Goal: Task Accomplishment & Management: Use online tool/utility

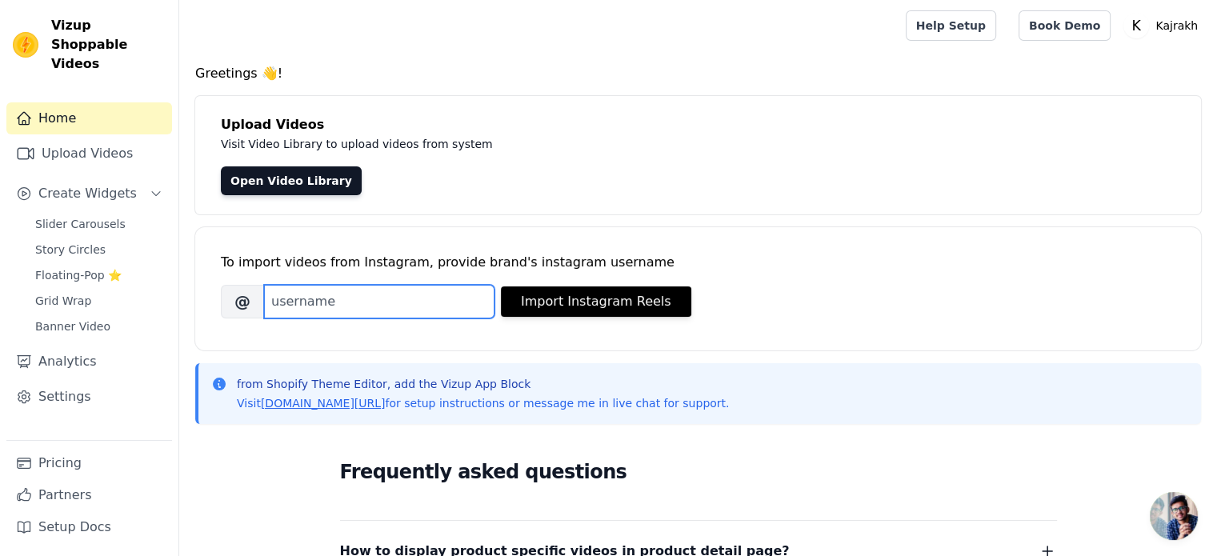
click at [299, 294] on input "Brand's Instagram Username" at bounding box center [379, 302] width 230 height 34
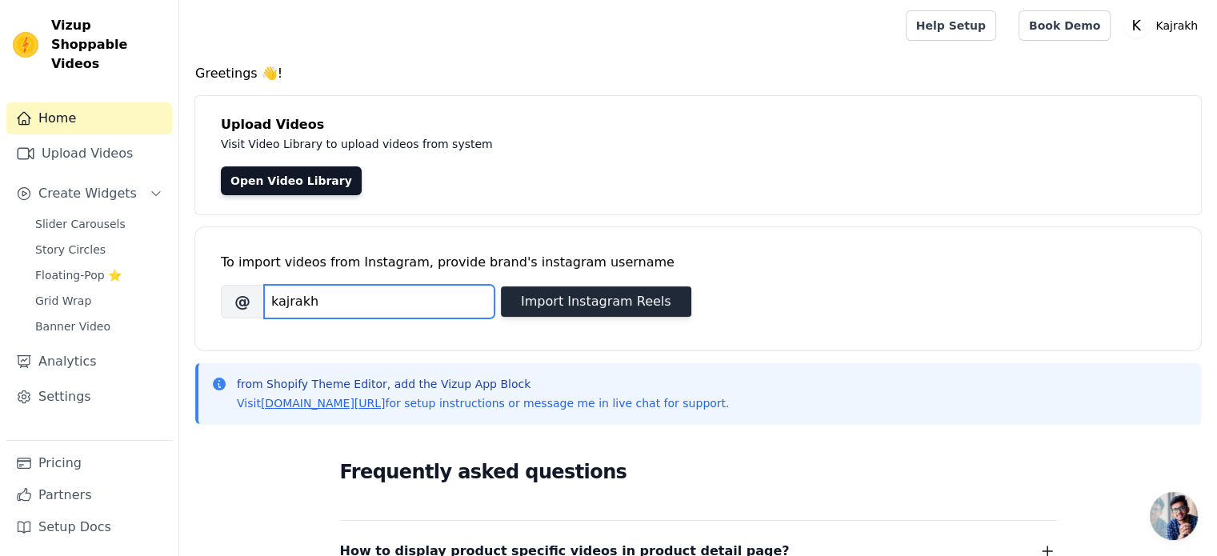
type input "kajrakh"
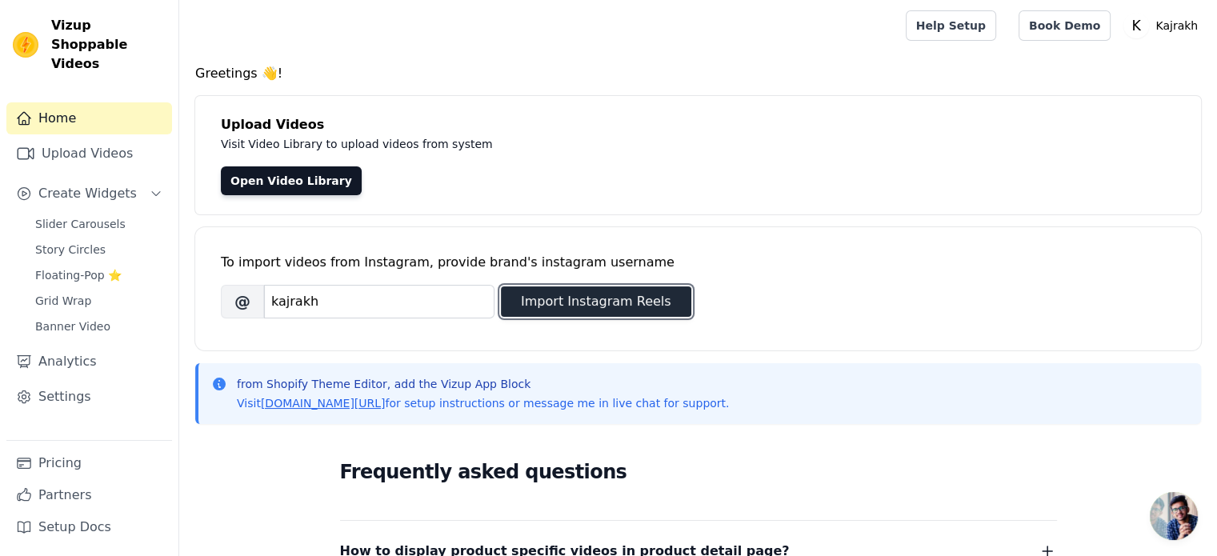
click at [599, 297] on button "Import Instagram Reels" at bounding box center [596, 301] width 190 height 30
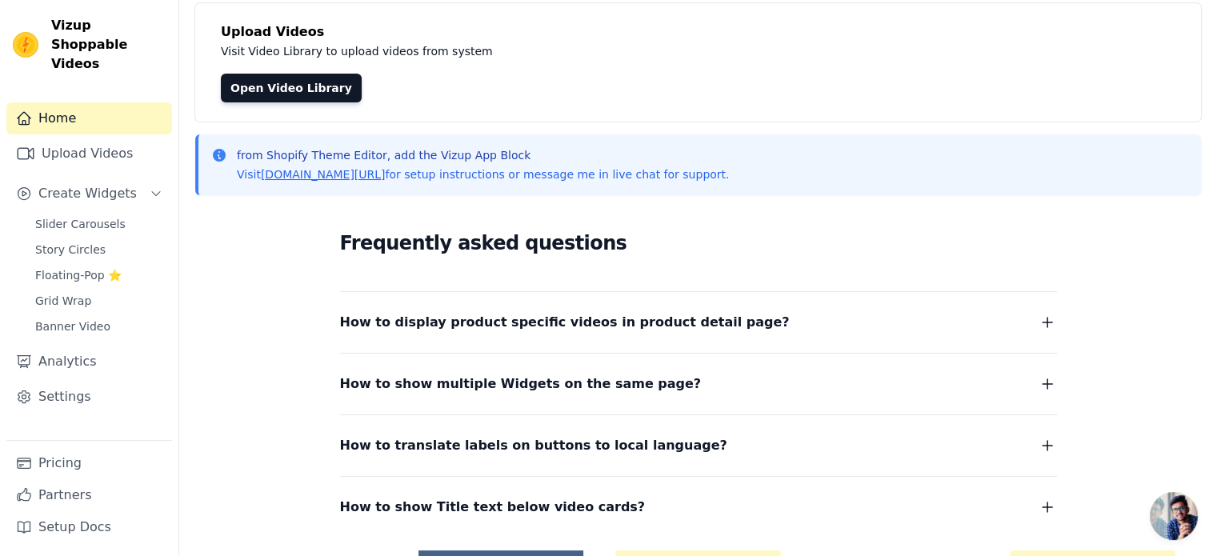
scroll to position [205, 0]
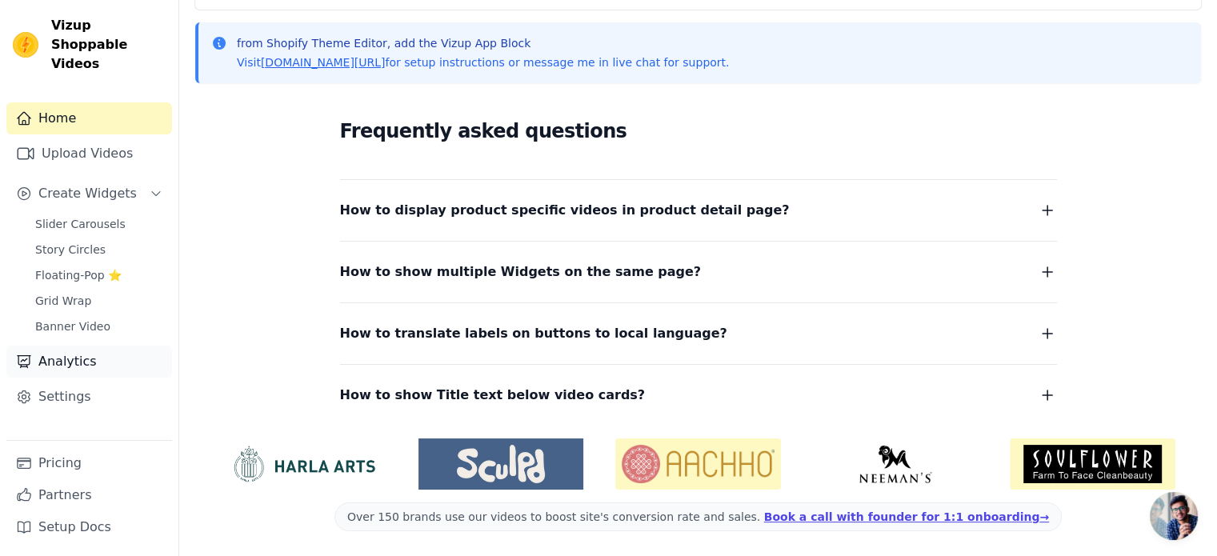
click at [96, 346] on link "Analytics" at bounding box center [89, 362] width 166 height 32
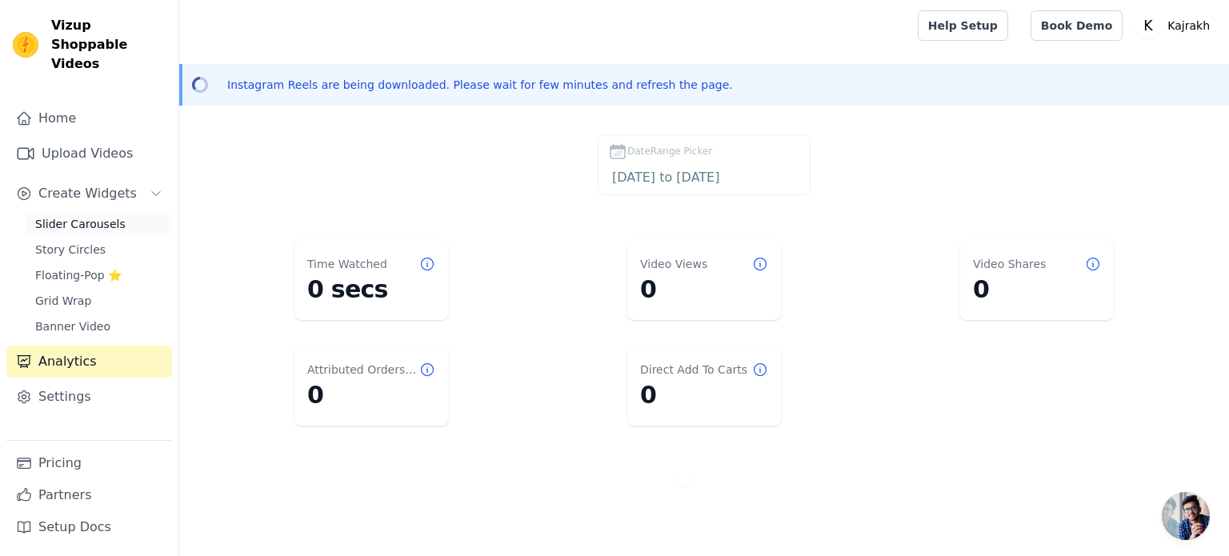
click at [87, 216] on span "Slider Carousels" at bounding box center [80, 224] width 90 height 16
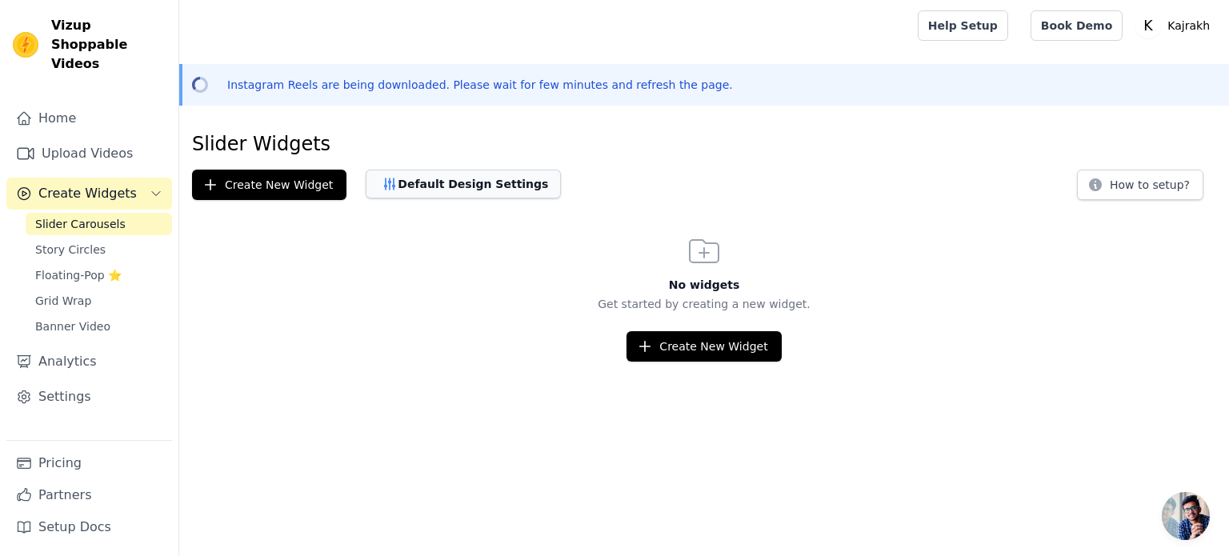
click at [477, 188] on button "Default Design Settings" at bounding box center [463, 184] width 195 height 29
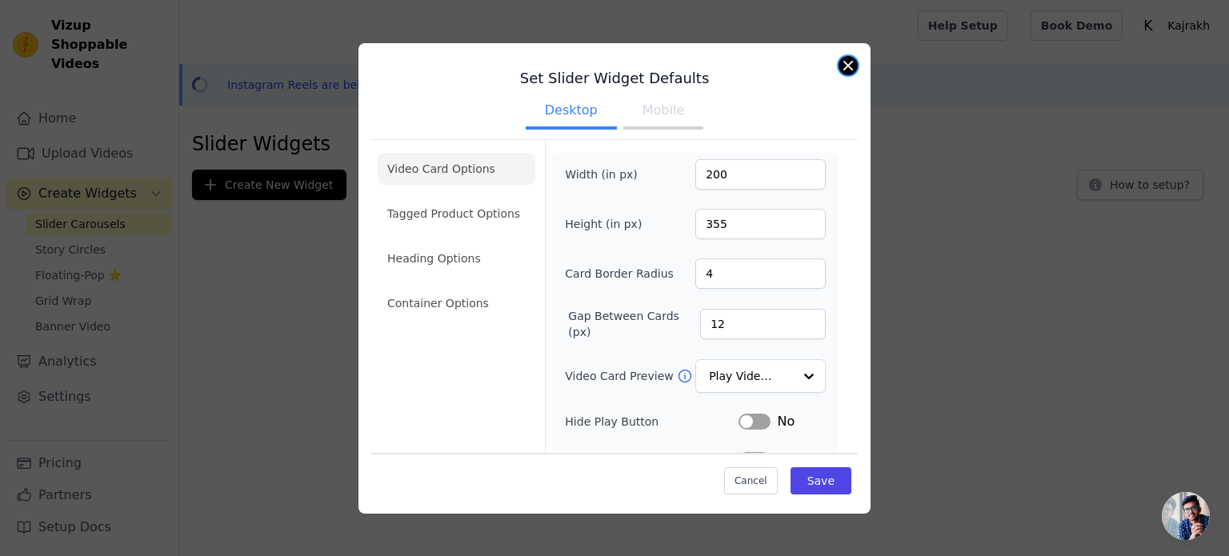
click at [853, 63] on button "Close modal" at bounding box center [847, 65] width 19 height 19
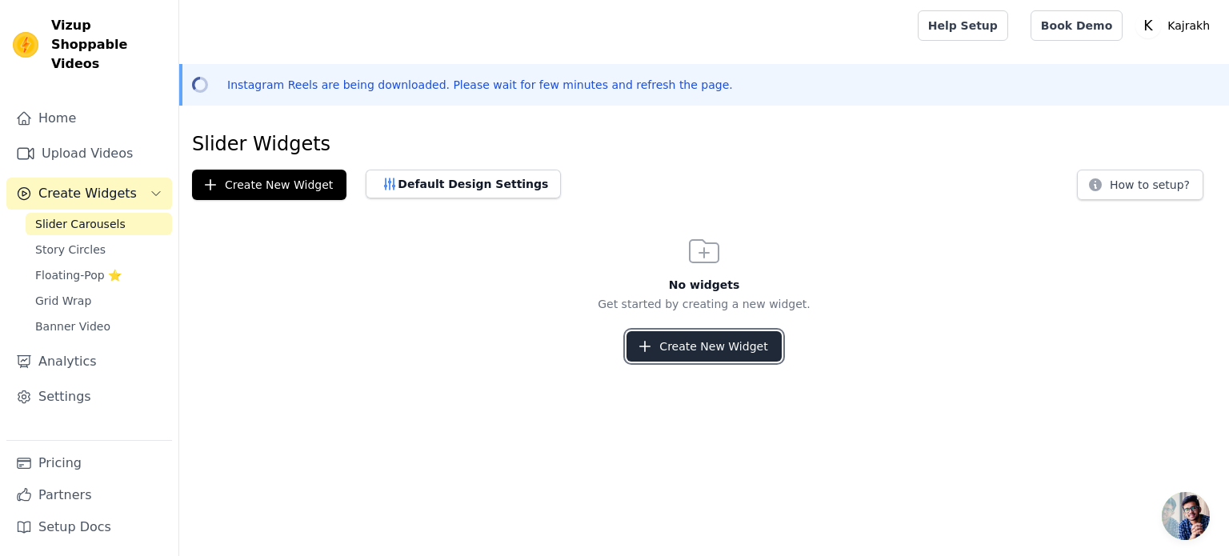
click at [732, 349] on button "Create New Widget" at bounding box center [703, 346] width 154 height 30
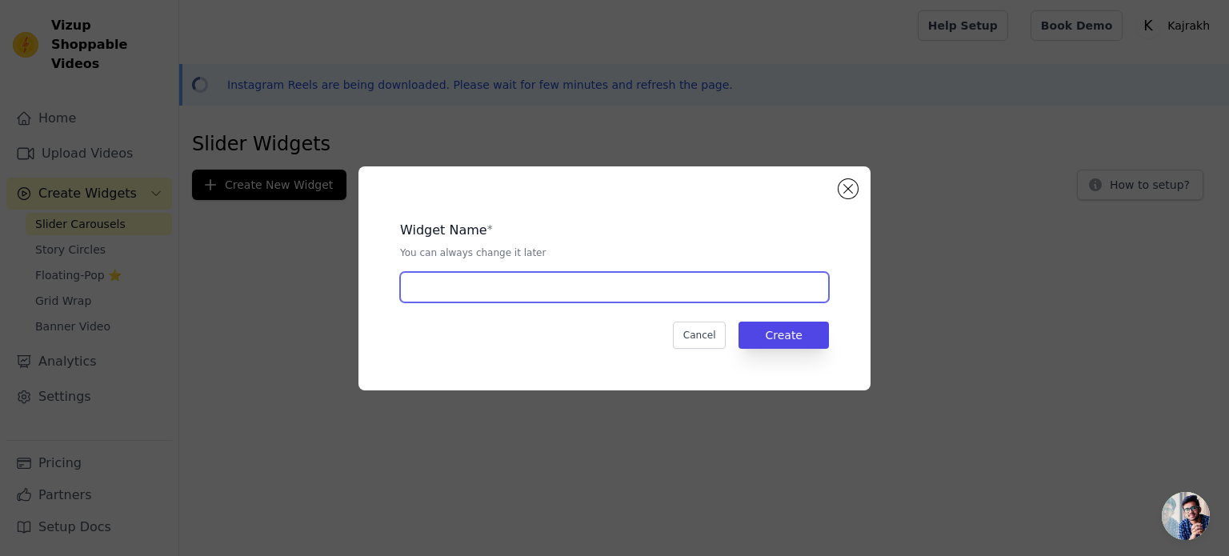
click at [504, 276] on input "text" at bounding box center [614, 287] width 429 height 30
type input "ok"
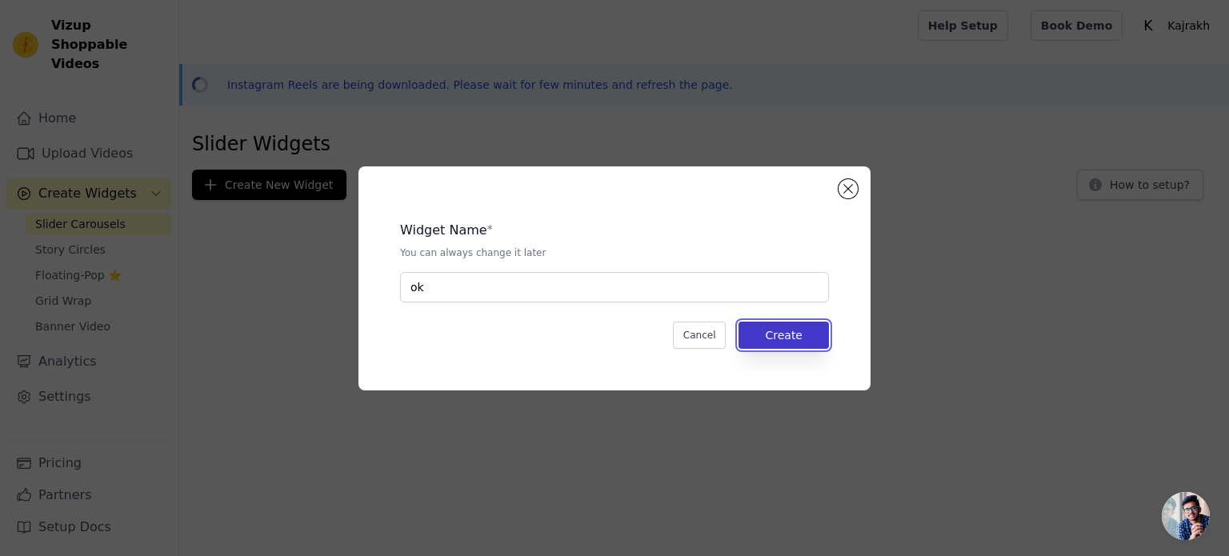
click at [776, 326] on button "Create" at bounding box center [783, 335] width 90 height 27
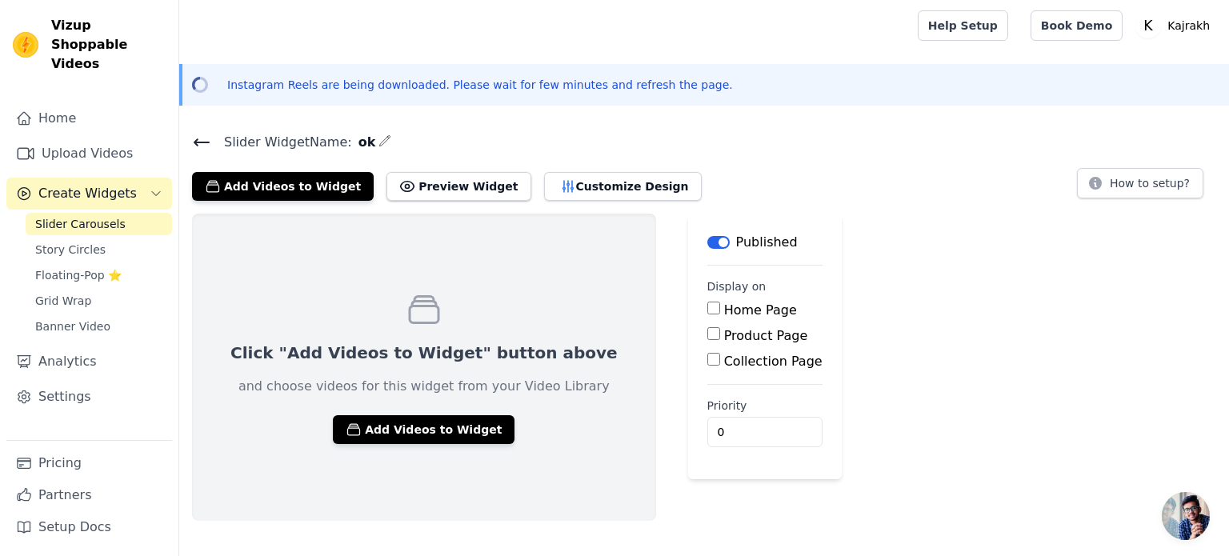
click at [724, 310] on label "Home Page" at bounding box center [760, 309] width 73 height 15
click at [707, 310] on input "Home Page" at bounding box center [713, 308] width 13 height 13
checkbox input "true"
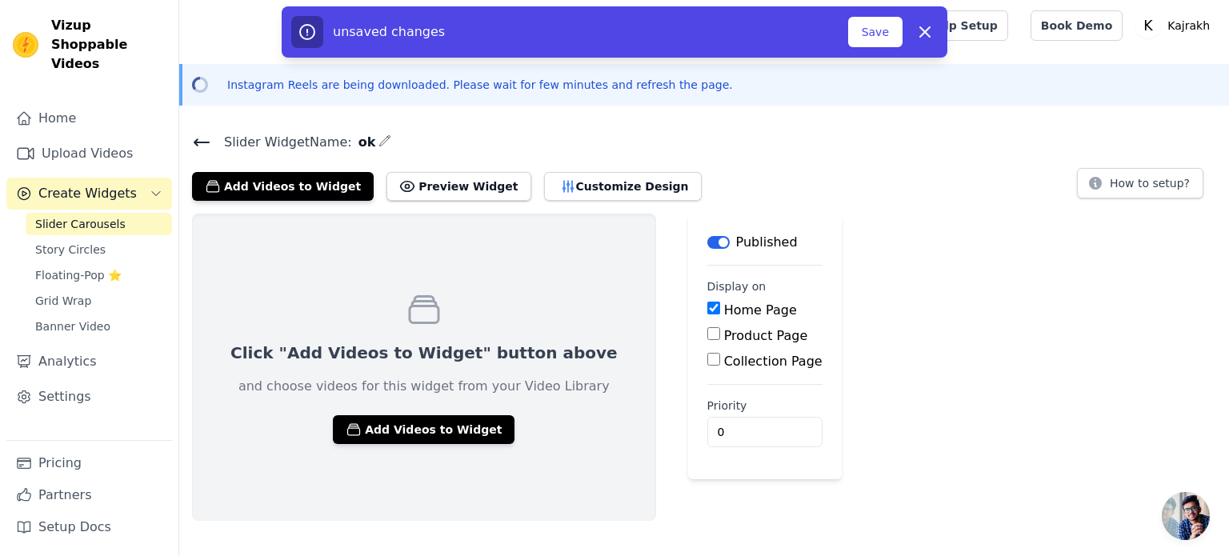
click at [724, 340] on label "Product Page" at bounding box center [766, 335] width 84 height 15
click at [707, 340] on input "Product Page" at bounding box center [713, 333] width 13 height 13
checkbox input "true"
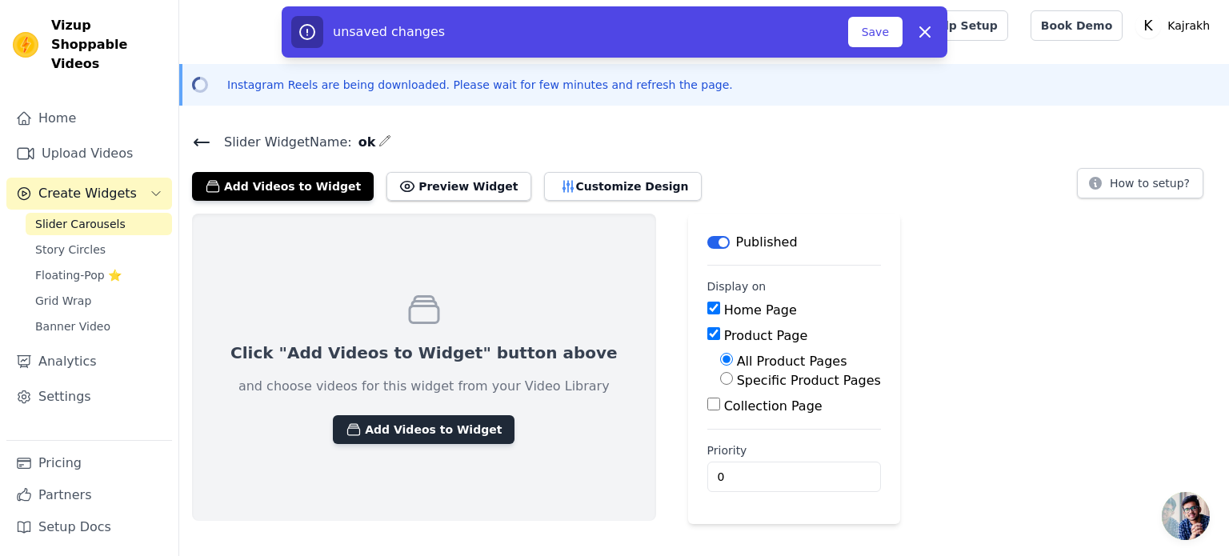
click at [406, 424] on button "Add Videos to Widget" at bounding box center [424, 429] width 182 height 29
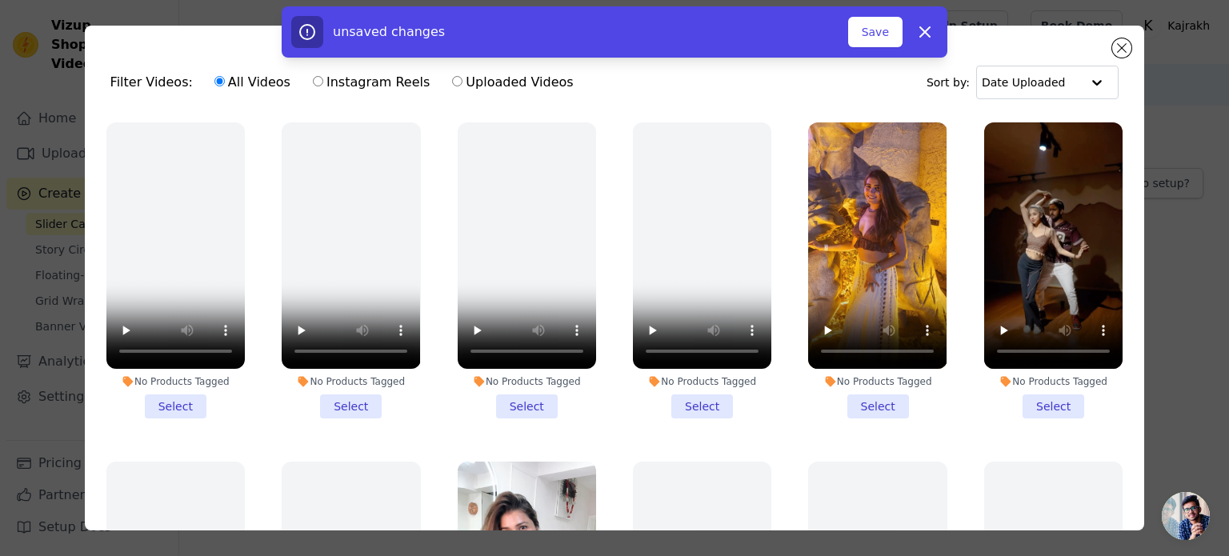
click at [313, 82] on input "Instagram Reels" at bounding box center [318, 81] width 10 height 10
radio input "true"
click at [176, 405] on li "No Products Tagged Select" at bounding box center [175, 270] width 138 height 296
click at [0, 0] on input "No Products Tagged Select" at bounding box center [0, 0] width 0 height 0
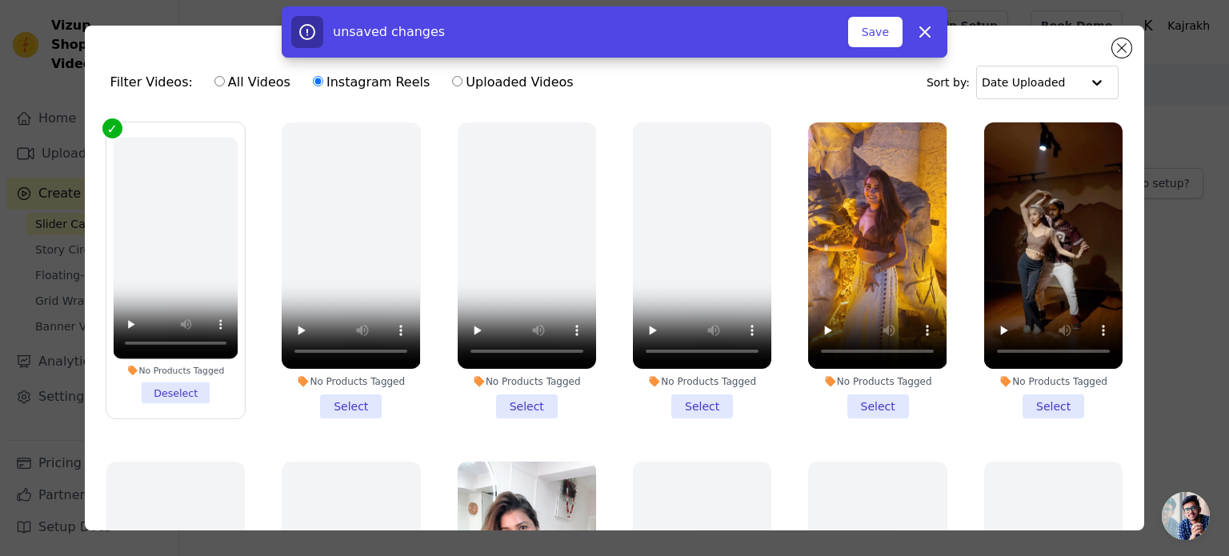
click at [176, 405] on label "No Products Tagged Deselect" at bounding box center [176, 271] width 140 height 298
click at [0, 0] on input "No Products Tagged Deselect" at bounding box center [0, 0] width 0 height 0
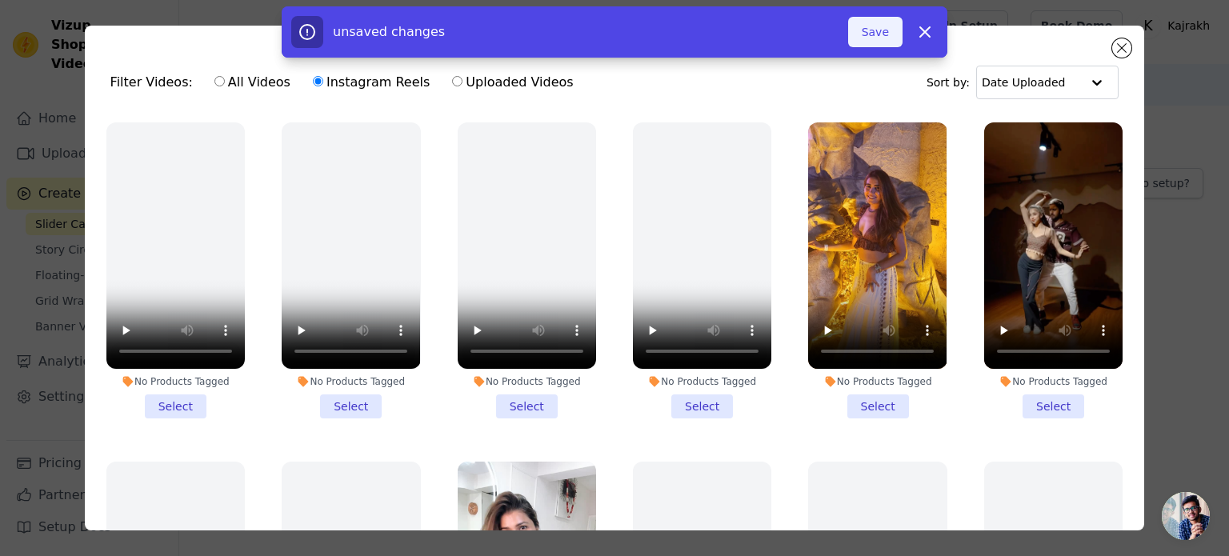
click at [873, 42] on button "Save" at bounding box center [875, 32] width 54 height 30
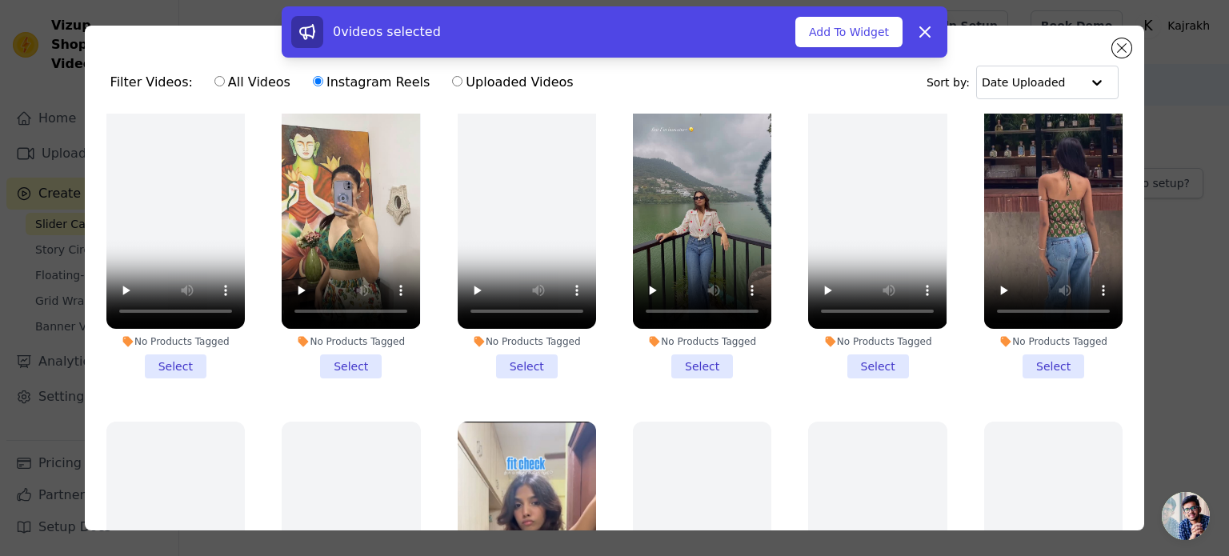
scroll to position [720, 0]
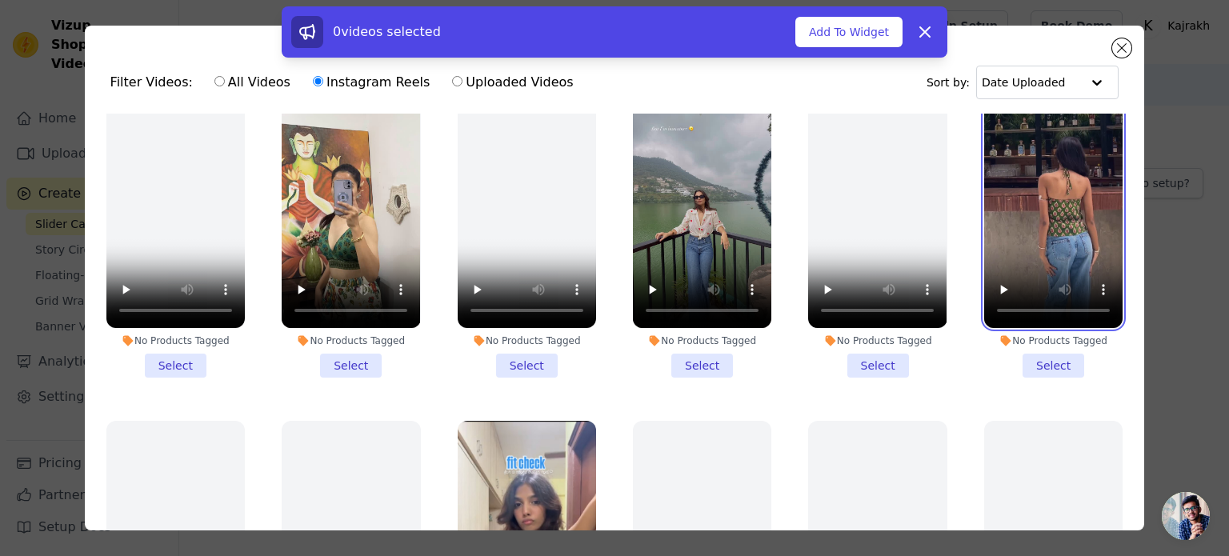
click at [1013, 242] on video at bounding box center [1053, 205] width 138 height 246
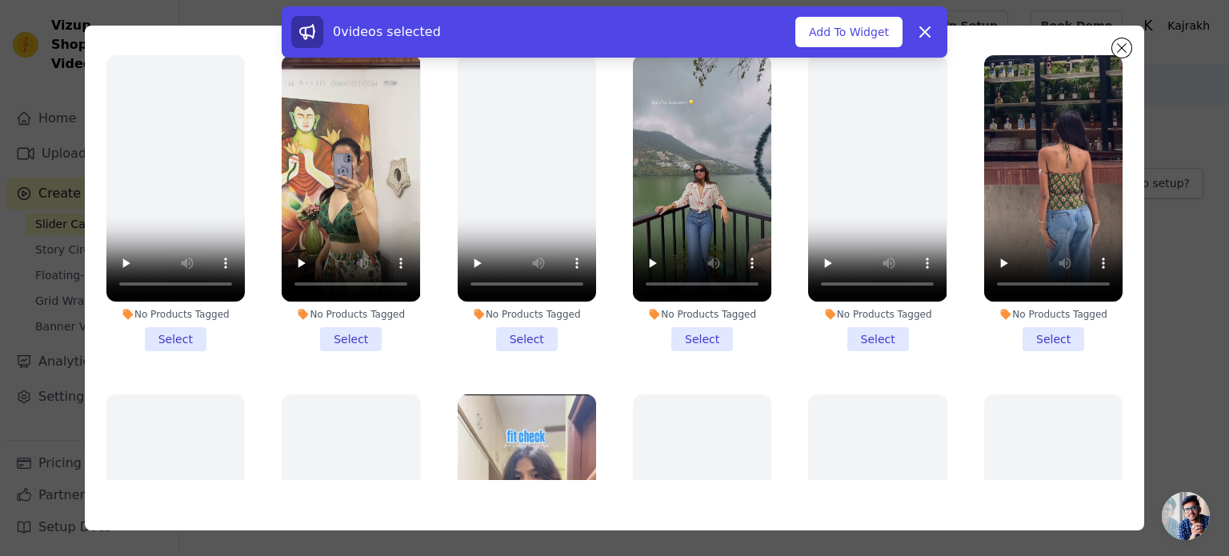
scroll to position [529, 0]
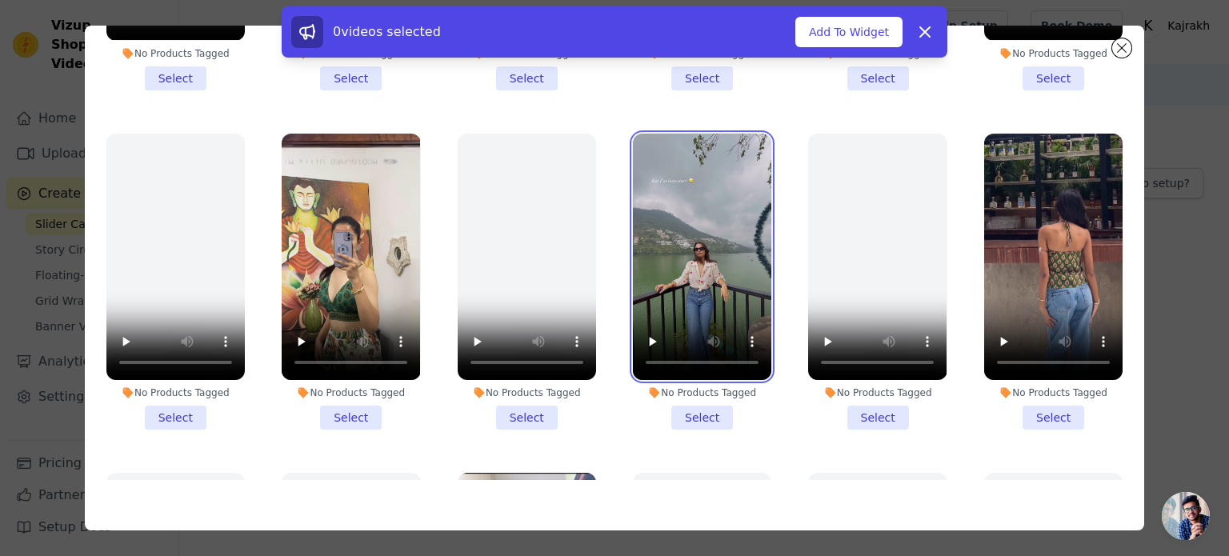
click at [678, 299] on video at bounding box center [702, 257] width 138 height 246
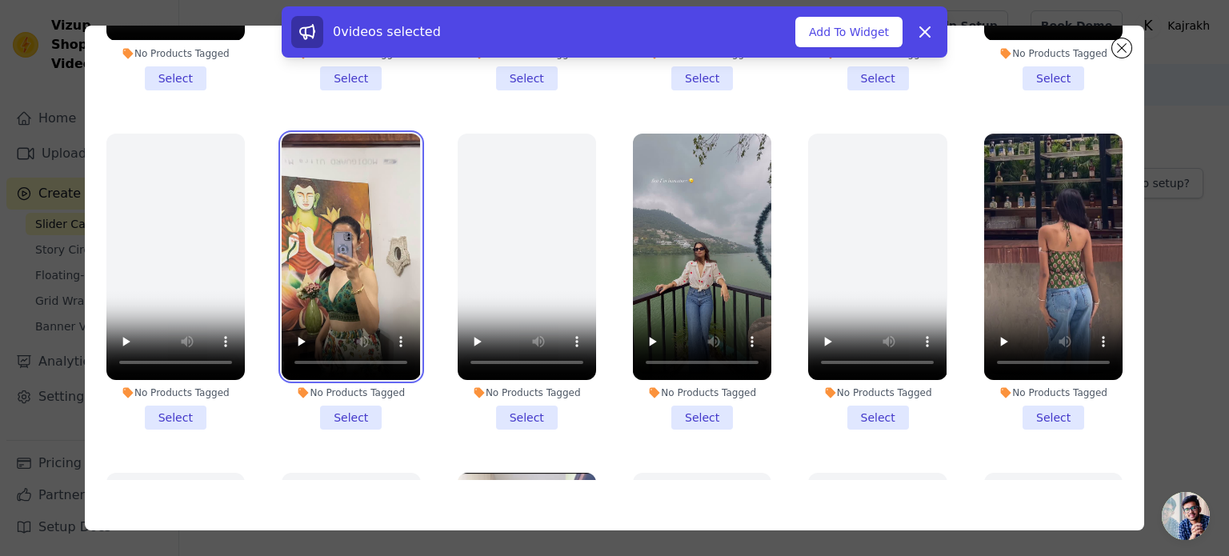
click at [349, 295] on video at bounding box center [351, 257] width 138 height 246
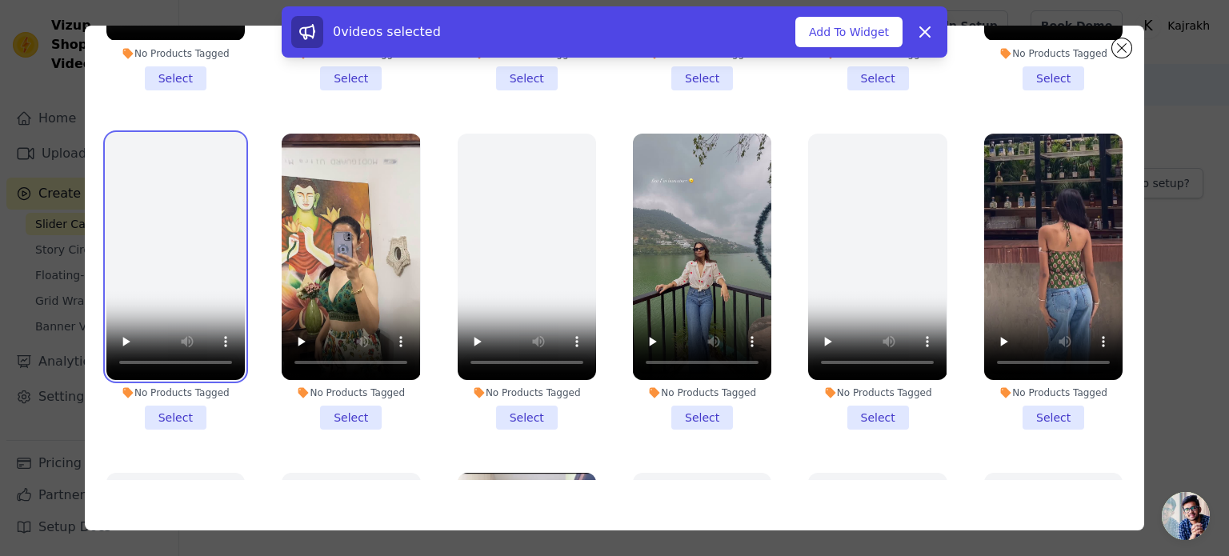
click at [224, 295] on video at bounding box center [175, 257] width 138 height 246
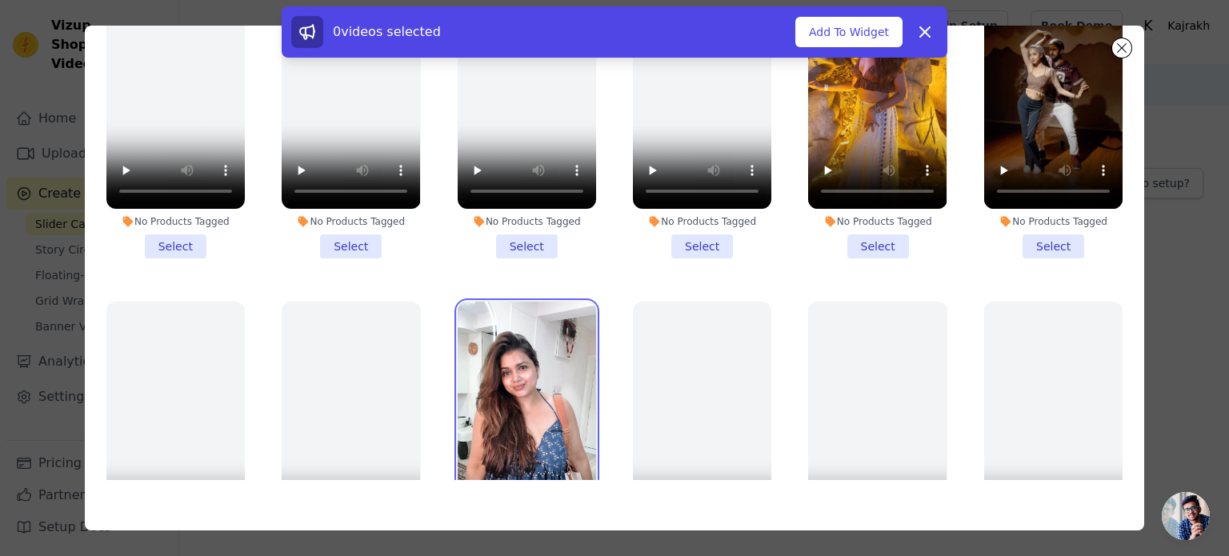
scroll to position [0, 0]
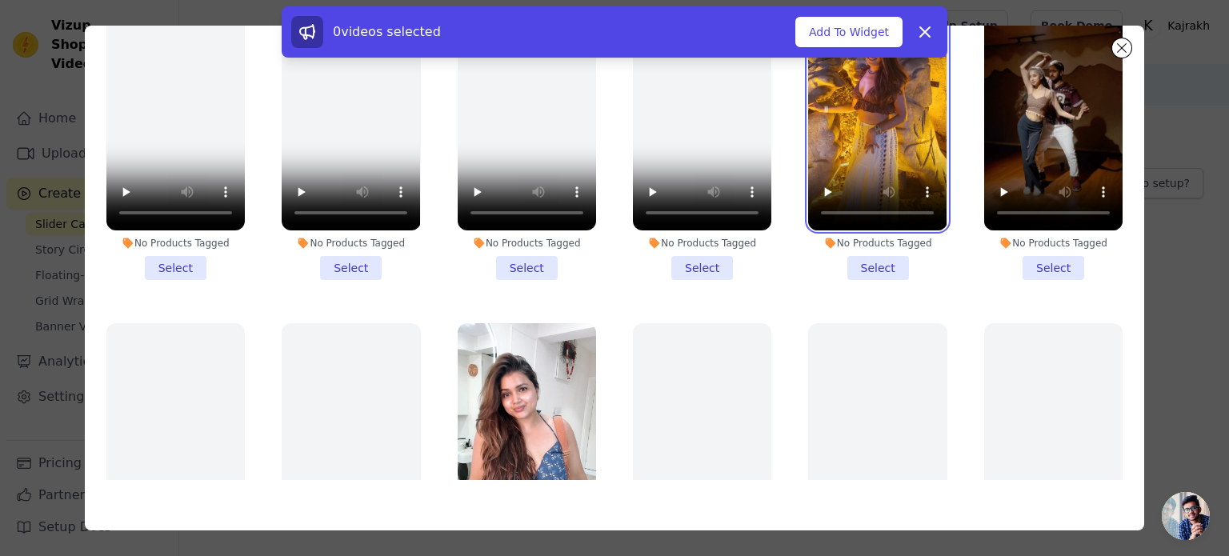
click at [900, 157] on video at bounding box center [877, 107] width 138 height 246
click at [861, 271] on li "No Products Tagged Select" at bounding box center [877, 132] width 138 height 296
click at [0, 0] on input "No Products Tagged Select" at bounding box center [0, 0] width 0 height 0
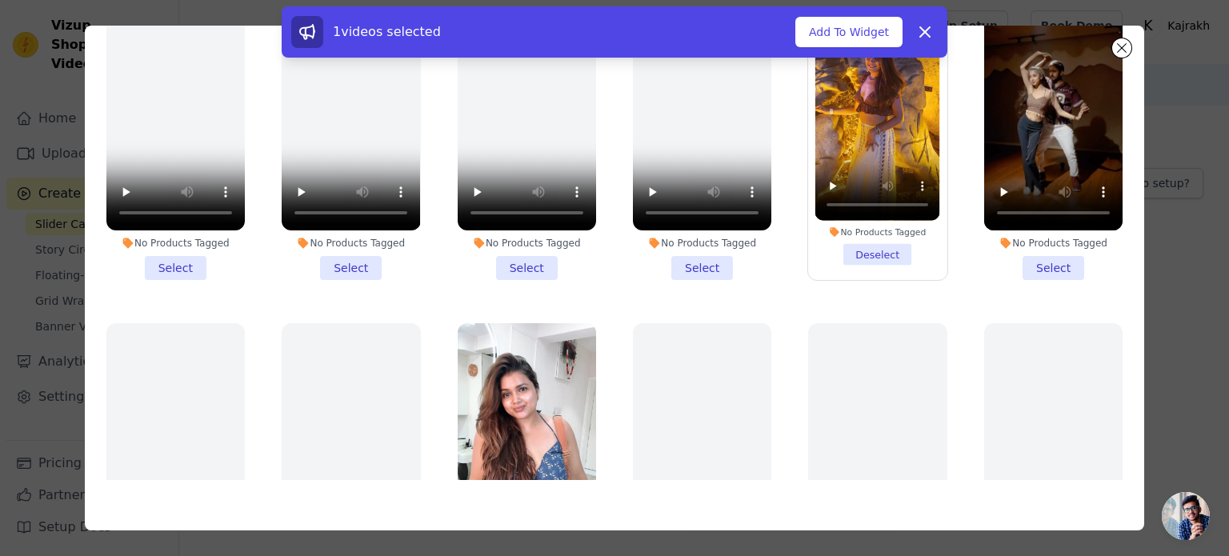
click at [1050, 265] on li "No Products Tagged Select" at bounding box center [1053, 132] width 138 height 296
click at [0, 0] on input "No Products Tagged Select" at bounding box center [0, 0] width 0 height 0
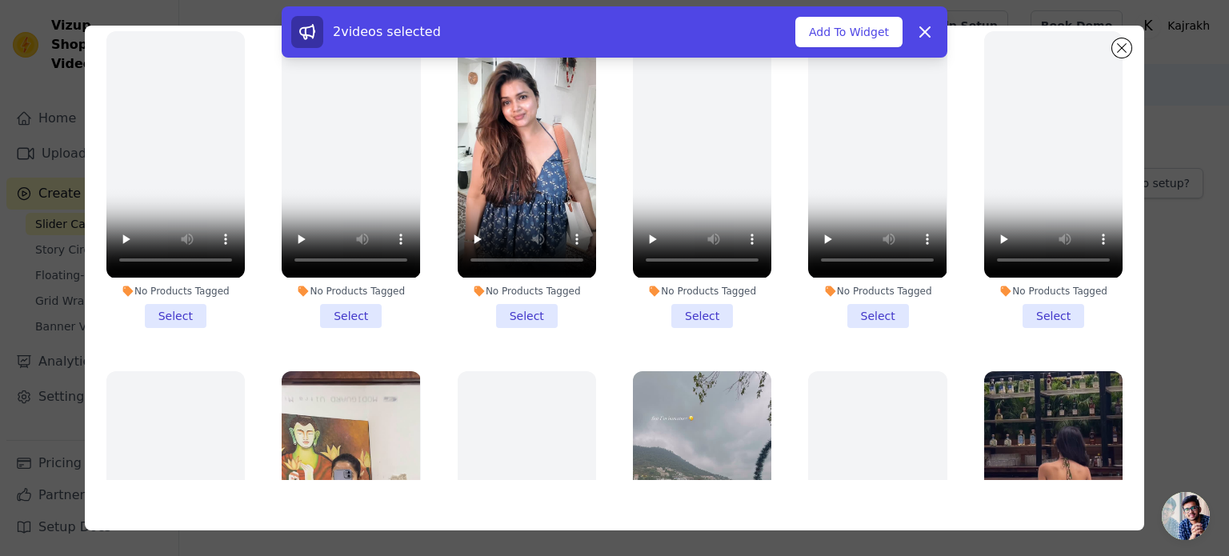
scroll to position [320, 0]
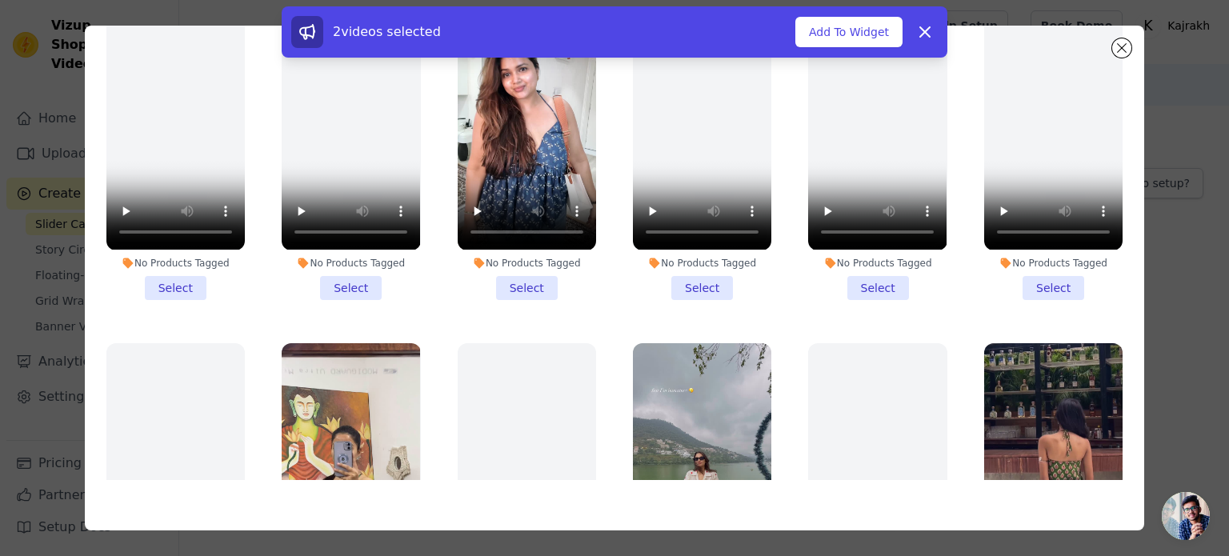
click at [520, 281] on li "No Products Tagged Select" at bounding box center [527, 151] width 138 height 296
click at [0, 0] on input "No Products Tagged Select" at bounding box center [0, 0] width 0 height 0
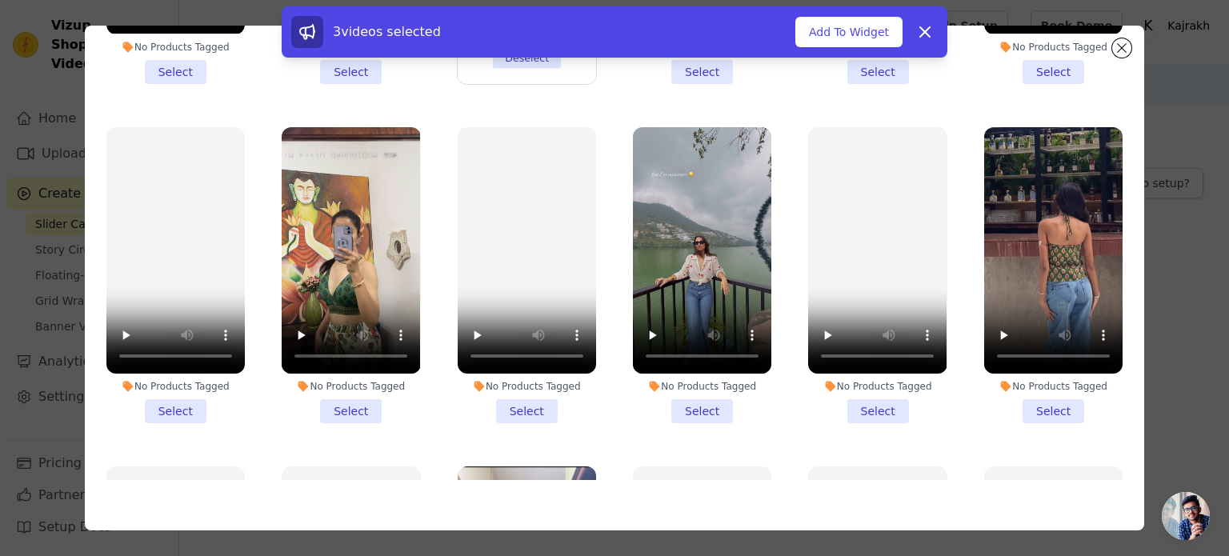
scroll to position [560, 0]
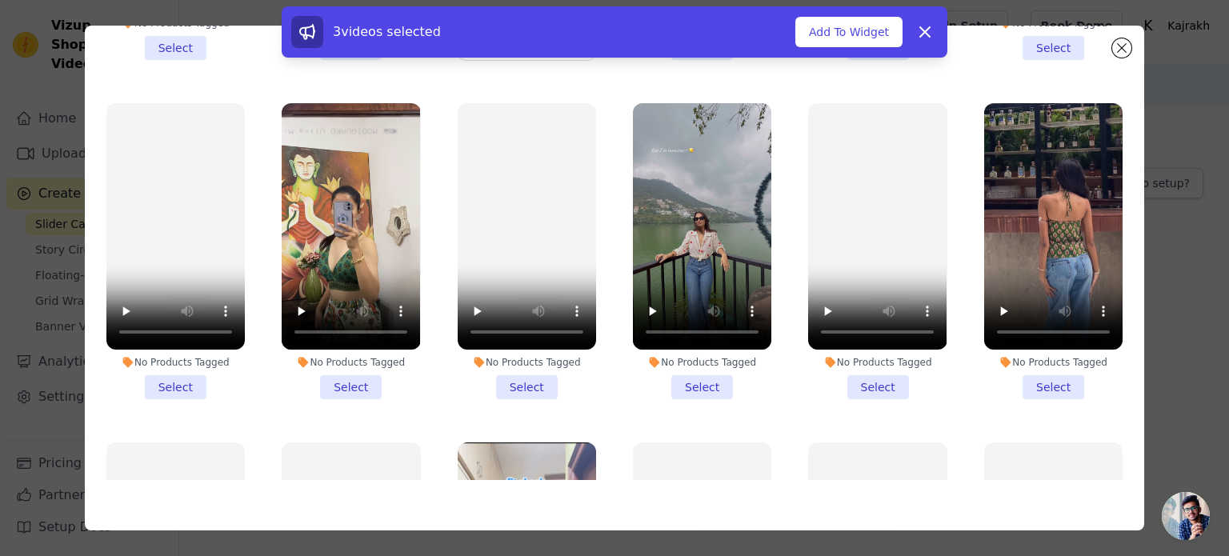
click at [348, 359] on li "No Products Tagged Select" at bounding box center [351, 251] width 138 height 296
click at [0, 0] on input "No Products Tagged Select" at bounding box center [0, 0] width 0 height 0
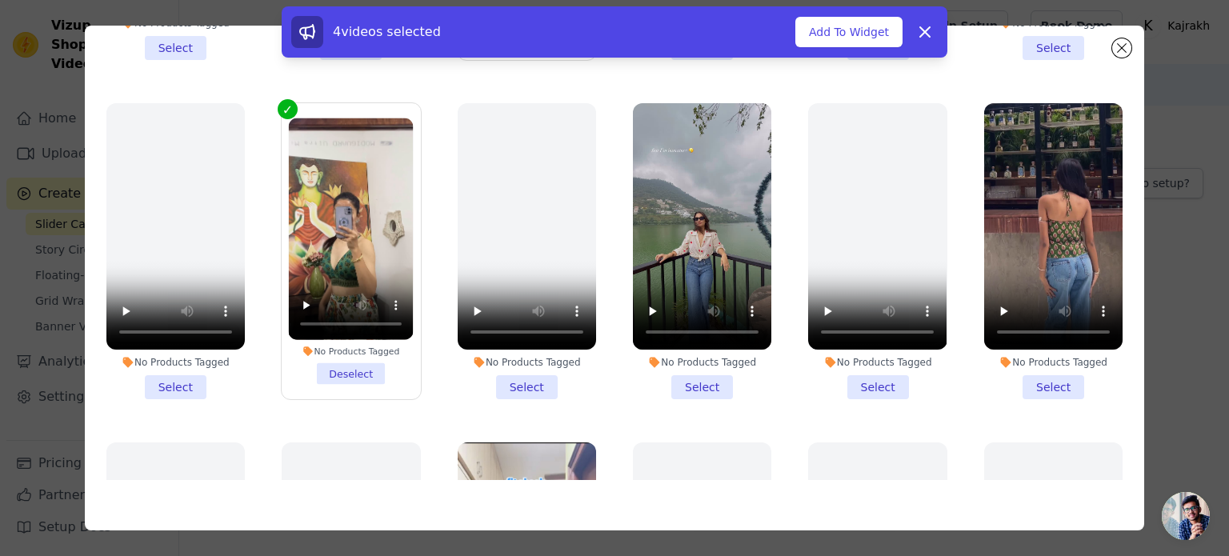
click at [710, 363] on li "No Products Tagged Select" at bounding box center [702, 251] width 138 height 296
click at [0, 0] on input "No Products Tagged Select" at bounding box center [0, 0] width 0 height 0
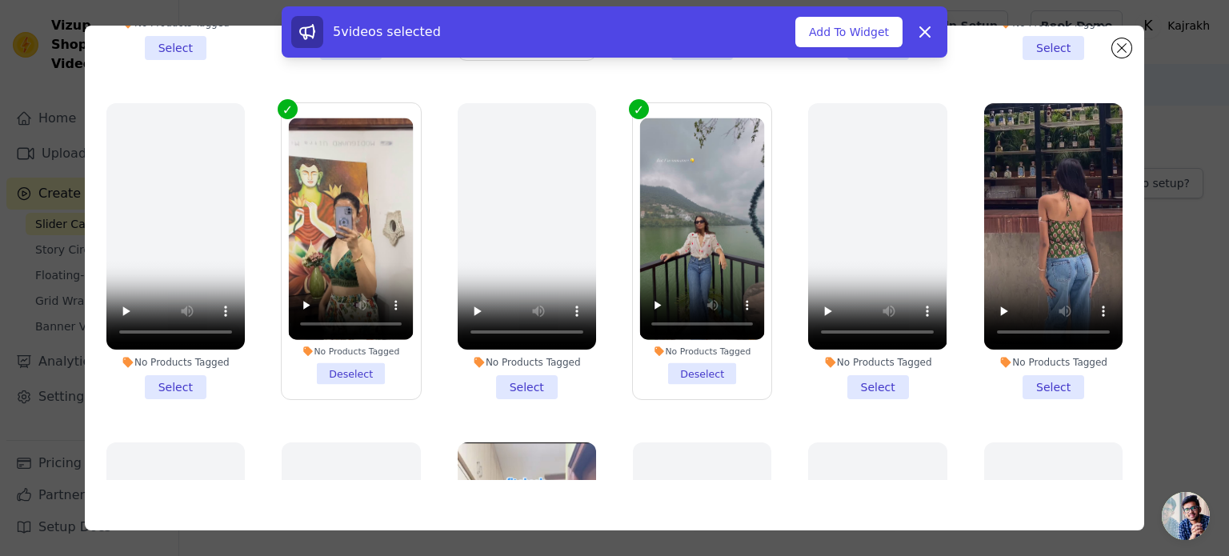
click at [1065, 365] on li "No Products Tagged Select" at bounding box center [1053, 251] width 138 height 296
click at [0, 0] on input "No Products Tagged Select" at bounding box center [0, 0] width 0 height 0
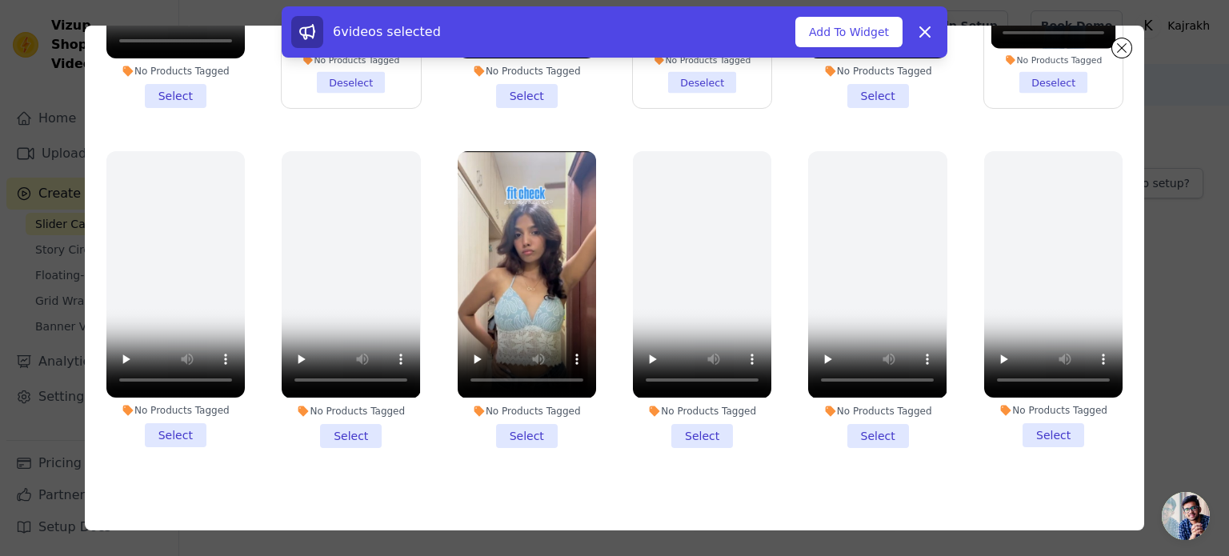
scroll to position [880, 0]
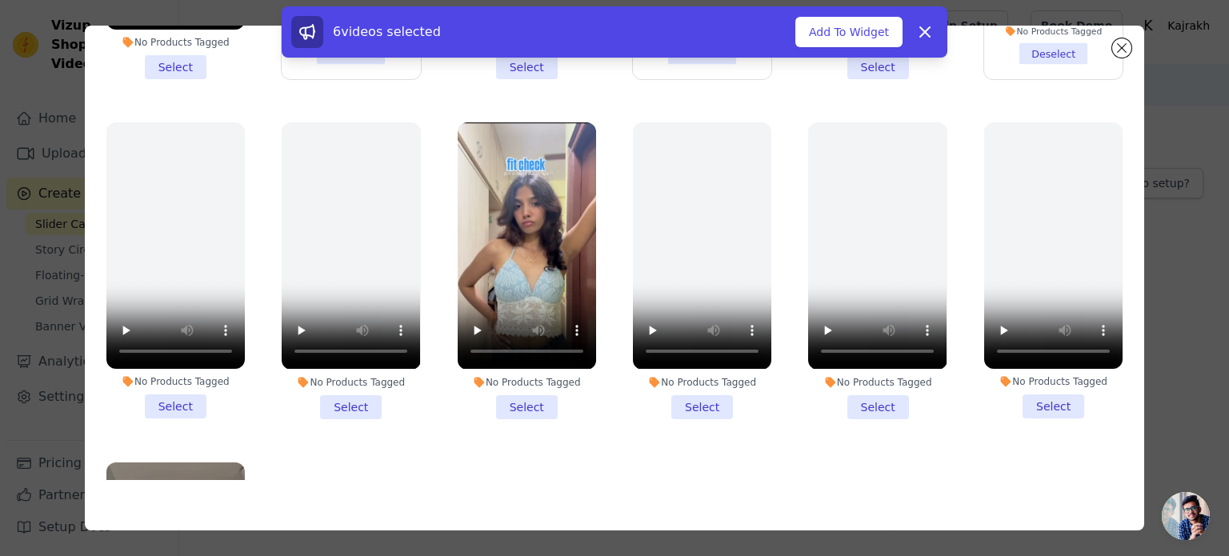
click at [509, 383] on li "No Products Tagged Select" at bounding box center [527, 270] width 138 height 296
click at [0, 0] on input "No Products Tagged Select" at bounding box center [0, 0] width 0 height 0
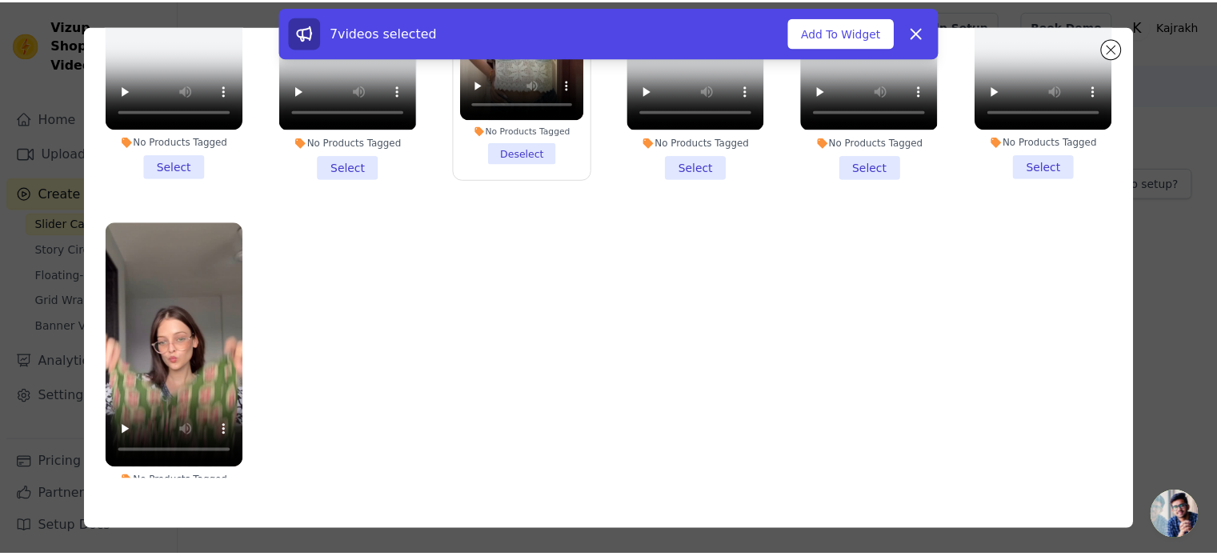
scroll to position [1169, 0]
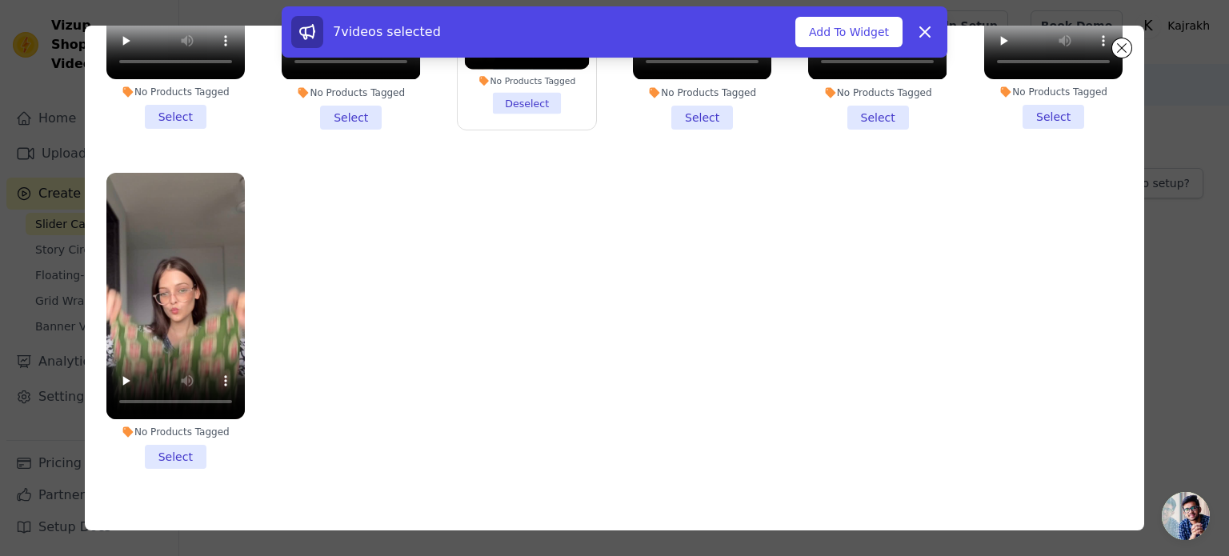
click at [178, 422] on li "No Products Tagged Select" at bounding box center [175, 321] width 138 height 296
click at [0, 0] on input "No Products Tagged Select" at bounding box center [0, 0] width 0 height 0
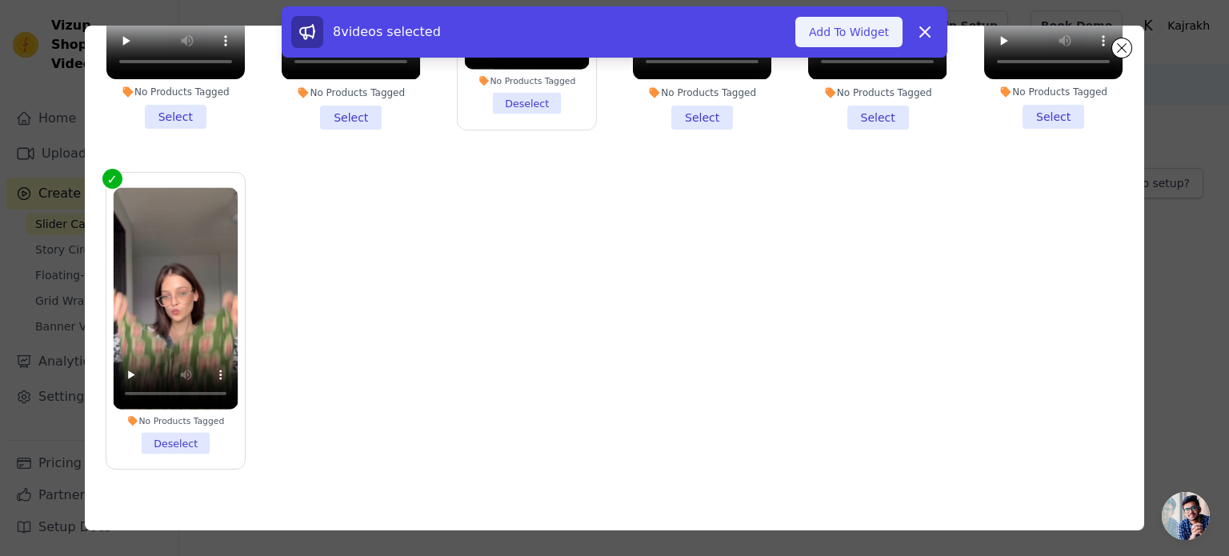
click at [833, 39] on button "Add To Widget" at bounding box center [848, 32] width 107 height 30
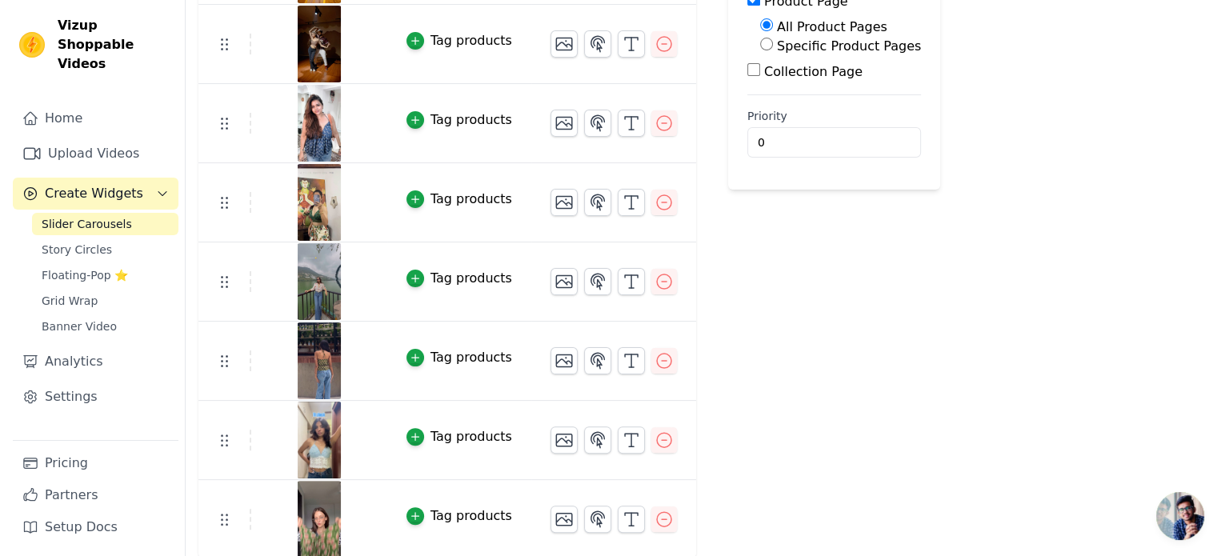
scroll to position [0, 0]
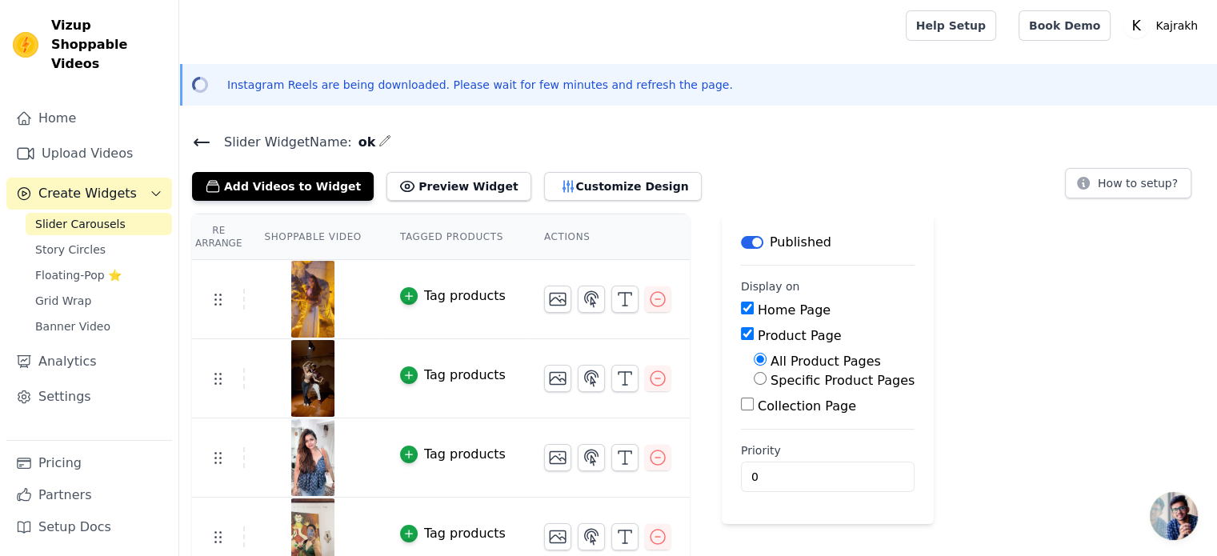
click at [432, 298] on div "Tag products" at bounding box center [465, 295] width 82 height 19
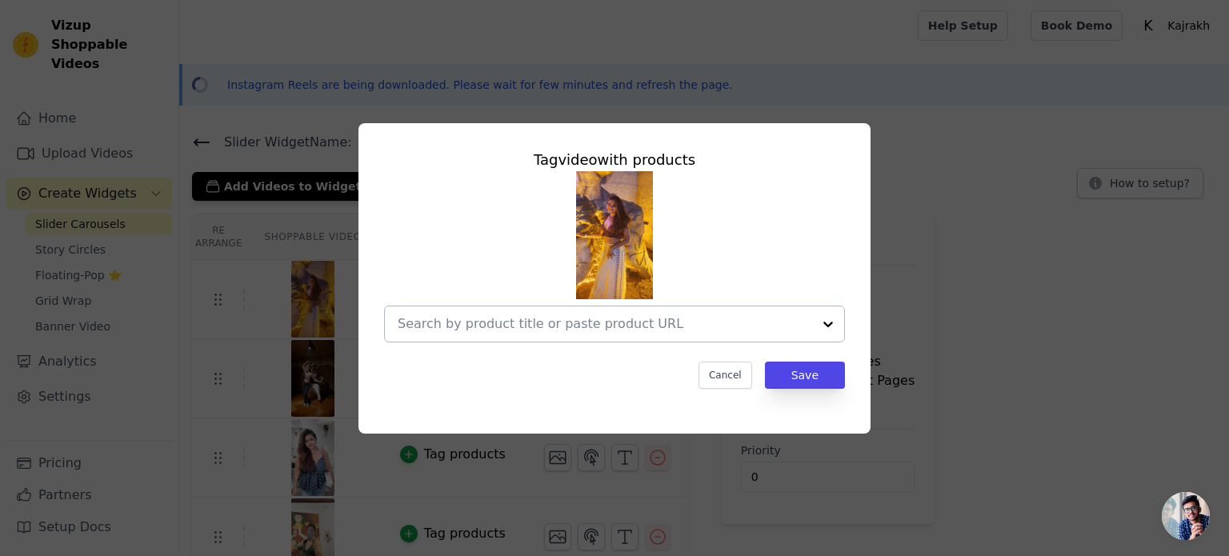
click at [479, 315] on input "text" at bounding box center [605, 323] width 414 height 19
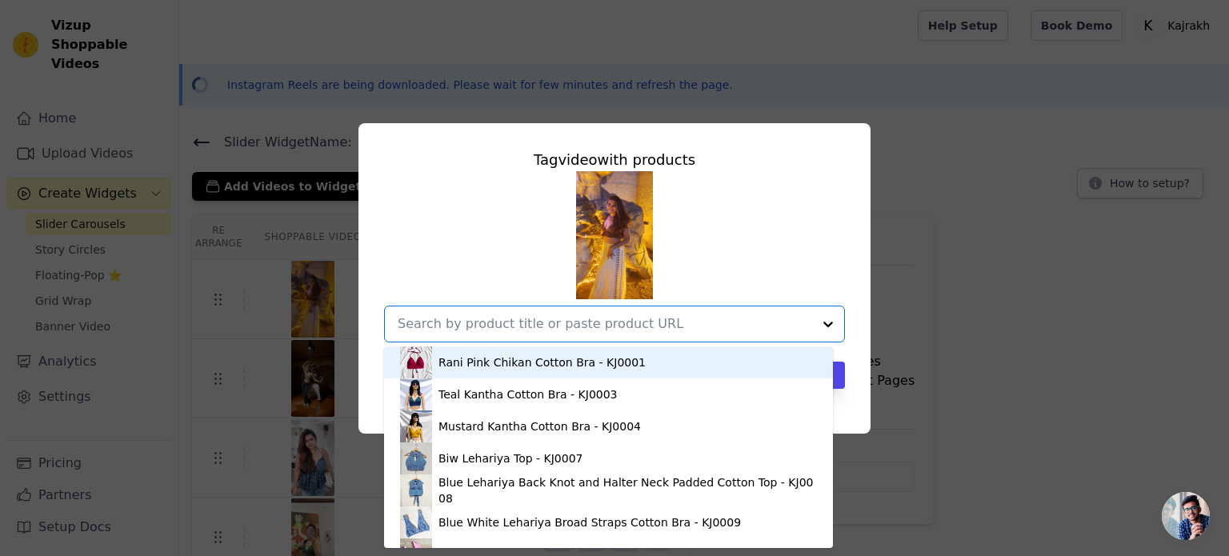
paste input "[URL][DOMAIN_NAME]"
type input "[URL][DOMAIN_NAME]"
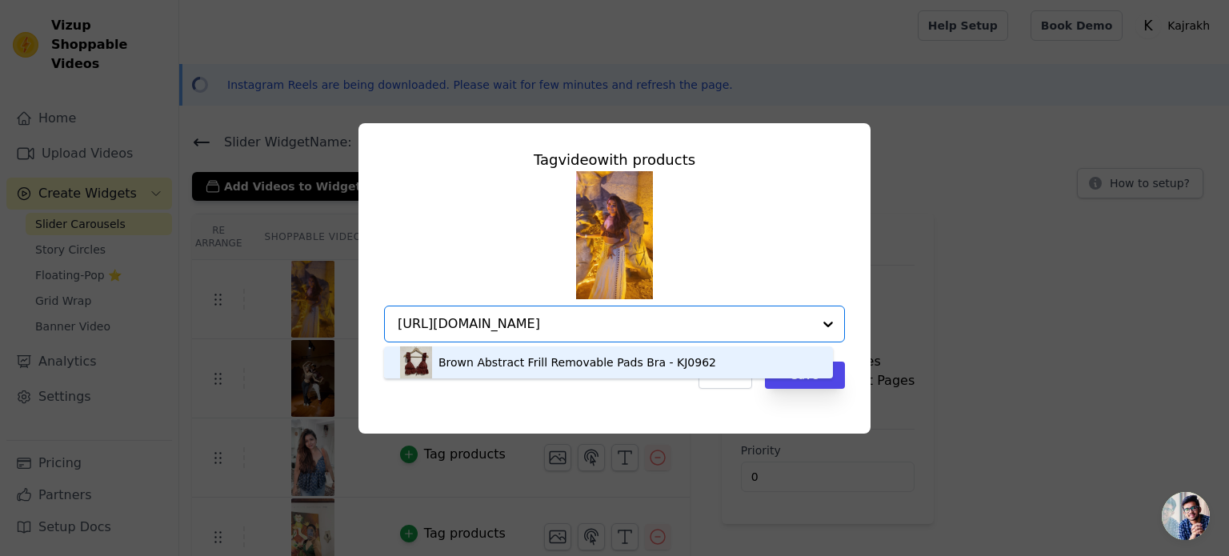
click at [584, 362] on div "Brown Abstract Frill Removable Pads Bra - KJ0962" at bounding box center [577, 362] width 278 height 16
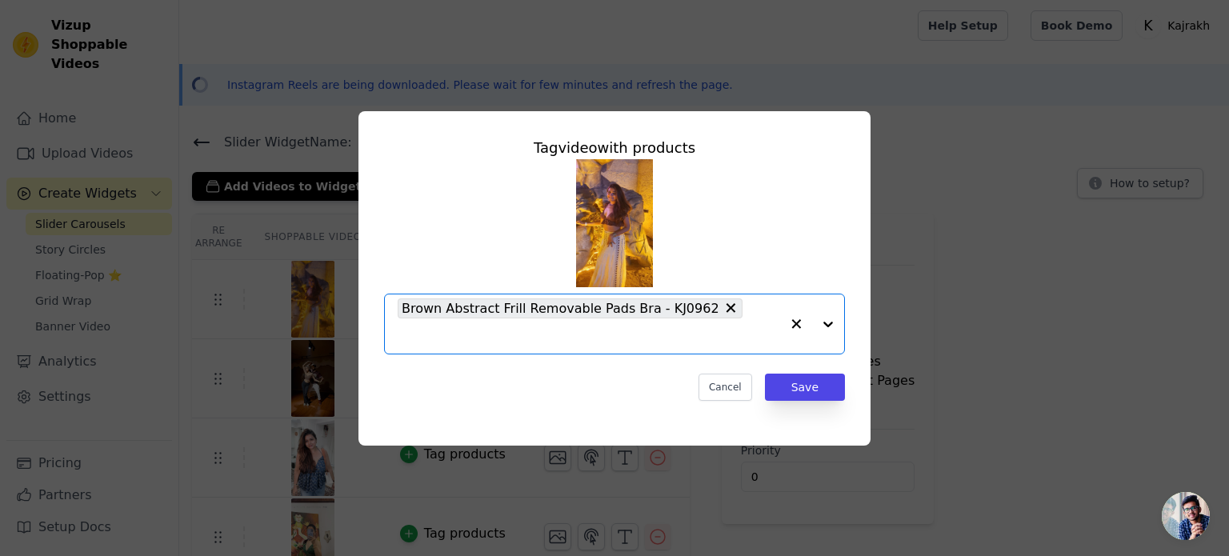
scroll to position [0, 0]
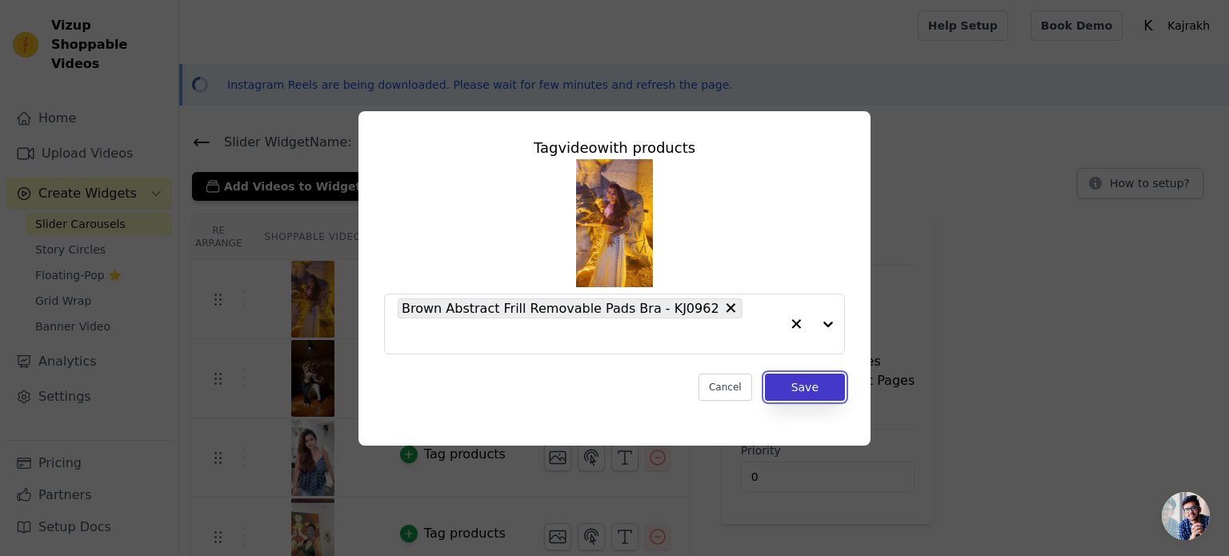
click at [818, 380] on button "Save" at bounding box center [805, 387] width 80 height 27
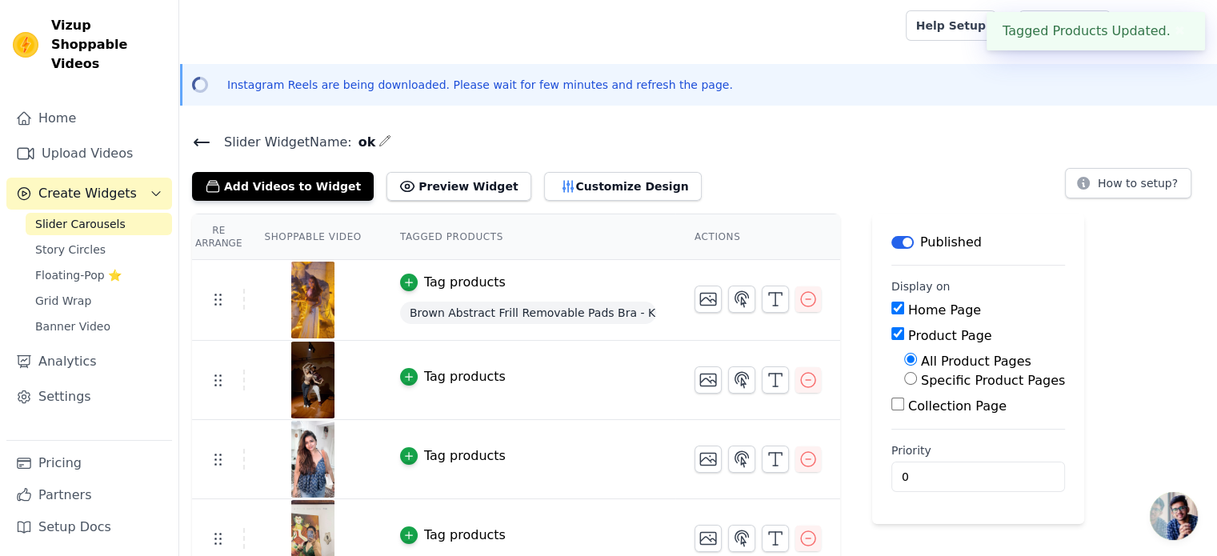
click at [452, 377] on div "Tag products" at bounding box center [465, 376] width 82 height 19
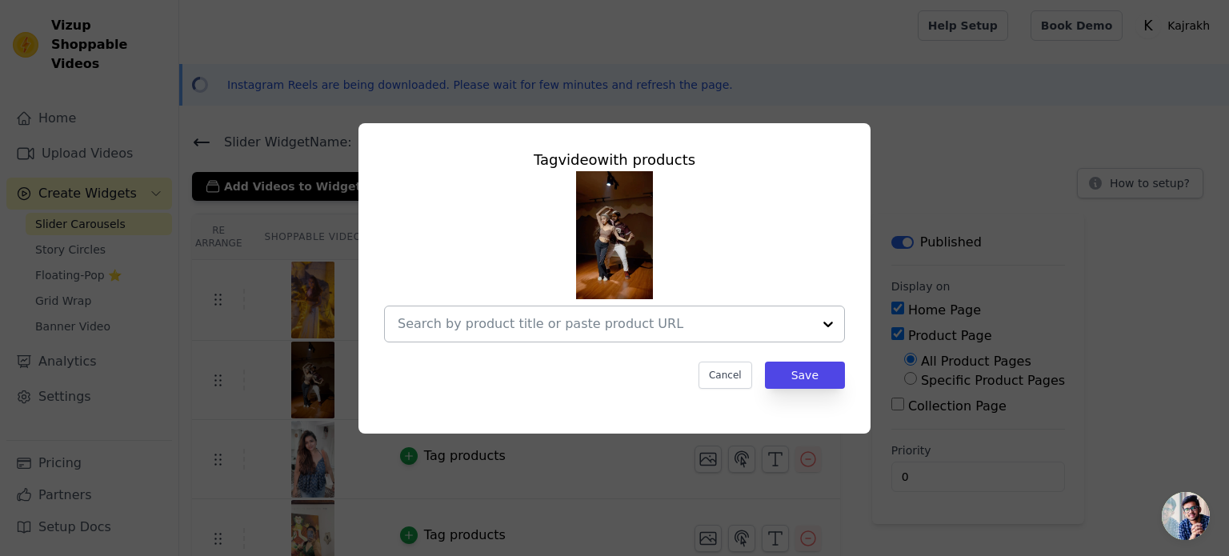
click at [470, 326] on input "text" at bounding box center [605, 323] width 414 height 19
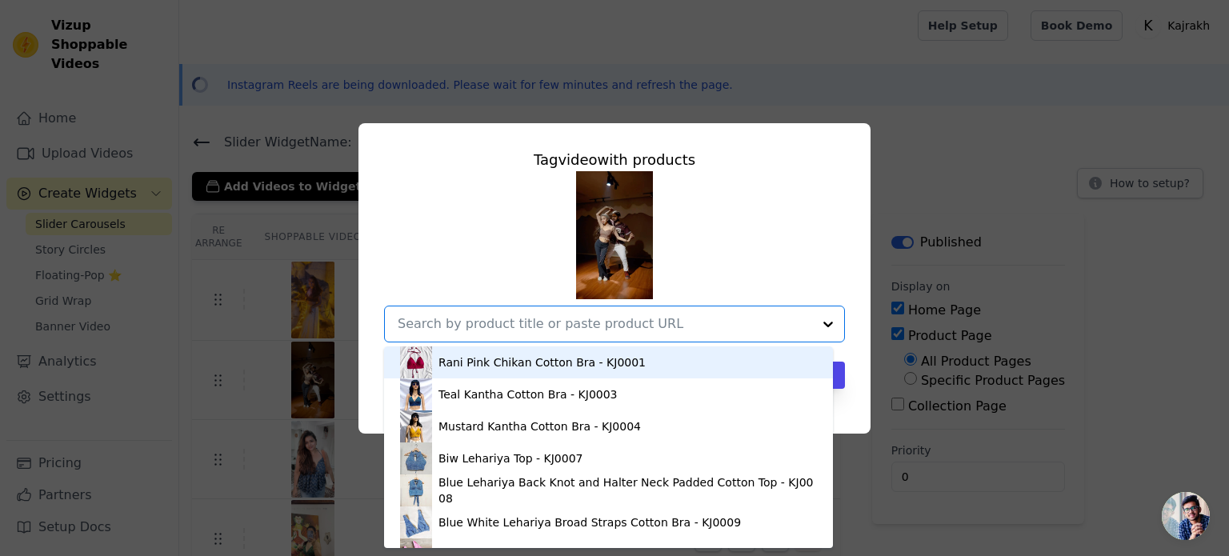
paste input "[URL][DOMAIN_NAME][DATE]"
type input "[URL][DOMAIN_NAME][DATE]"
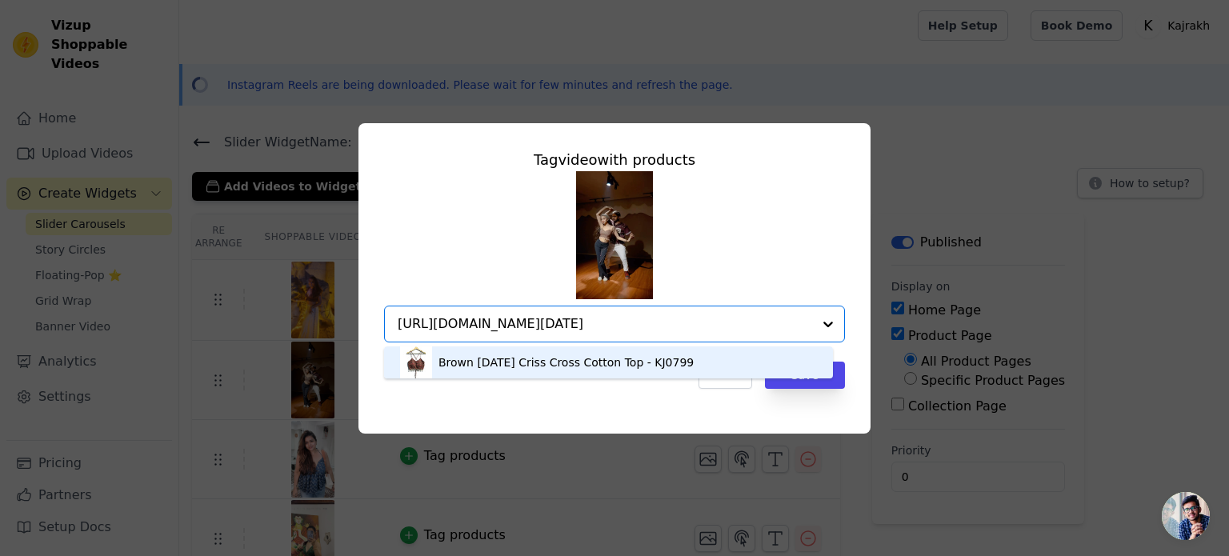
click at [760, 368] on div "Brown [DATE] Criss Cross Cotton Top - KJ0799" at bounding box center [608, 362] width 417 height 32
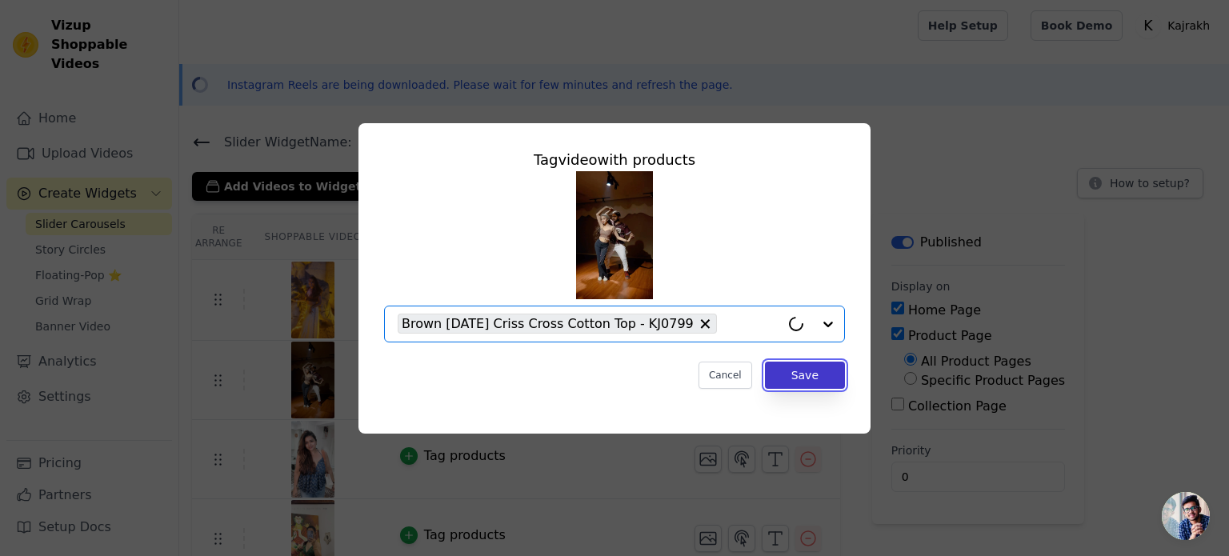
click at [793, 379] on button "Save" at bounding box center [805, 375] width 80 height 27
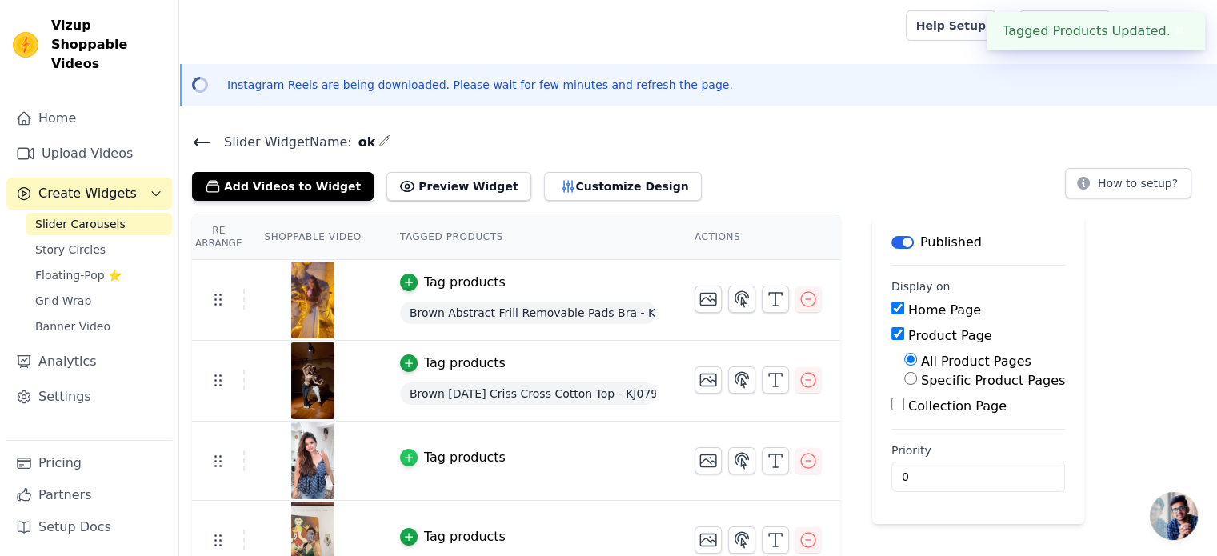
click at [403, 458] on icon "button" at bounding box center [408, 457] width 11 height 11
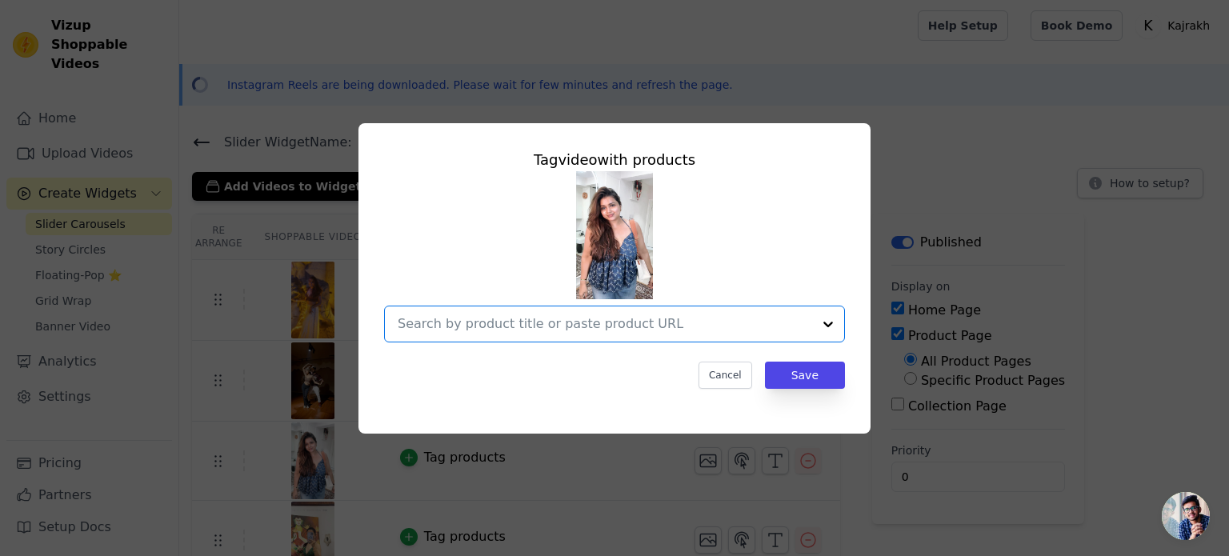
click at [582, 326] on input "text" at bounding box center [605, 323] width 414 height 19
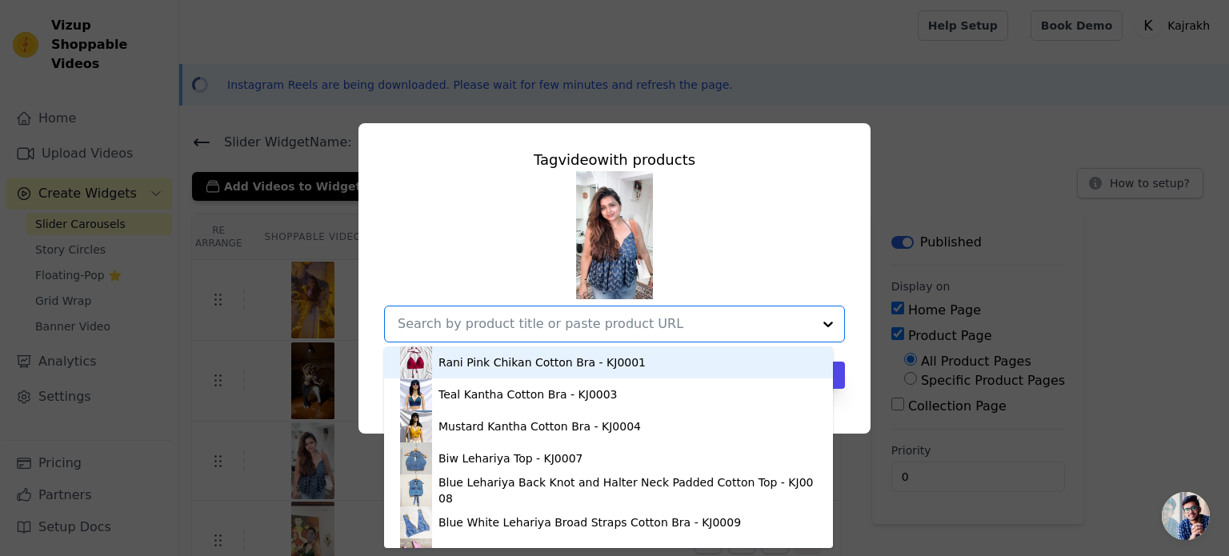
paste input "[URL][DOMAIN_NAME]"
type input "[URL][DOMAIN_NAME]"
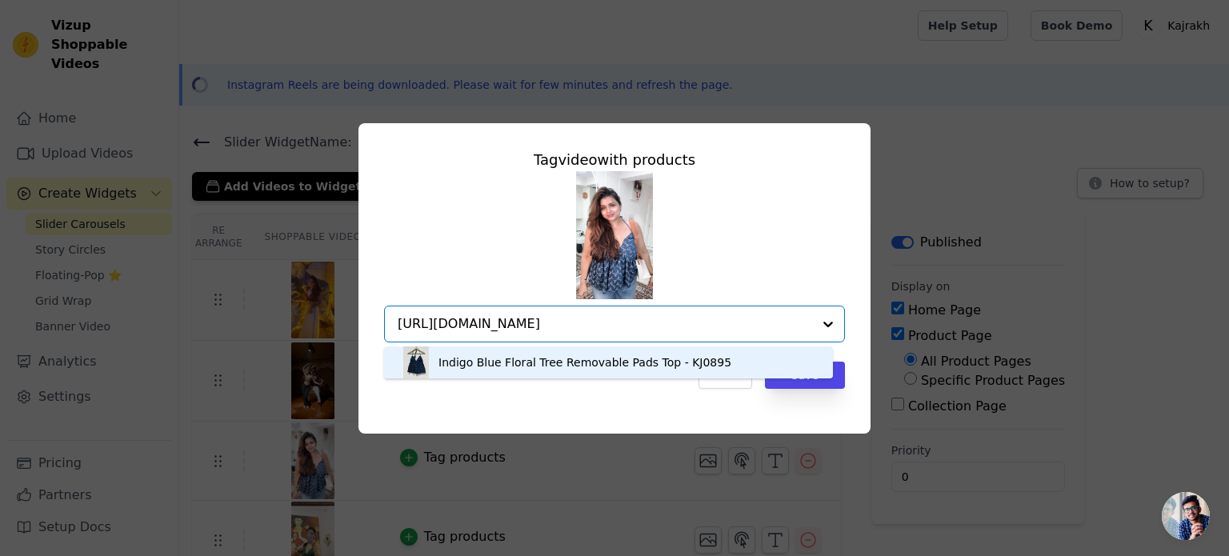
click at [582, 364] on div "Indigo Blue Floral Tree Removable Pads Top - KJ0895" at bounding box center [584, 362] width 293 height 16
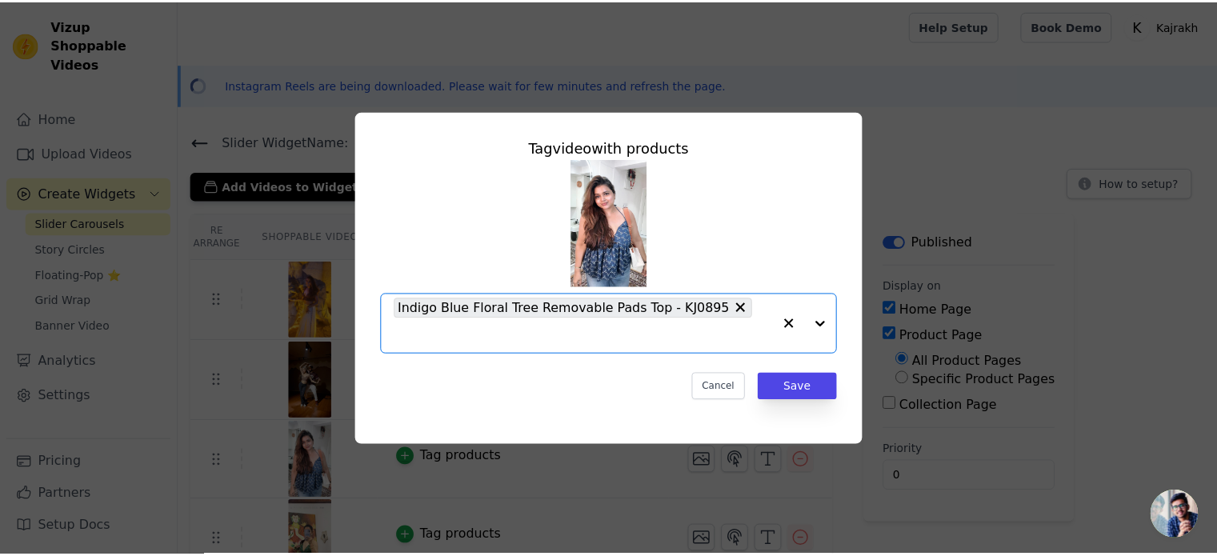
scroll to position [0, 0]
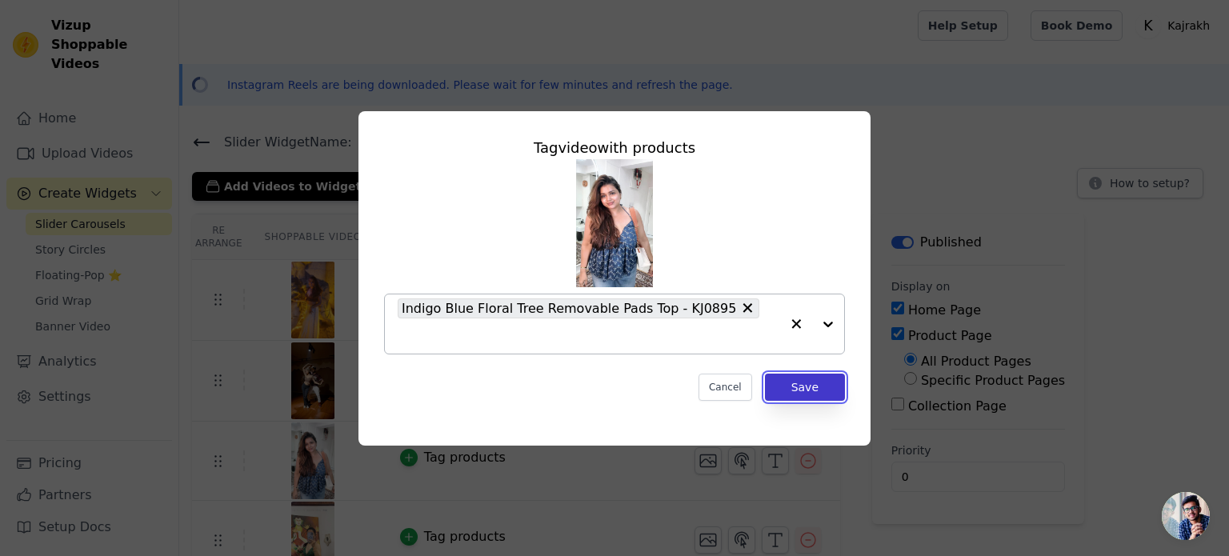
click at [829, 380] on button "Save" at bounding box center [805, 387] width 80 height 27
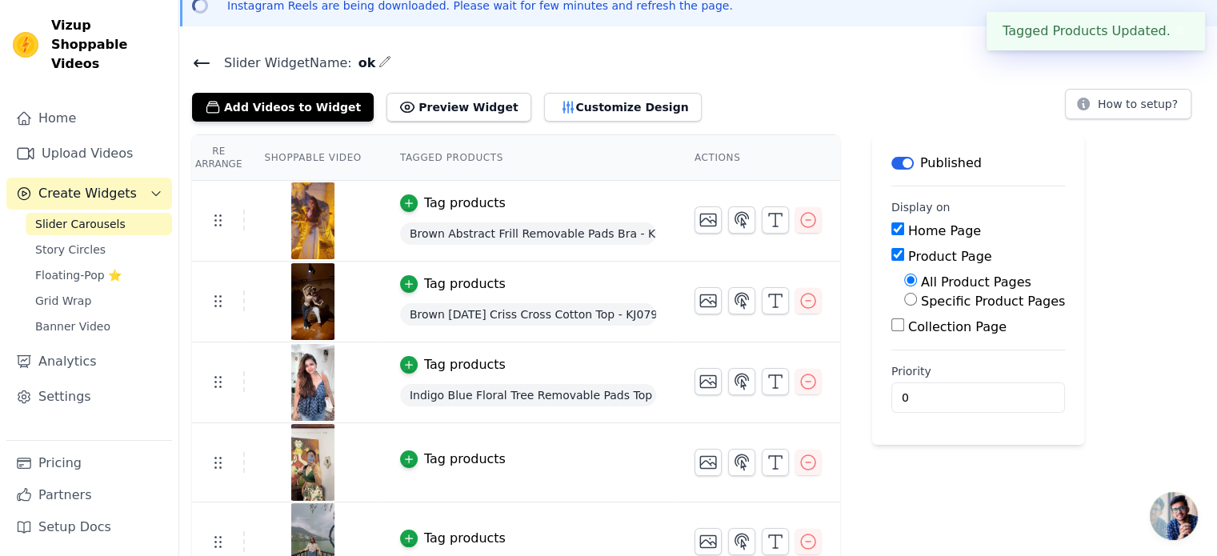
scroll to position [160, 0]
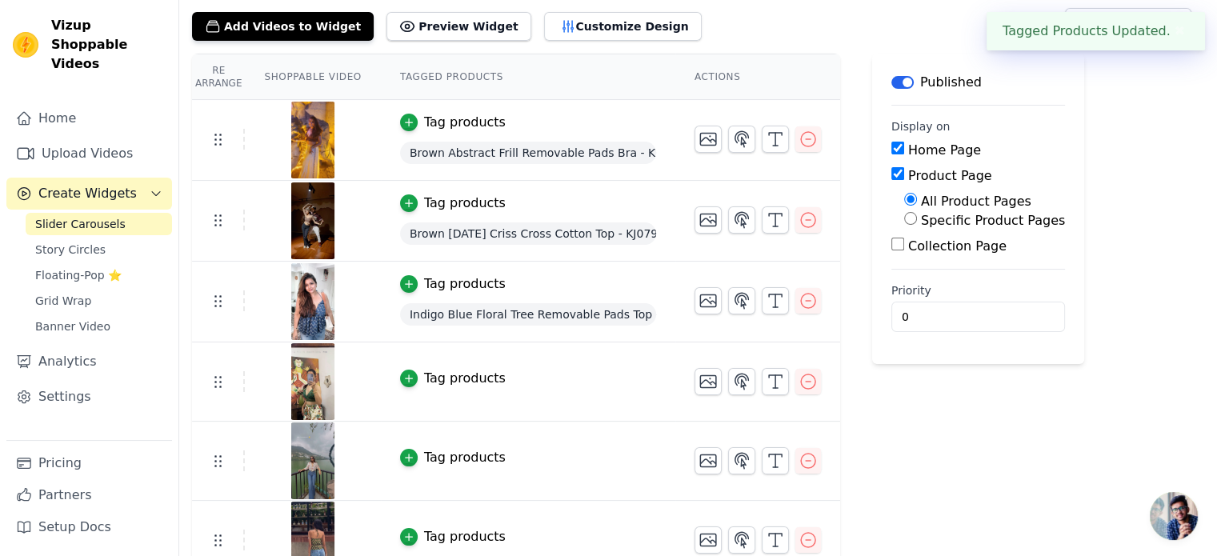
click at [406, 380] on button "Tag products" at bounding box center [453, 378] width 106 height 19
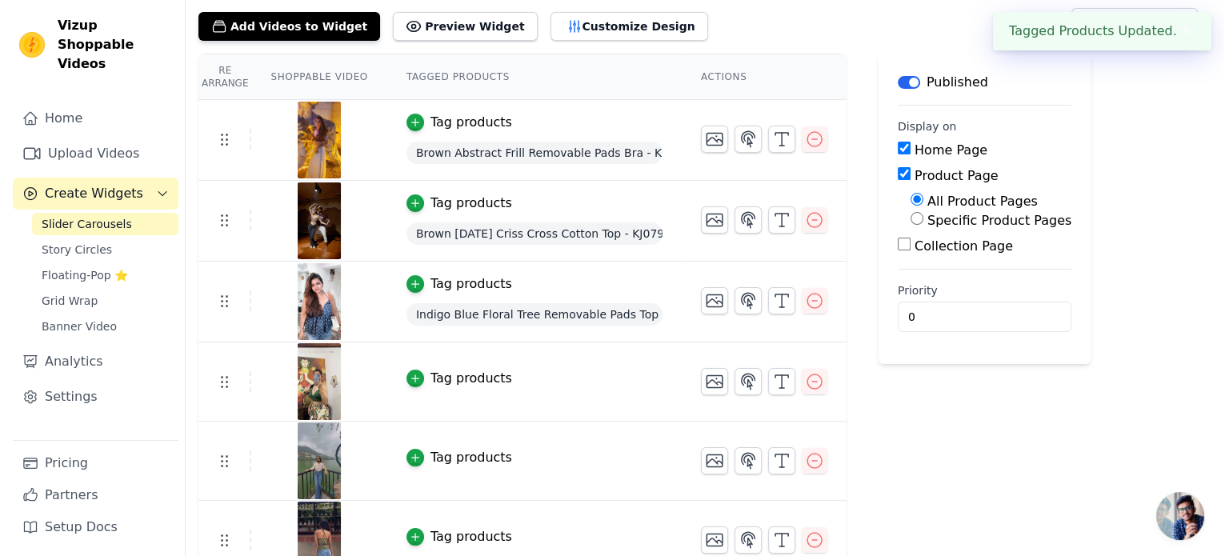
scroll to position [0, 0]
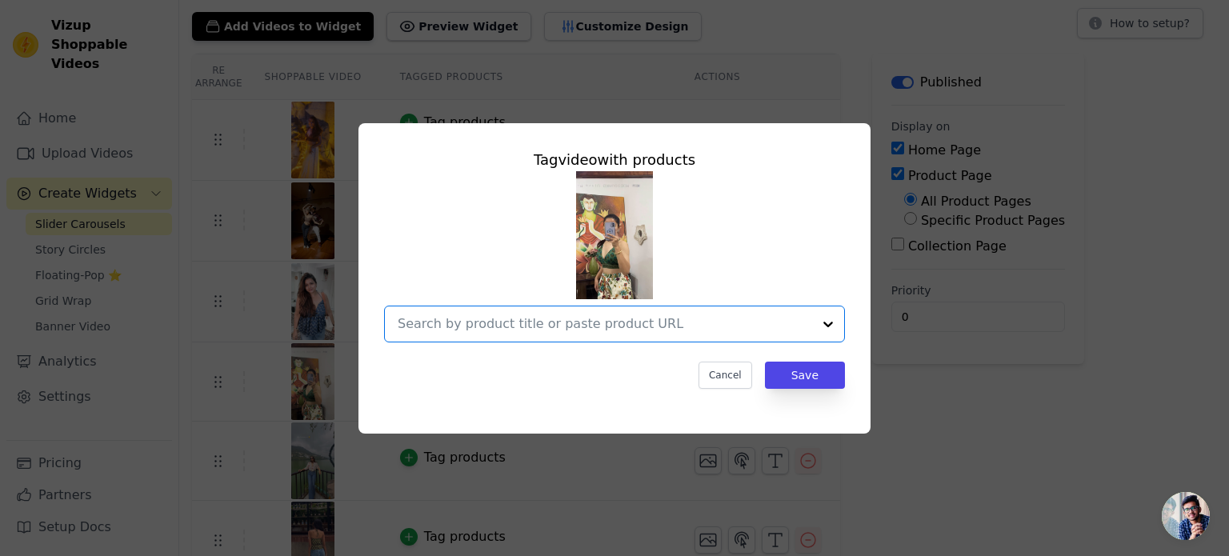
click at [566, 329] on input "text" at bounding box center [605, 323] width 414 height 19
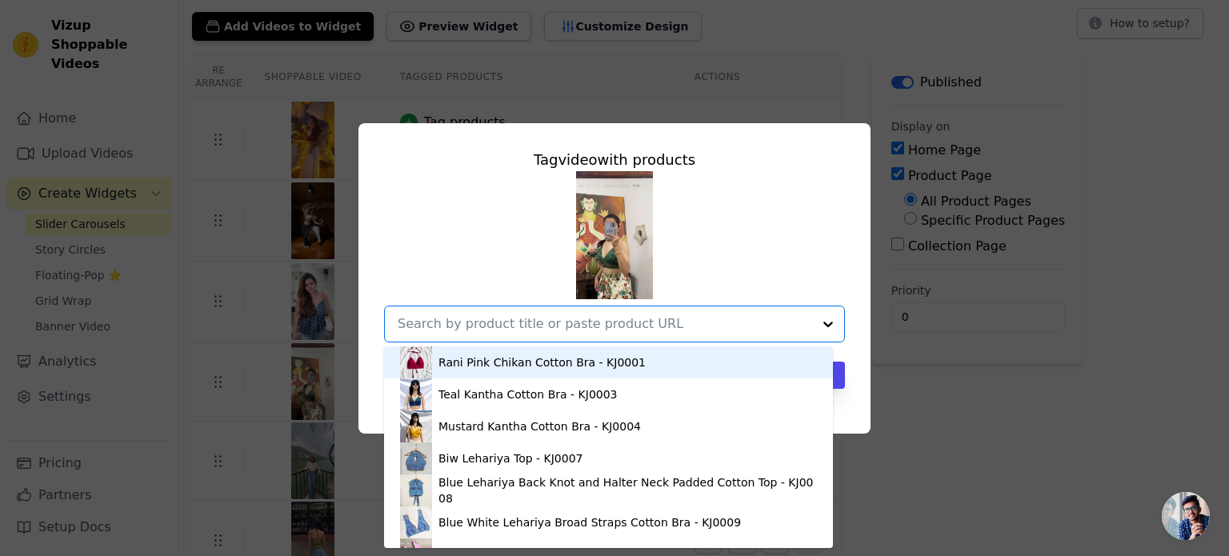
paste input "[URL][DOMAIN_NAME]"
type input "[URL][DOMAIN_NAME]"
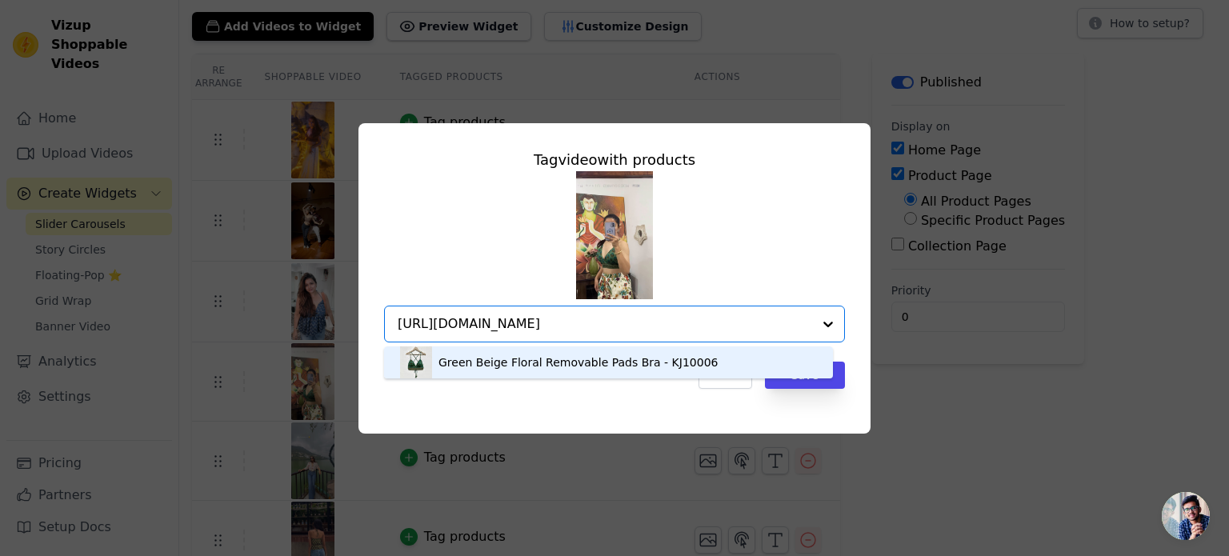
click at [565, 360] on div "Green Beige Floral Removable Pads Bra - KJ10006" at bounding box center [577, 362] width 279 height 16
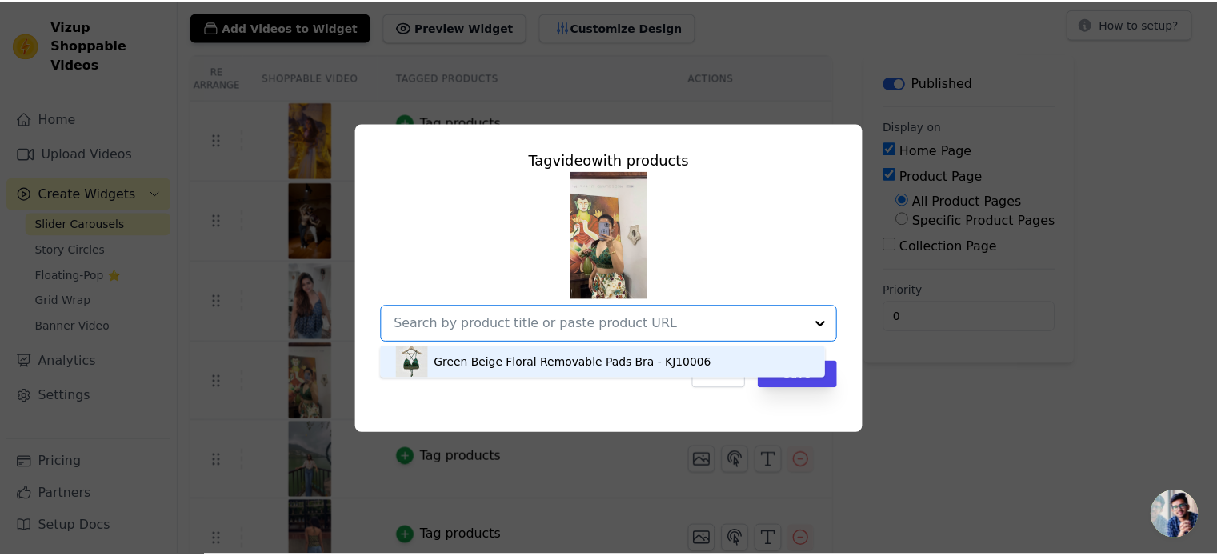
scroll to position [0, 0]
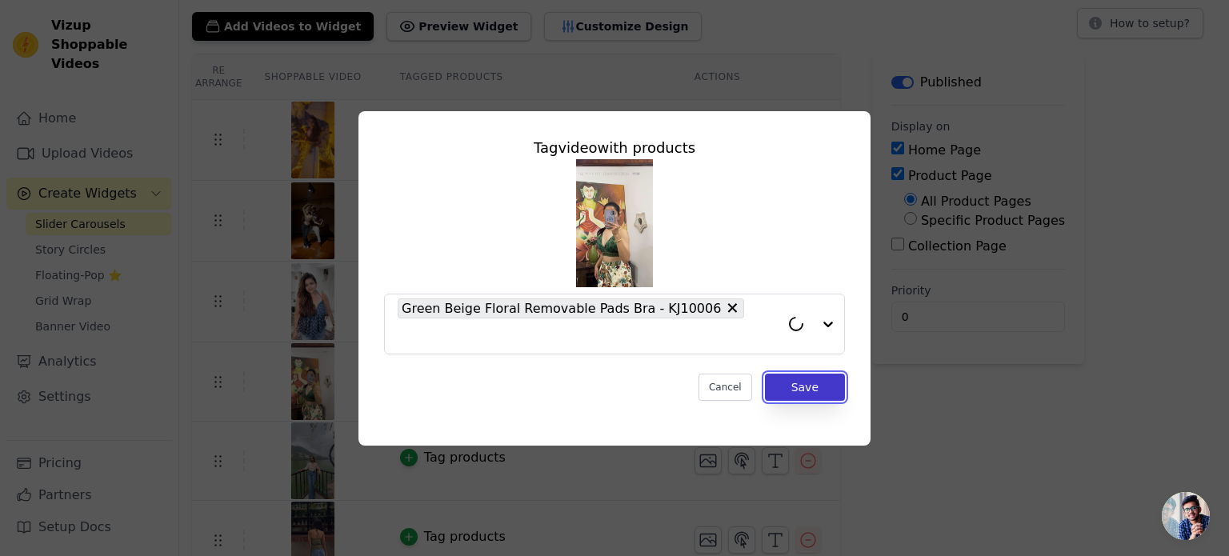
click at [806, 383] on button "Save" at bounding box center [805, 387] width 80 height 27
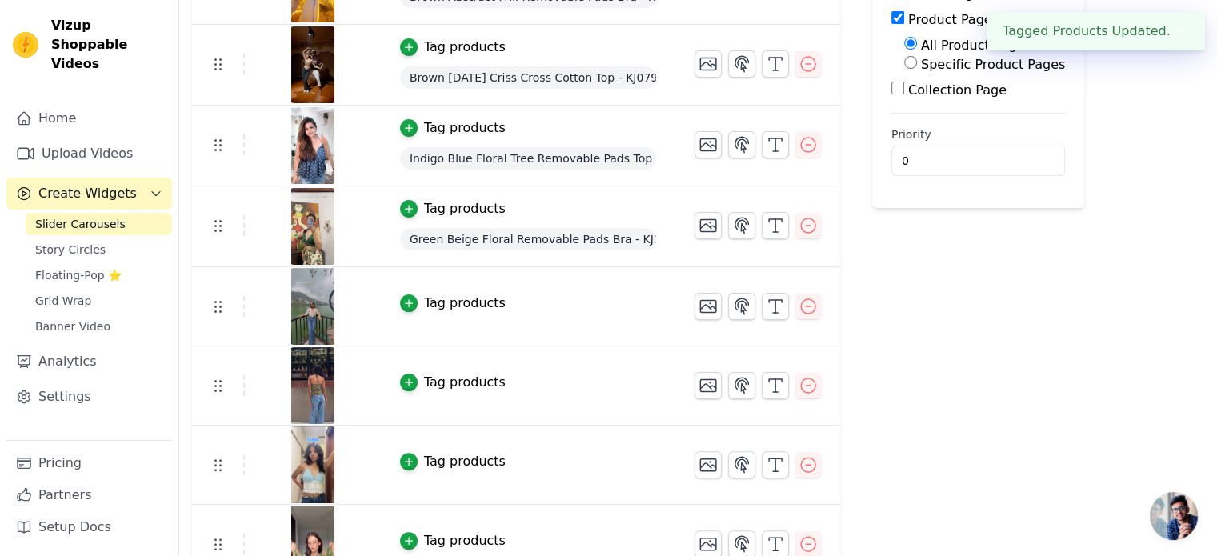
scroll to position [320, 0]
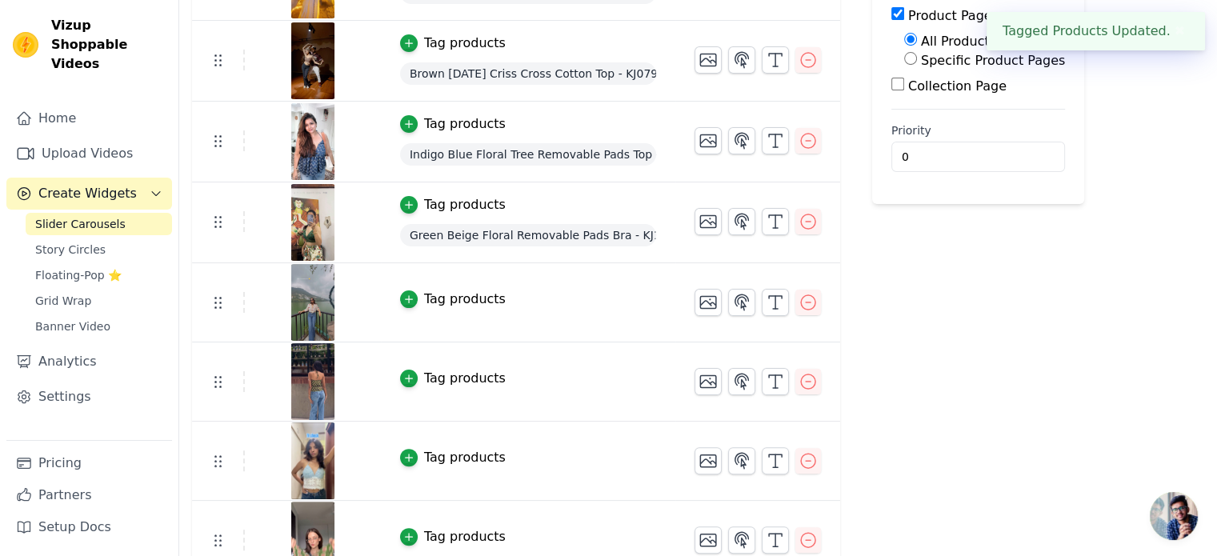
click at [434, 295] on div "Tag products" at bounding box center [465, 299] width 82 height 19
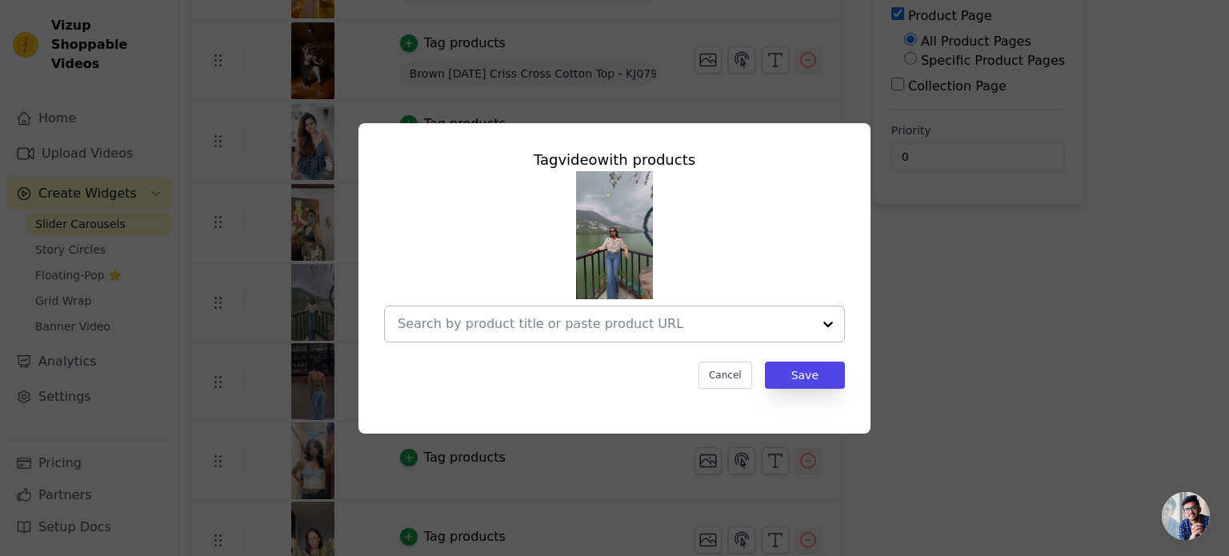
click at [484, 332] on input "text" at bounding box center [605, 323] width 414 height 19
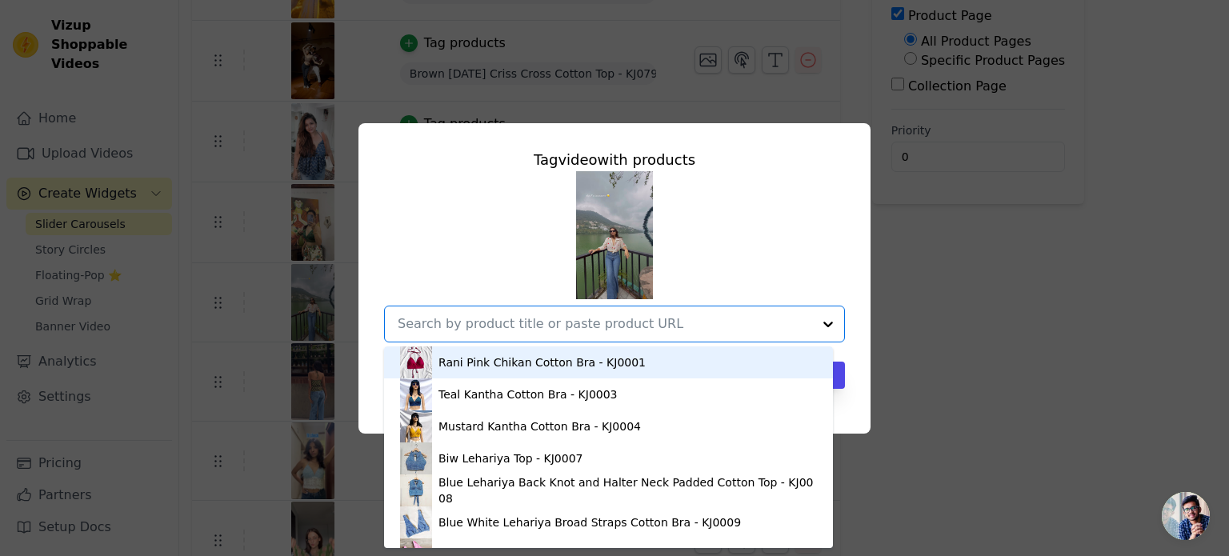
paste input "[URL][DOMAIN_NAME]"
type input "[URL][DOMAIN_NAME]"
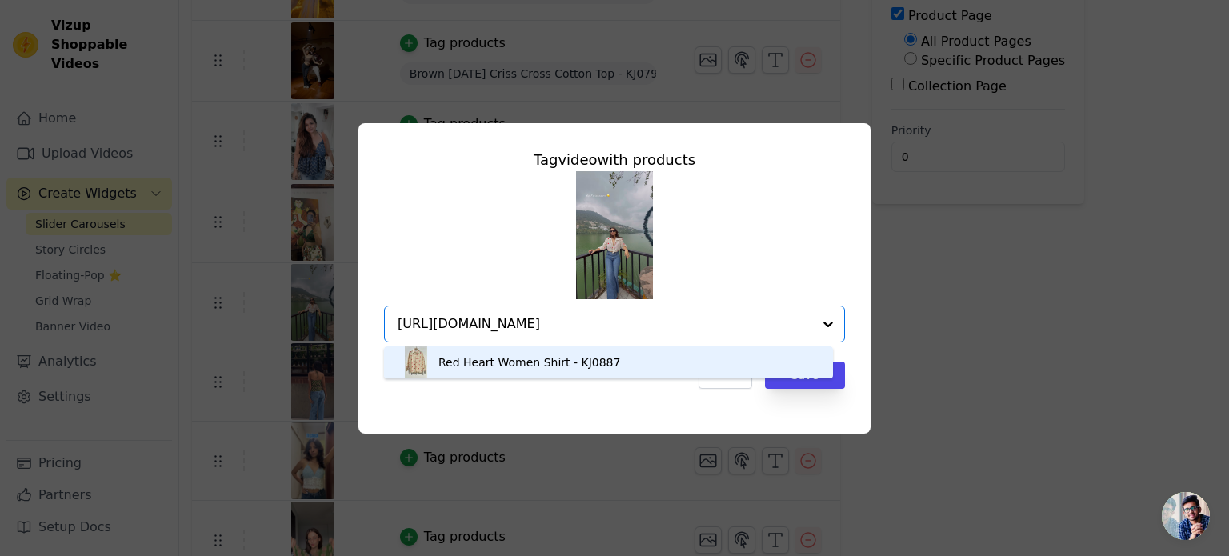
click at [486, 362] on div "Red Heart Women Shirt - KJ0887" at bounding box center [529, 362] width 182 height 16
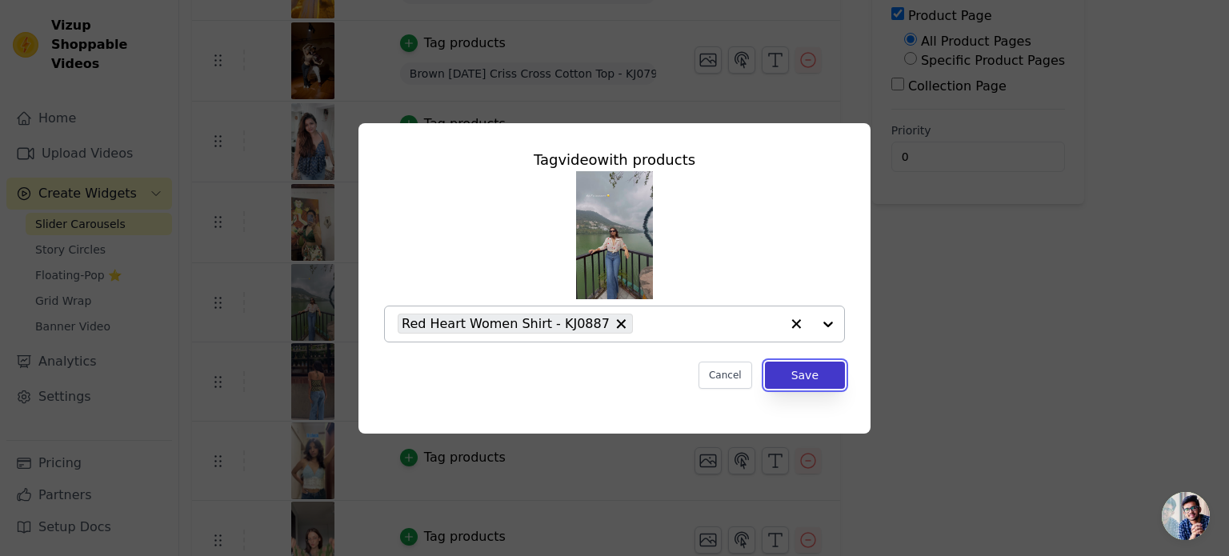
click at [805, 368] on button "Save" at bounding box center [805, 375] width 80 height 27
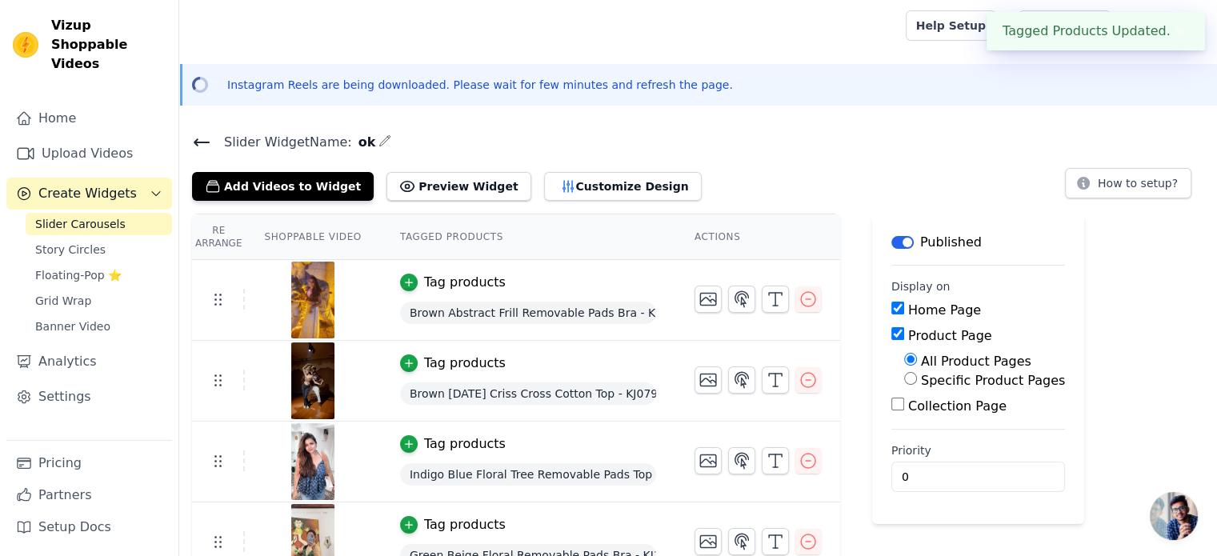
scroll to position [320, 0]
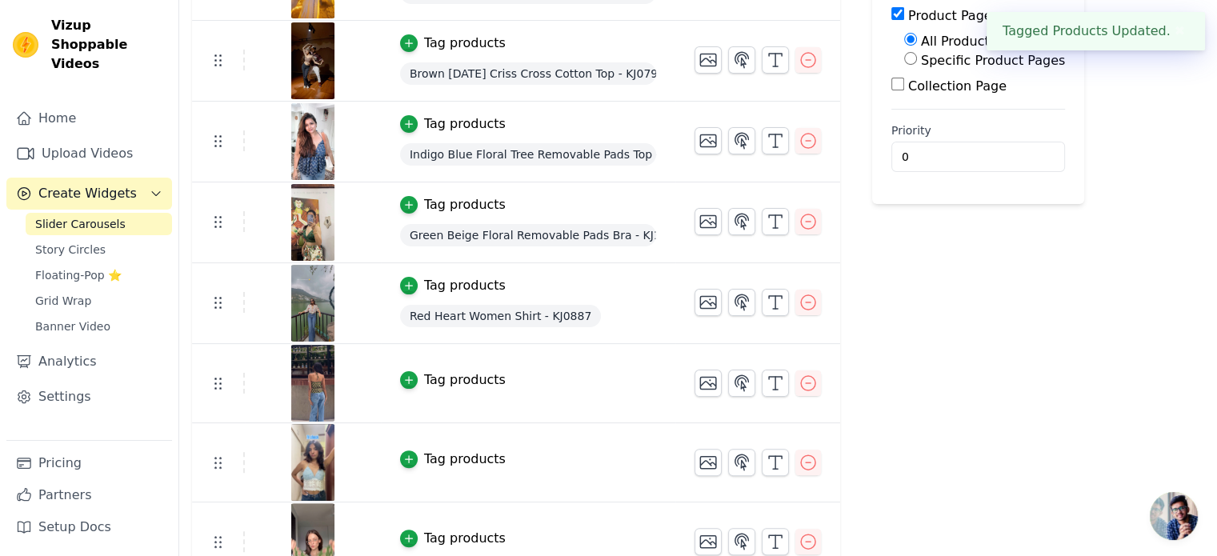
click at [447, 371] on div "Tag products" at bounding box center [465, 379] width 82 height 19
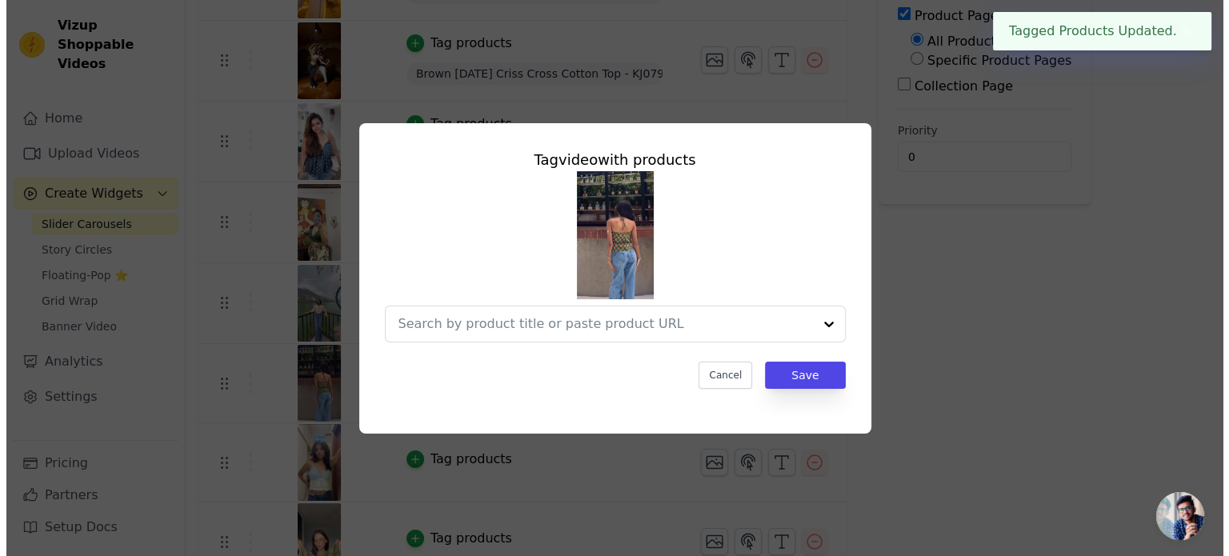
scroll to position [0, 0]
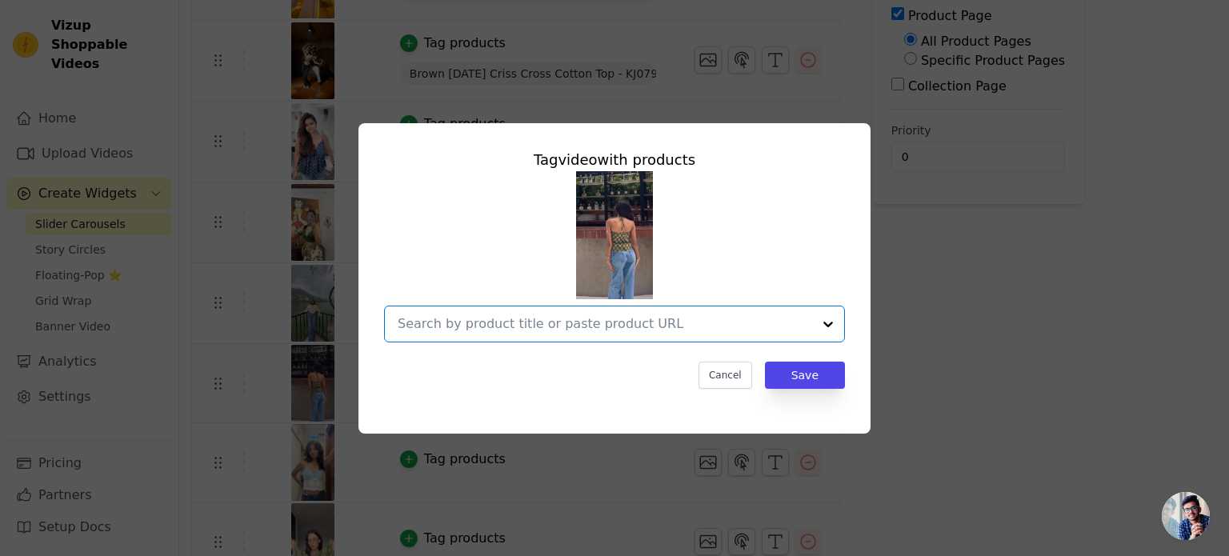
click at [483, 332] on input "text" at bounding box center [605, 323] width 414 height 19
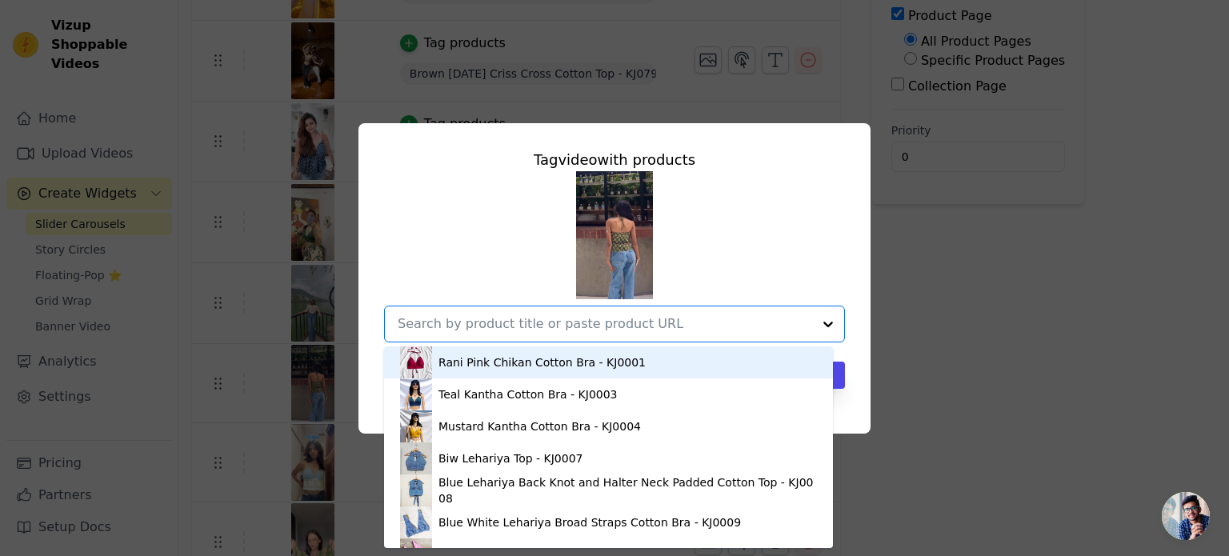
paste input "[URL][DOMAIN_NAME][PERSON_NAME]"
type input "[URL][DOMAIN_NAME][PERSON_NAME]"
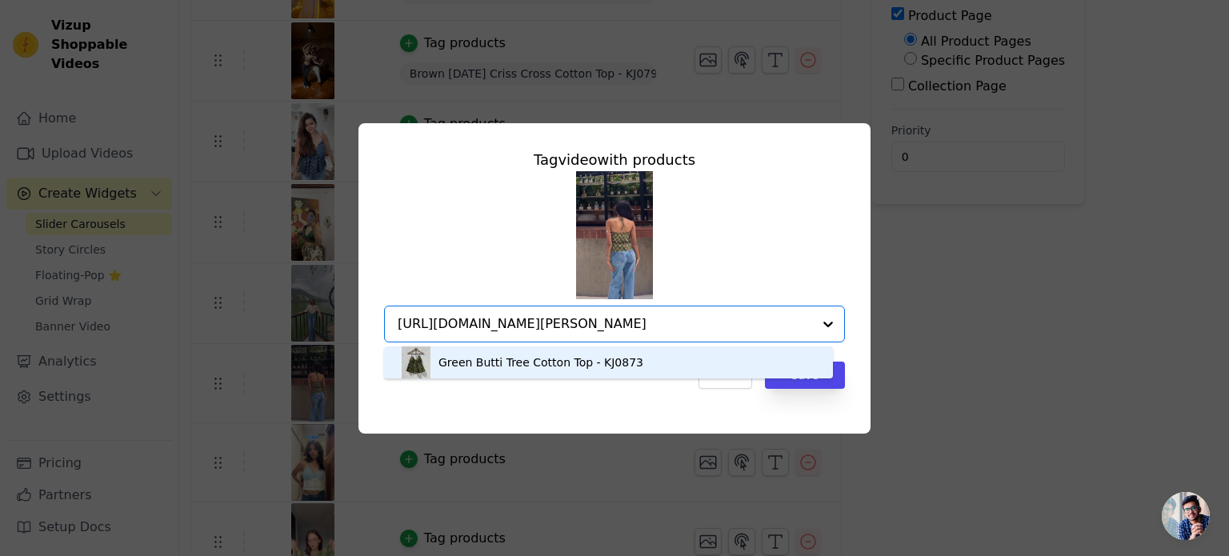
click at [483, 360] on div "Green Butti Tree Cotton Top - KJ0873" at bounding box center [540, 362] width 205 height 16
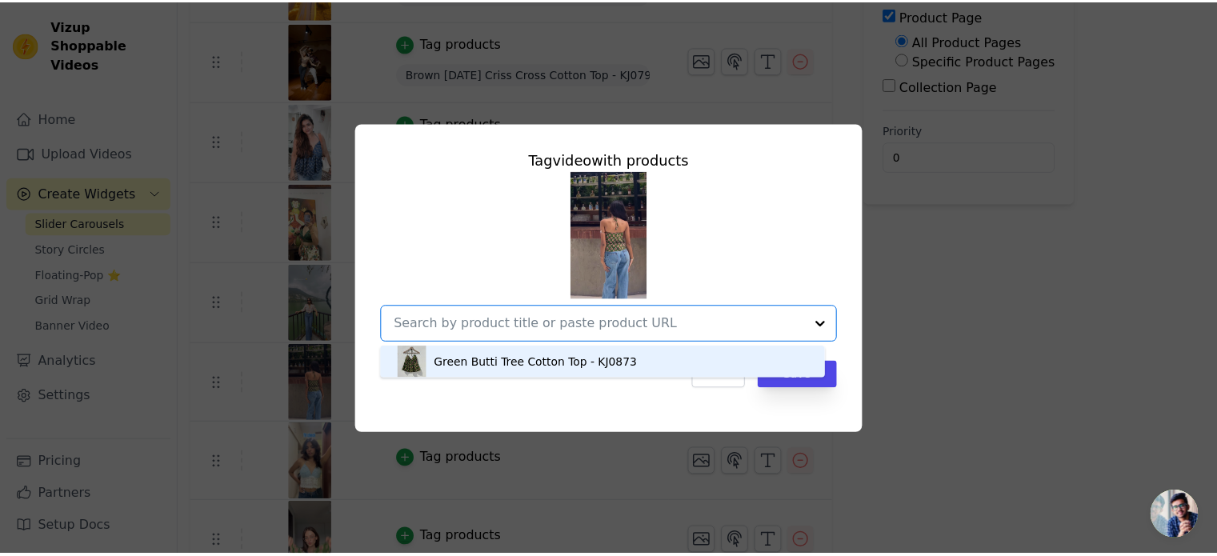
scroll to position [0, 0]
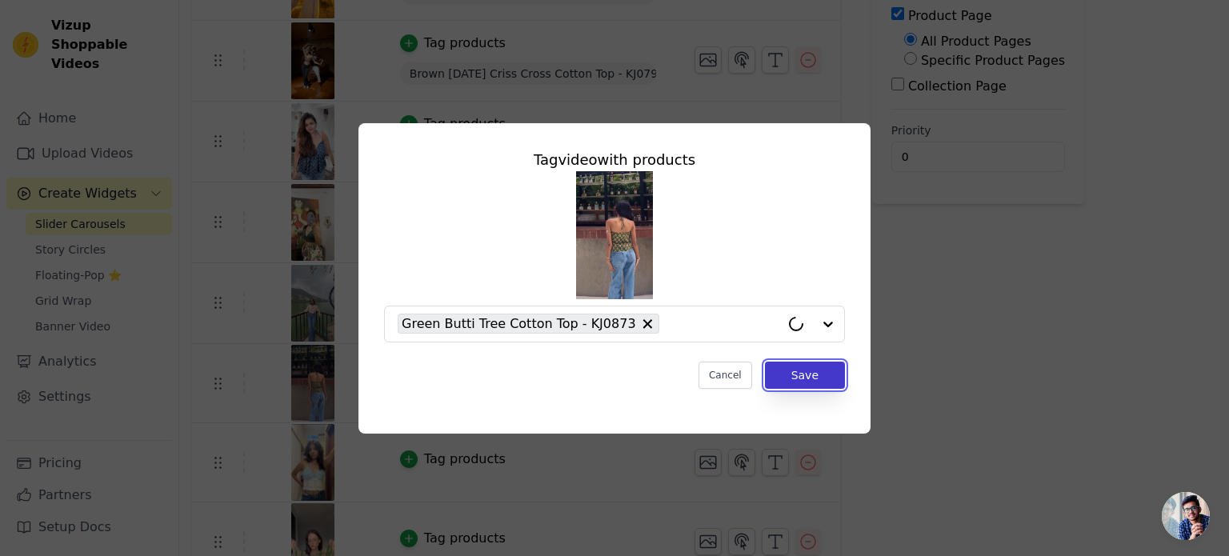
click at [819, 381] on button "Save" at bounding box center [805, 375] width 80 height 27
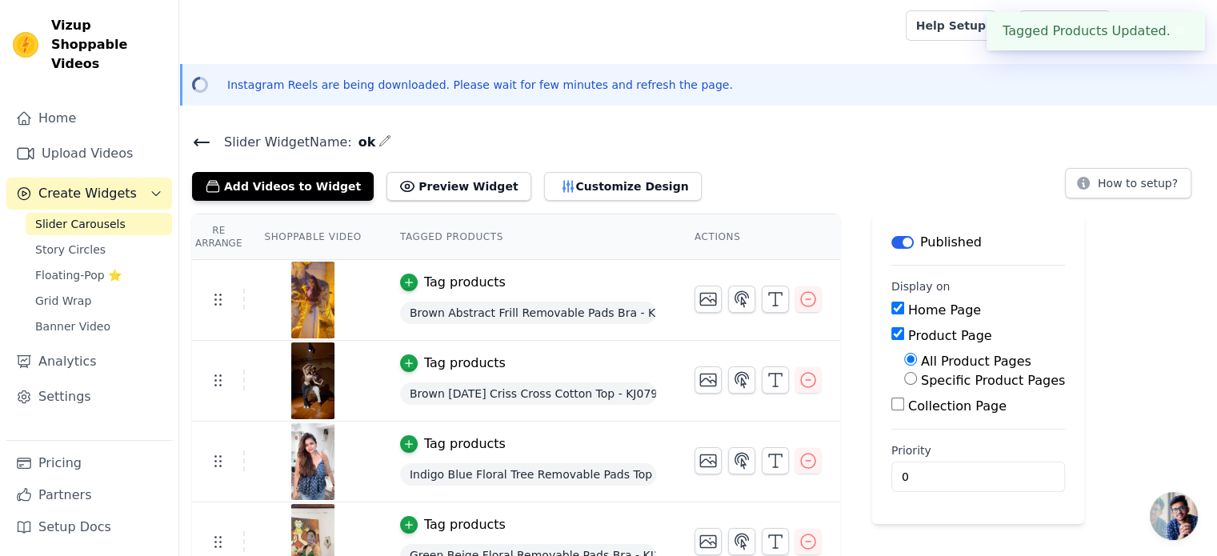
scroll to position [344, 0]
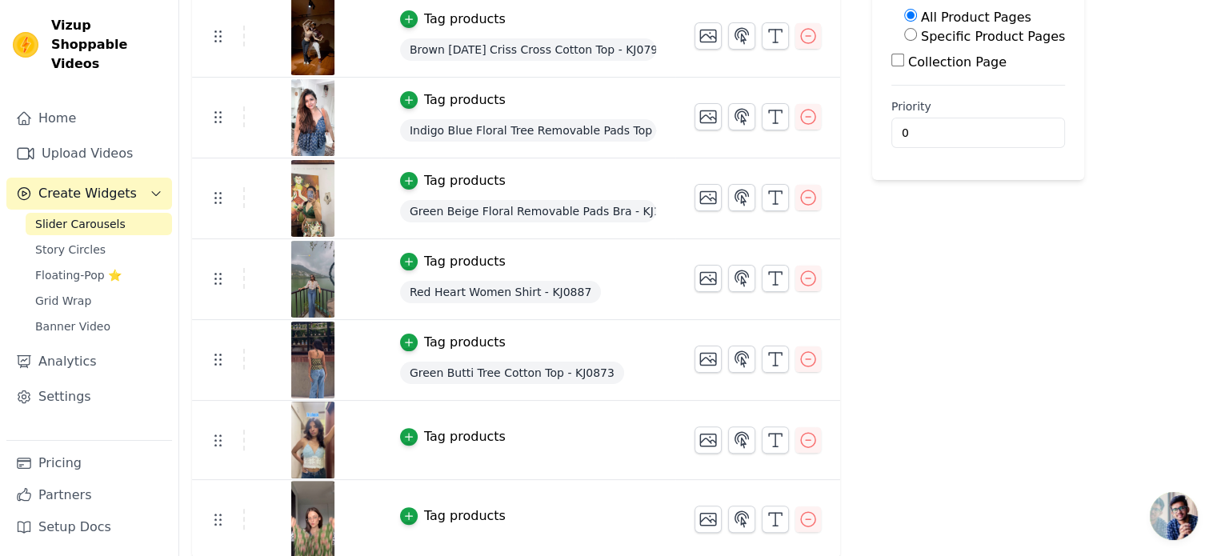
click at [458, 434] on div "Tag products" at bounding box center [465, 436] width 82 height 19
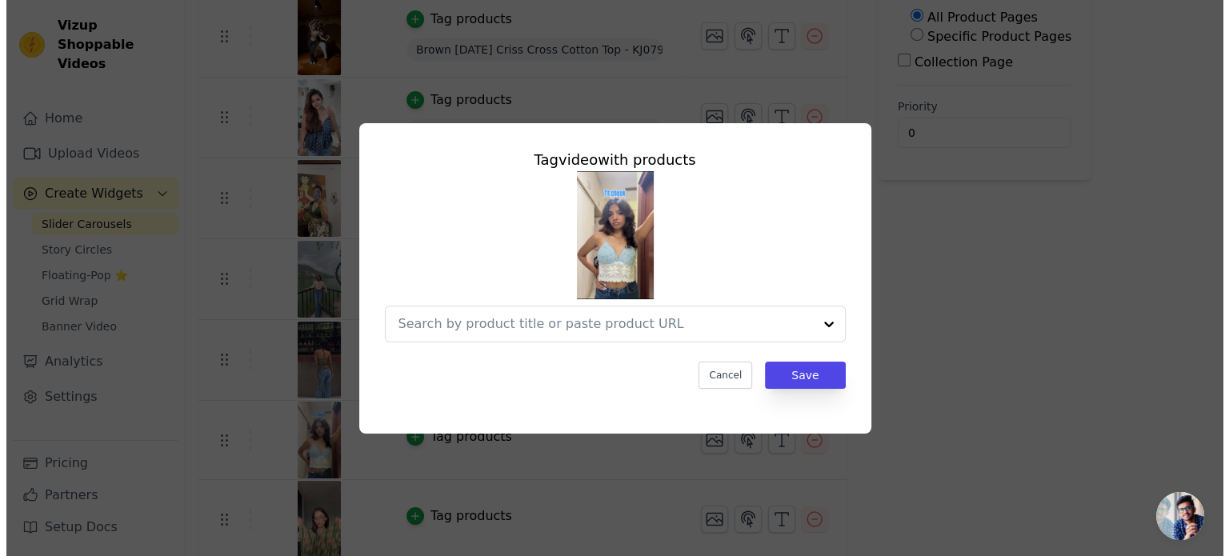
scroll to position [0, 0]
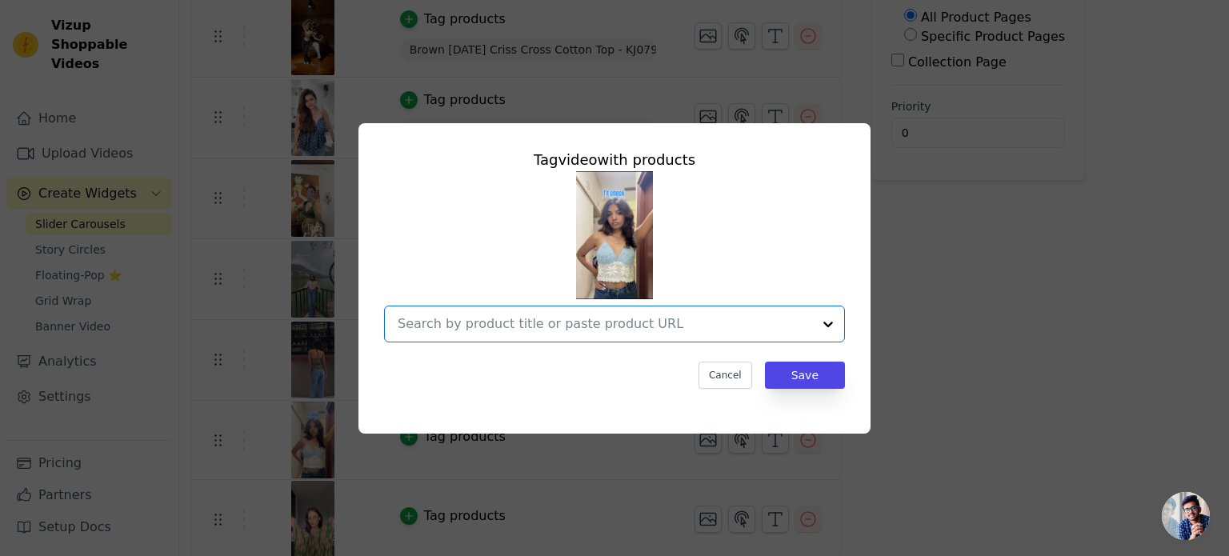
click at [458, 319] on input "text" at bounding box center [605, 323] width 414 height 19
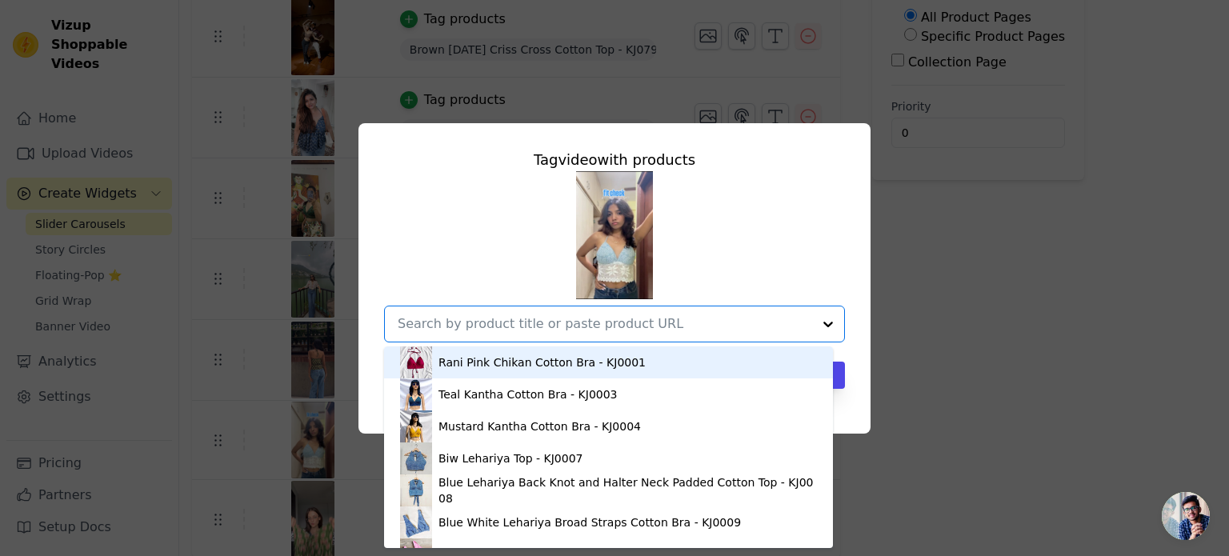
paste input "[URL][DOMAIN_NAME]"
type input "[URL][DOMAIN_NAME]"
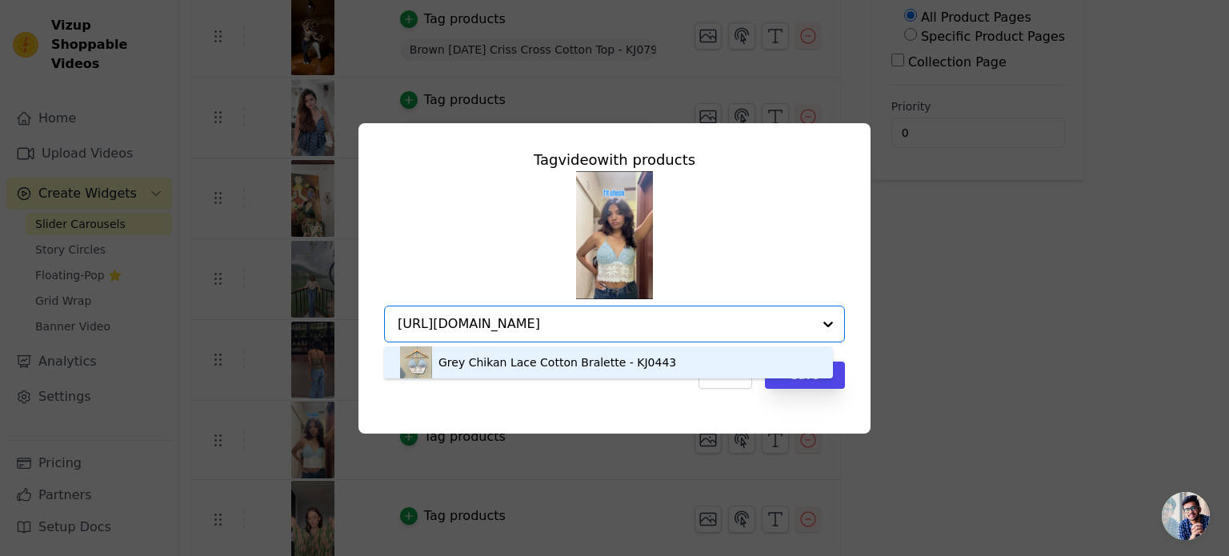
click at [459, 364] on div "Grey Chikan Lace Cotton Bralette - KJ0443" at bounding box center [557, 362] width 238 height 16
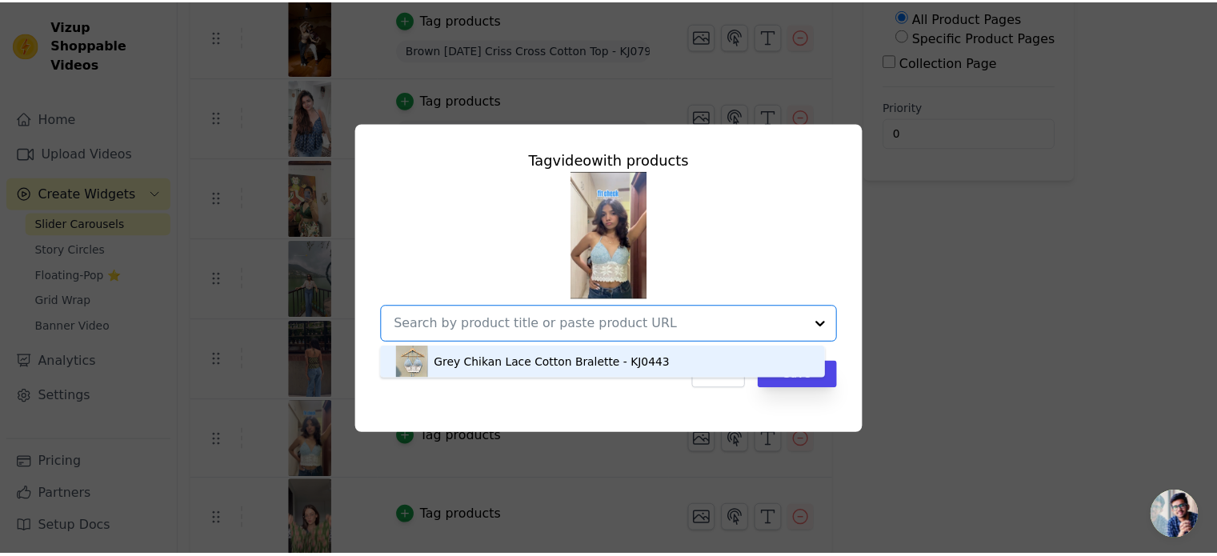
scroll to position [0, 0]
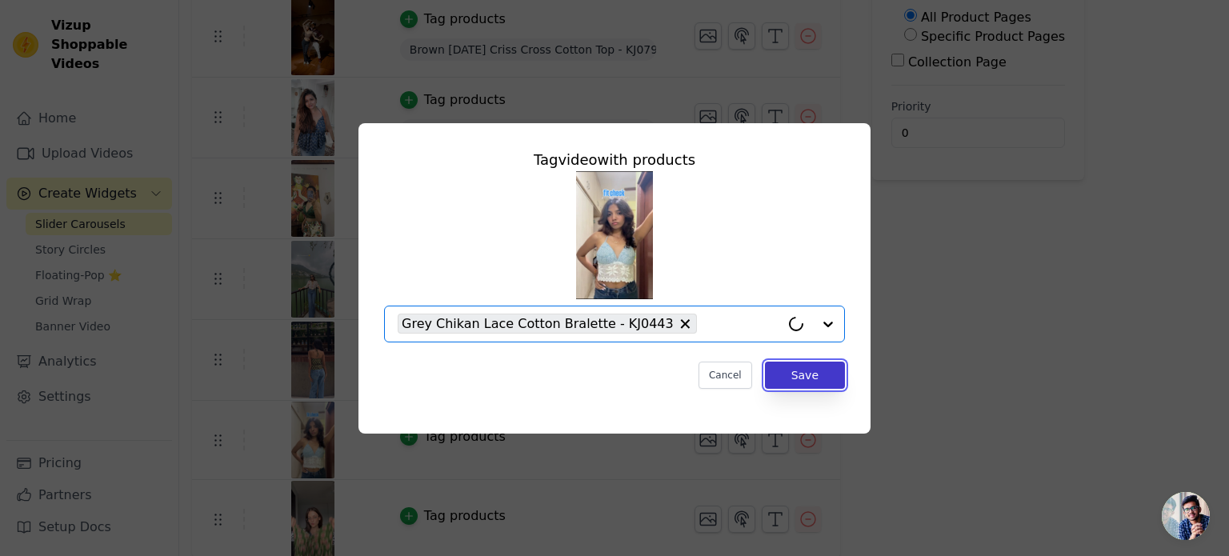
click at [825, 380] on button "Save" at bounding box center [805, 375] width 80 height 27
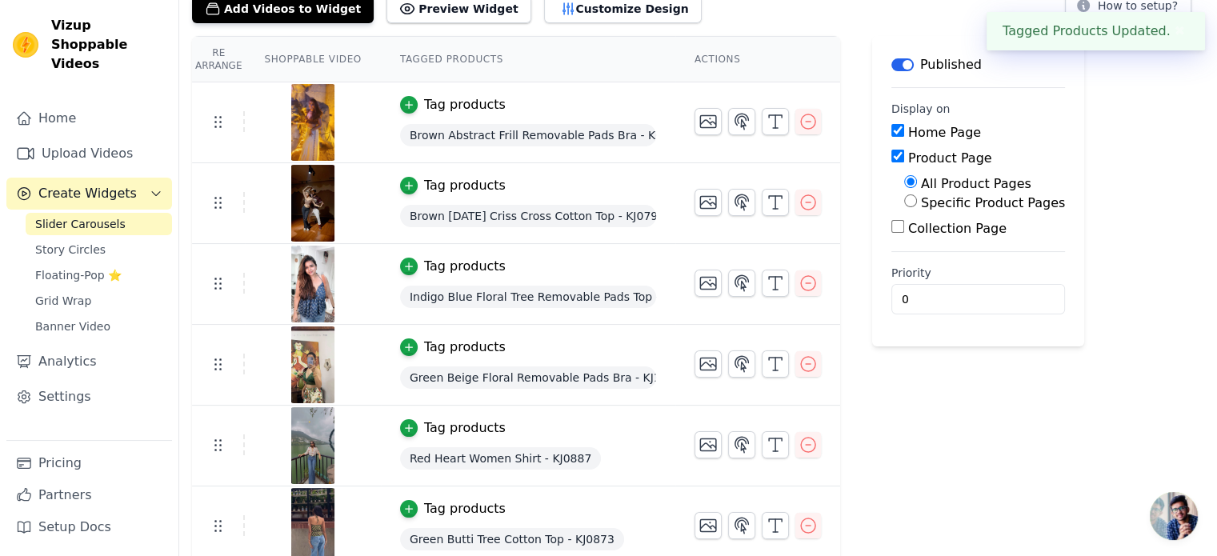
scroll to position [346, 0]
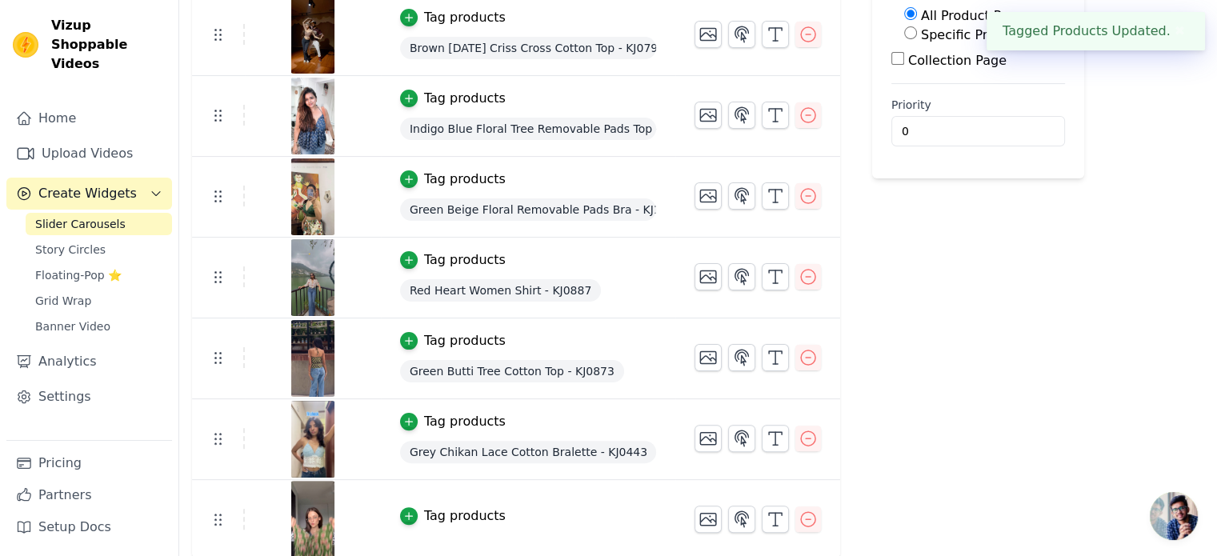
click at [426, 508] on div "Tag products" at bounding box center [465, 515] width 82 height 19
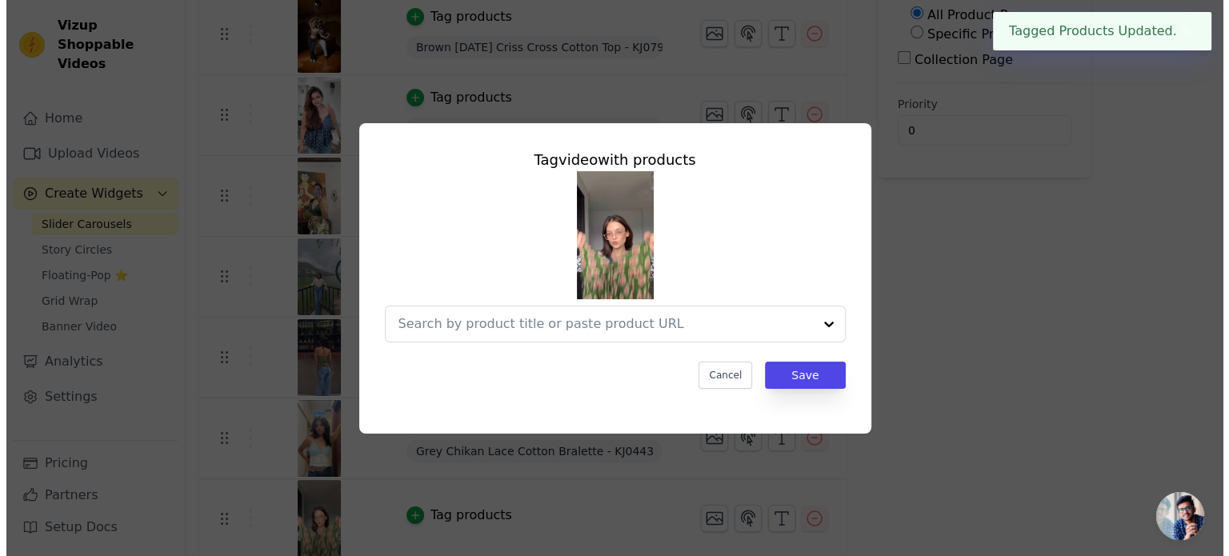
scroll to position [0, 0]
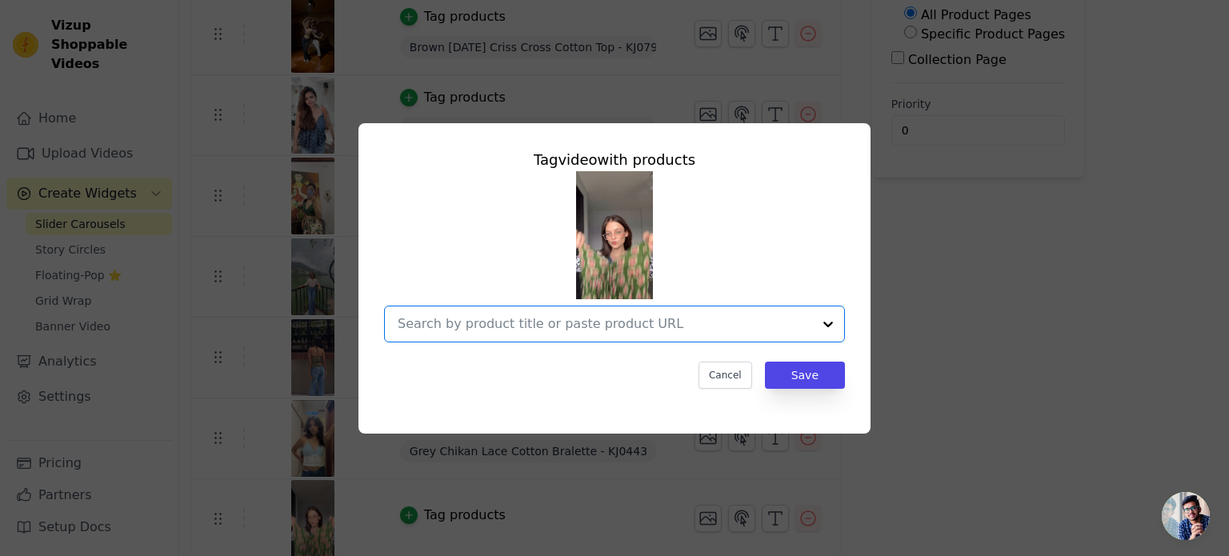
click at [445, 331] on input "text" at bounding box center [605, 323] width 414 height 19
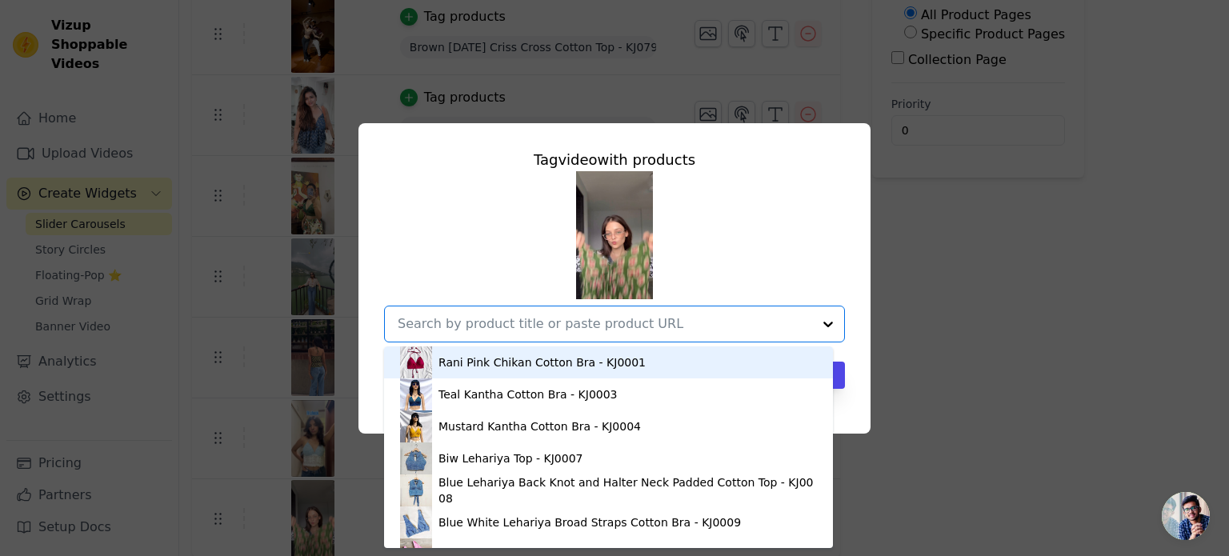
paste input "[URL][DOMAIN_NAME]"
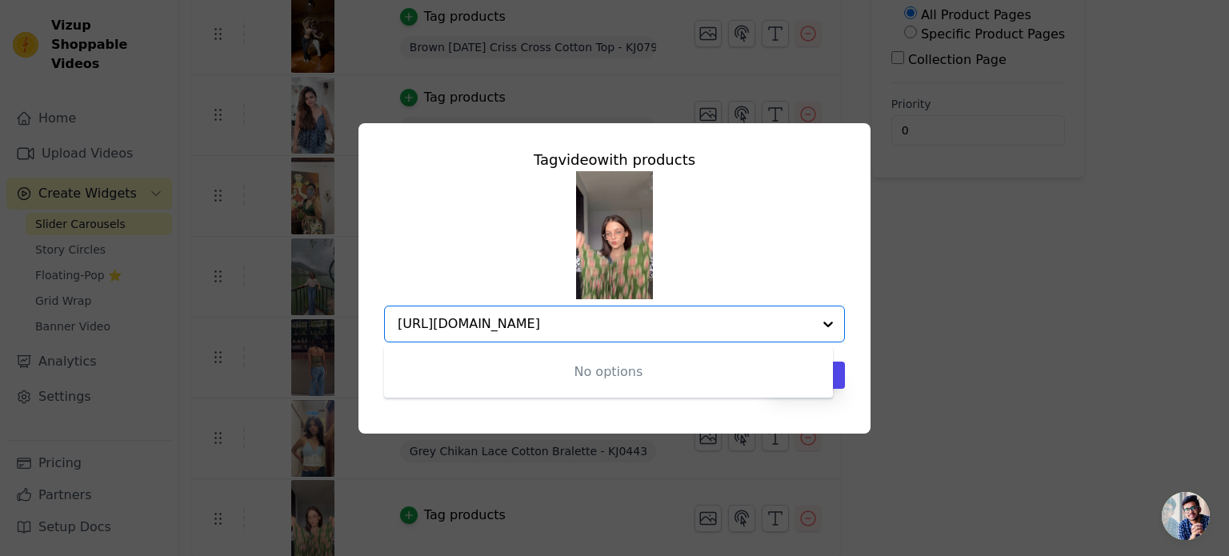
type input "[URL][DOMAIN_NAME]"
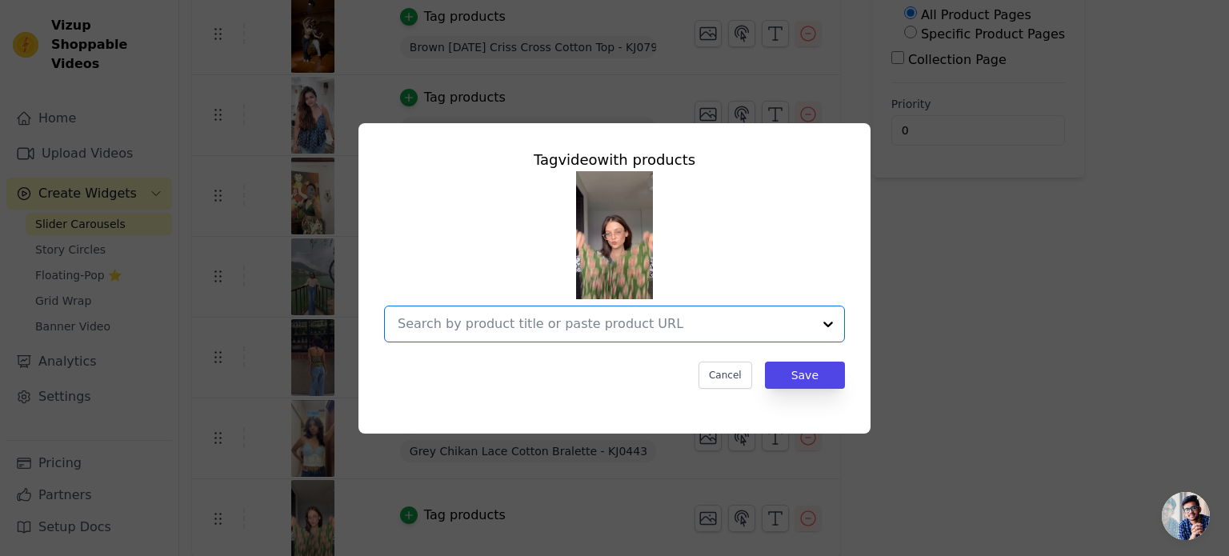
click at [507, 324] on input "text" at bounding box center [605, 323] width 414 height 19
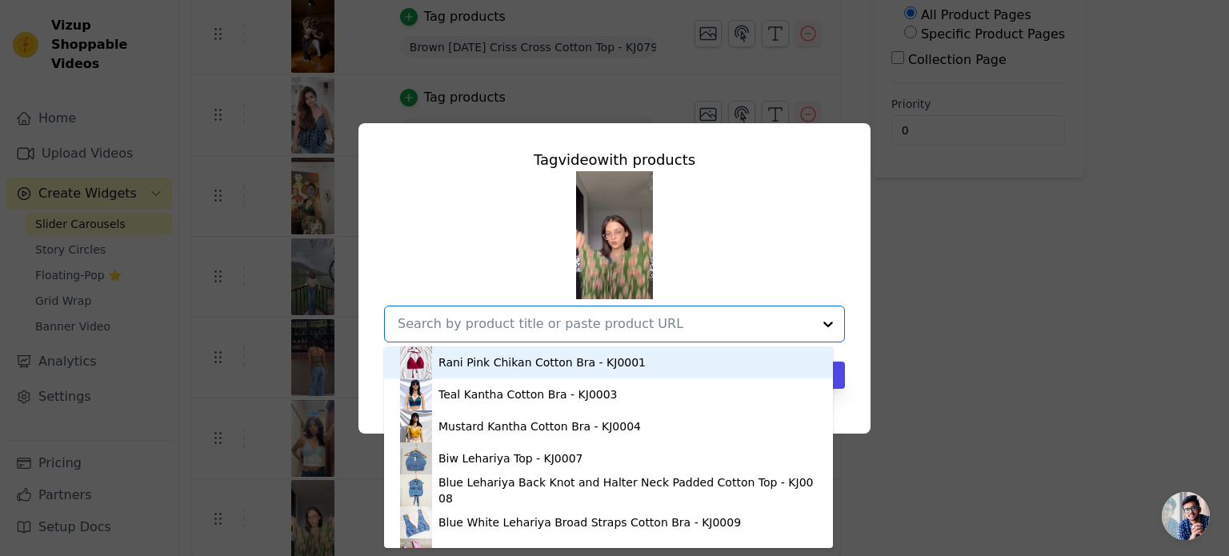
paste input "[URL][DOMAIN_NAME][PERSON_NAME]"
type input "[URL][DOMAIN_NAME][PERSON_NAME]"
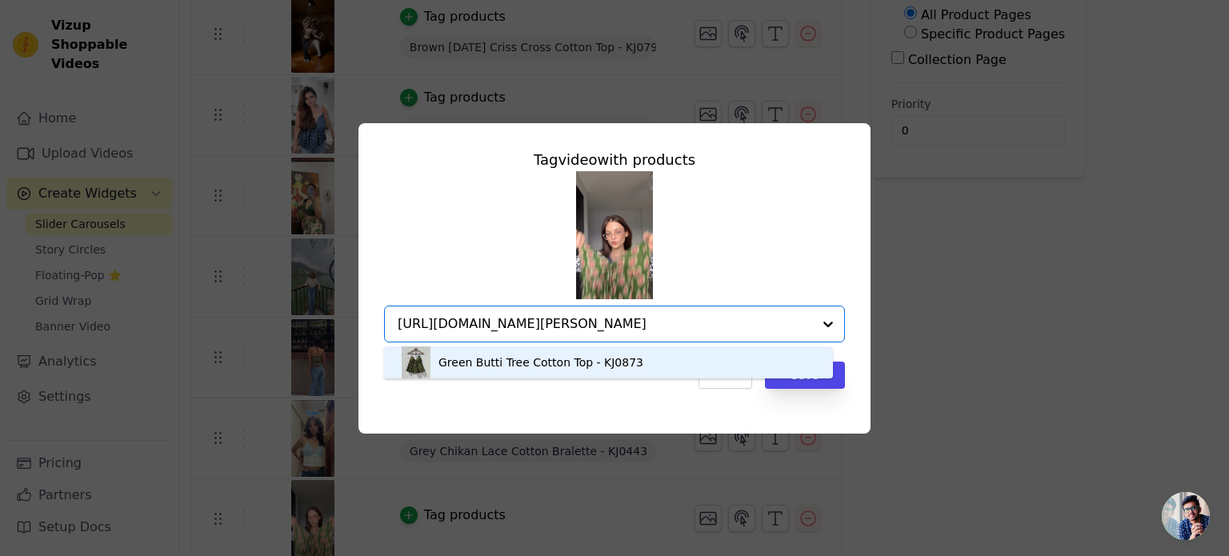
click at [510, 369] on div "Green Butti Tree Cotton Top - KJ0873" at bounding box center [540, 362] width 205 height 16
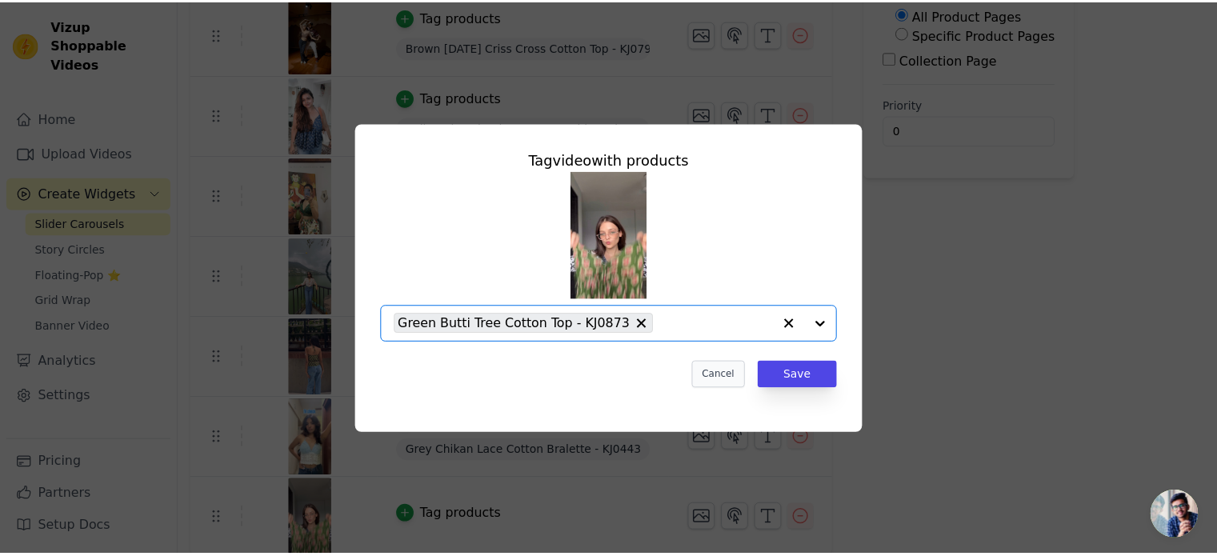
scroll to position [0, 0]
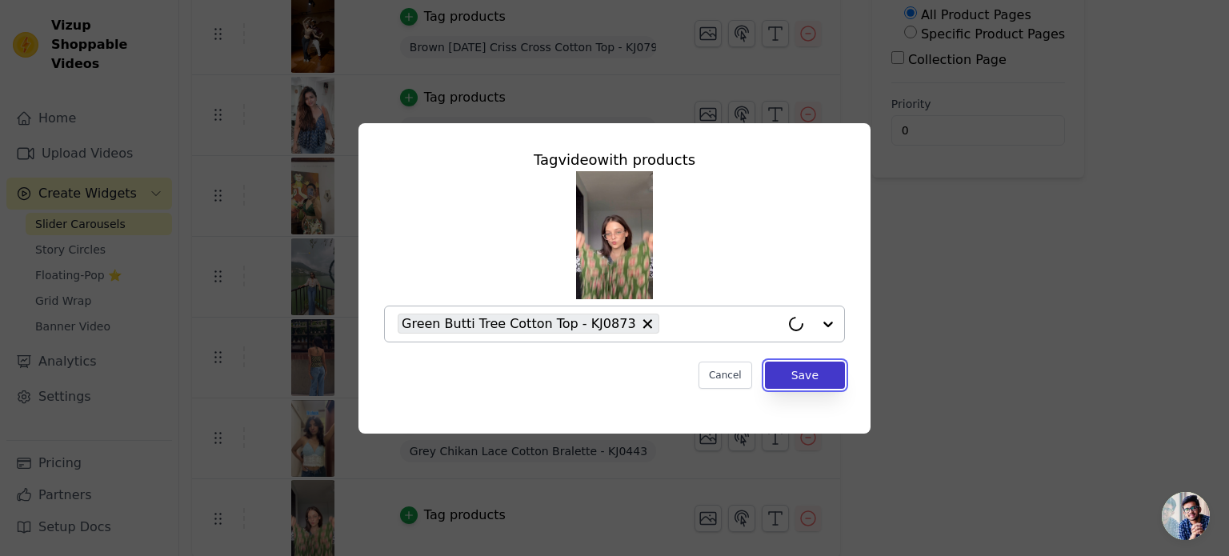
click at [823, 380] on button "Save" at bounding box center [805, 375] width 80 height 27
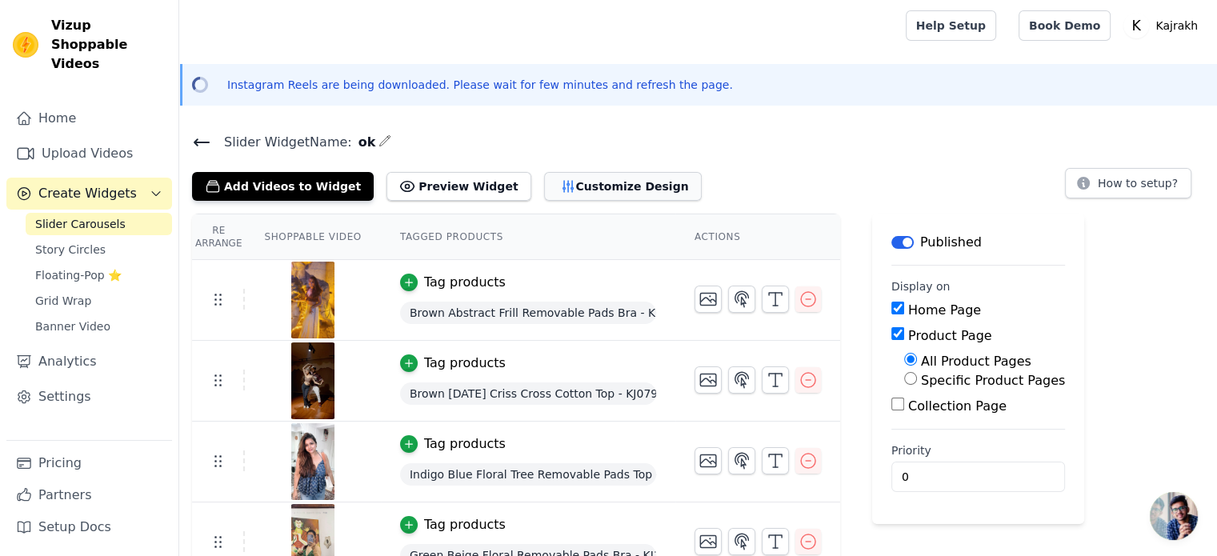
click at [565, 182] on button "Customize Design" at bounding box center [623, 186] width 158 height 29
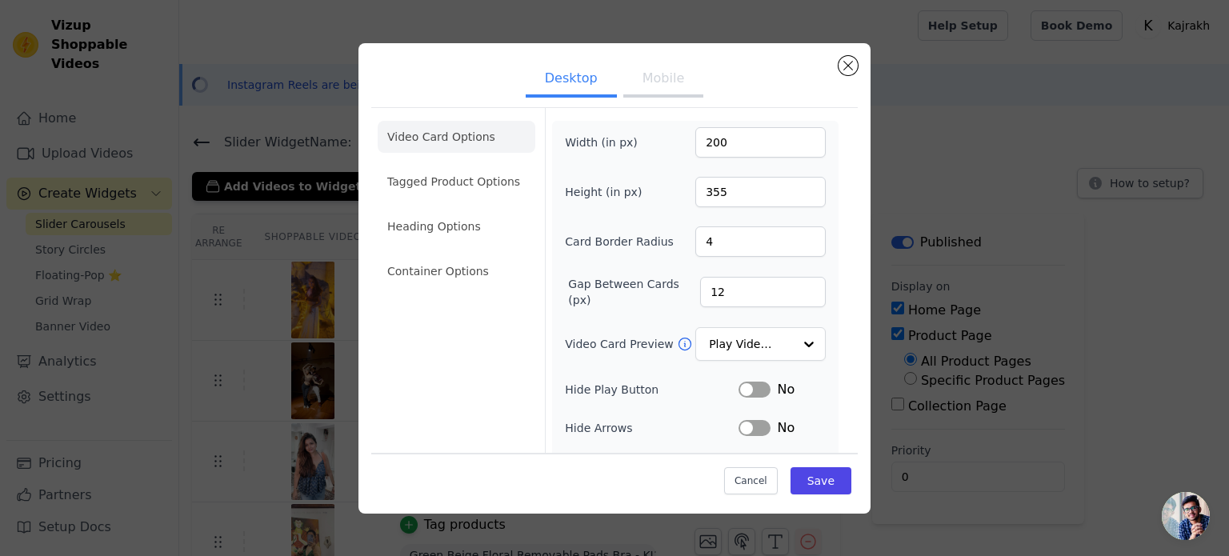
click at [656, 79] on button "Mobile" at bounding box center [663, 79] width 80 height 35
click at [457, 255] on li "Tagged Product Options" at bounding box center [457, 271] width 158 height 32
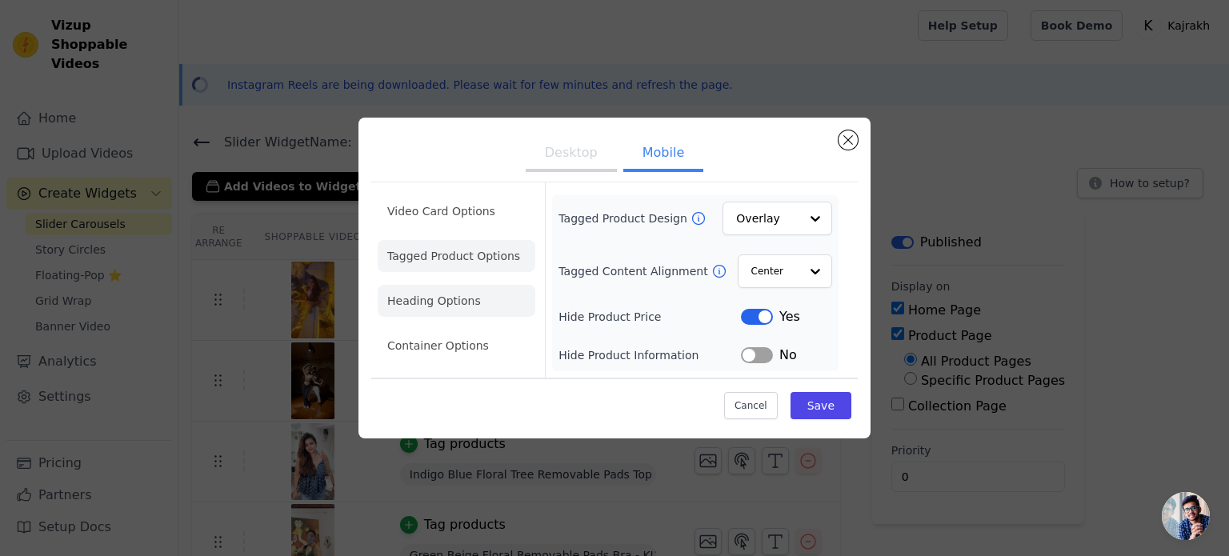
click at [456, 299] on li "Heading Options" at bounding box center [457, 301] width 158 height 32
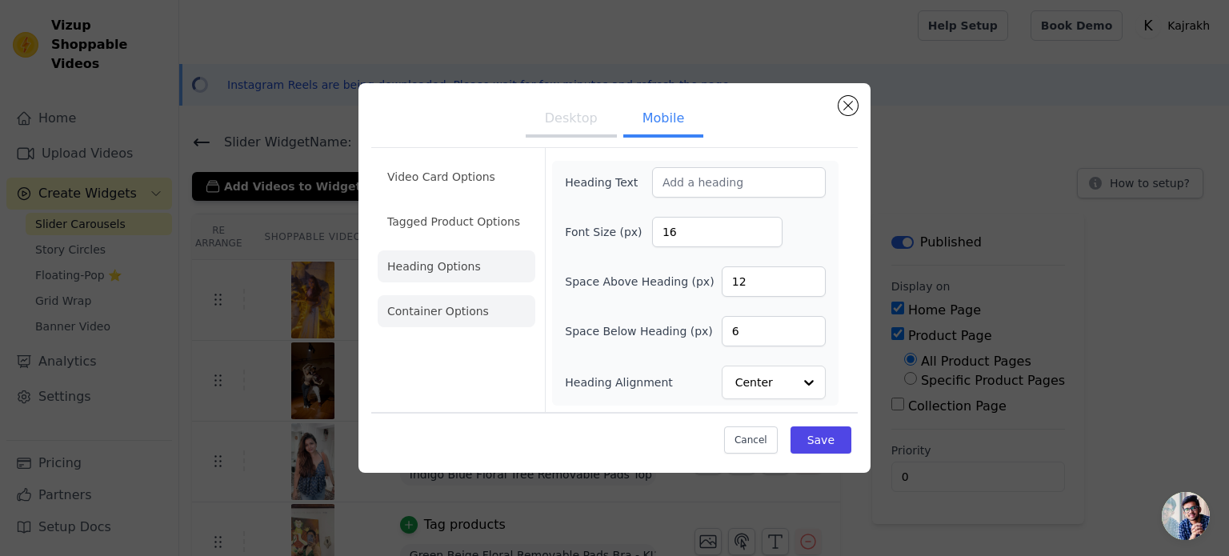
click at [454, 312] on li "Container Options" at bounding box center [457, 311] width 158 height 32
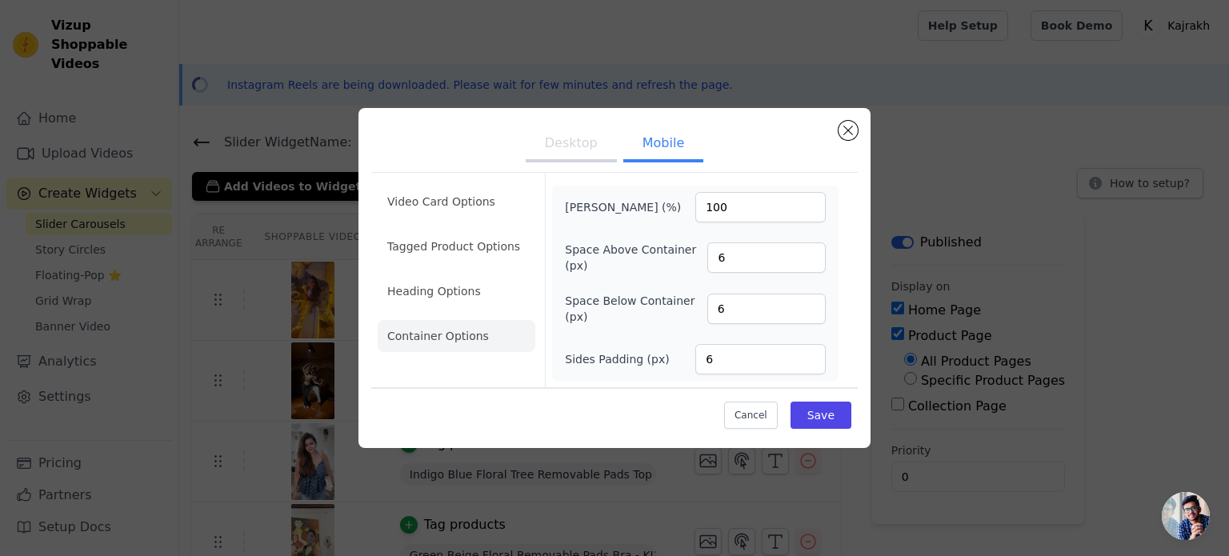
click at [585, 148] on button "Desktop" at bounding box center [571, 144] width 91 height 35
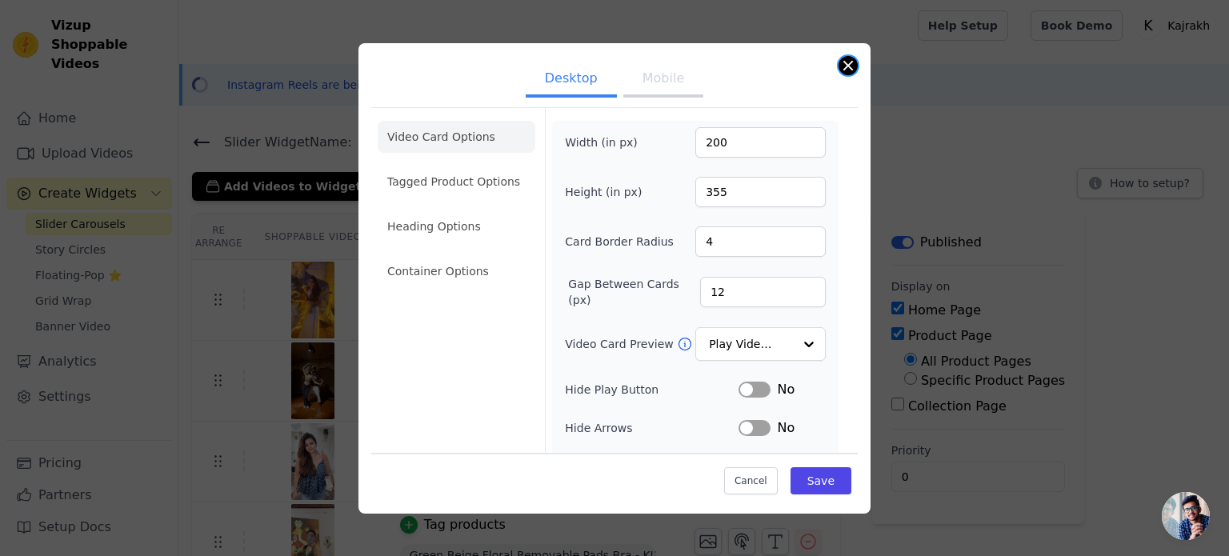
click at [845, 70] on button "Close modal" at bounding box center [847, 65] width 19 height 19
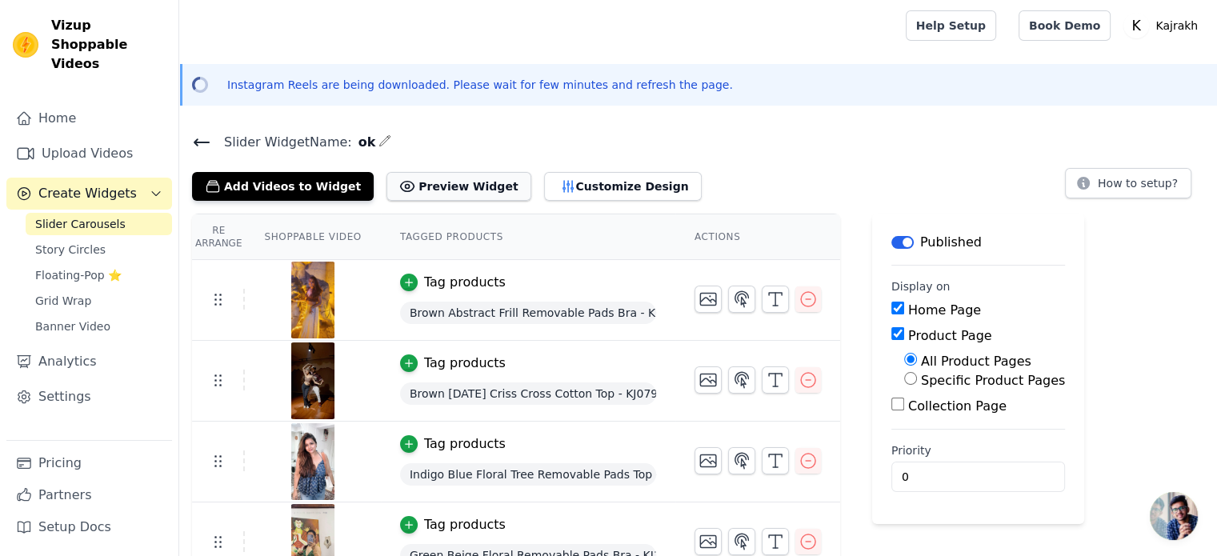
click at [438, 190] on button "Preview Widget" at bounding box center [458, 186] width 144 height 29
click at [544, 191] on button "Customize Design" at bounding box center [623, 186] width 158 height 29
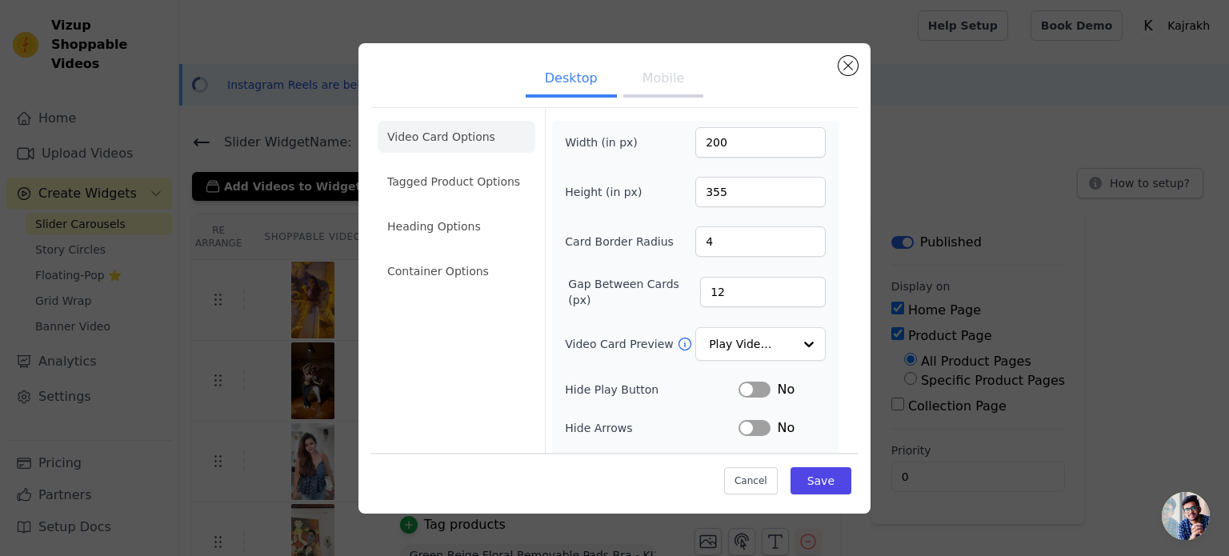
click at [652, 72] on button "Mobile" at bounding box center [663, 79] width 80 height 35
click at [729, 341] on input "Video Card Preview" at bounding box center [750, 345] width 82 height 32
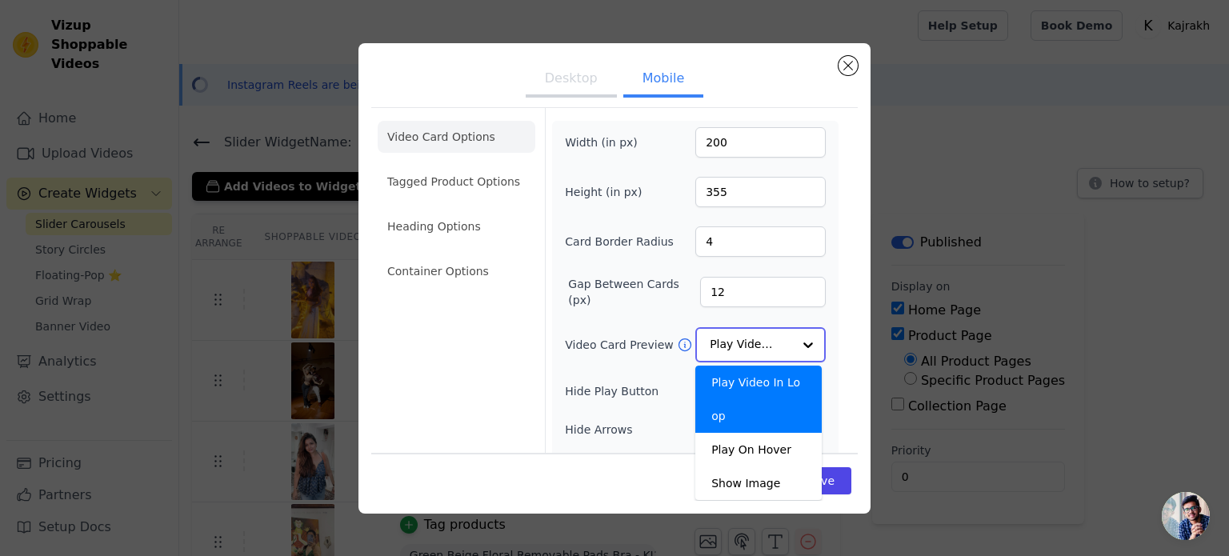
click at [729, 341] on input "Video Card Preview" at bounding box center [750, 345] width 82 height 32
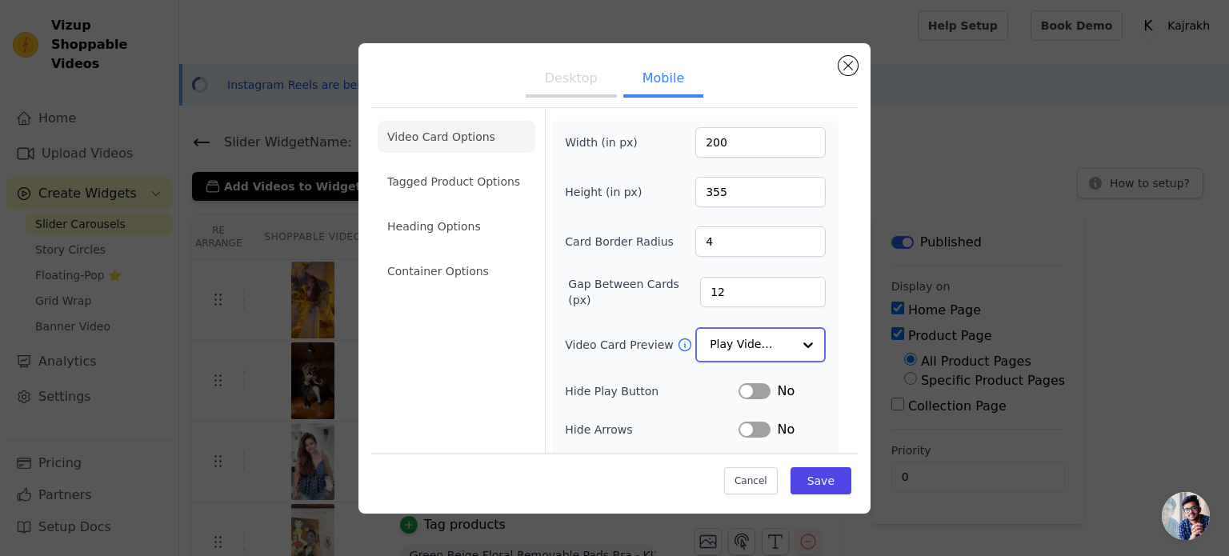
click at [729, 341] on input "Video Card Preview" at bounding box center [750, 345] width 82 height 32
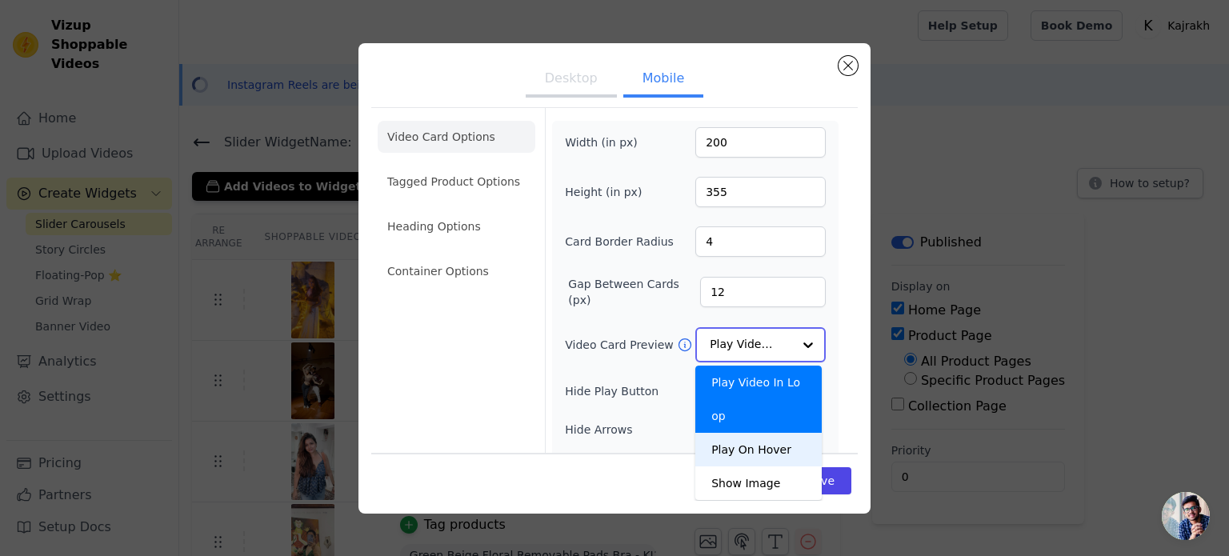
click at [741, 433] on div "Play On Hover" at bounding box center [758, 450] width 126 height 34
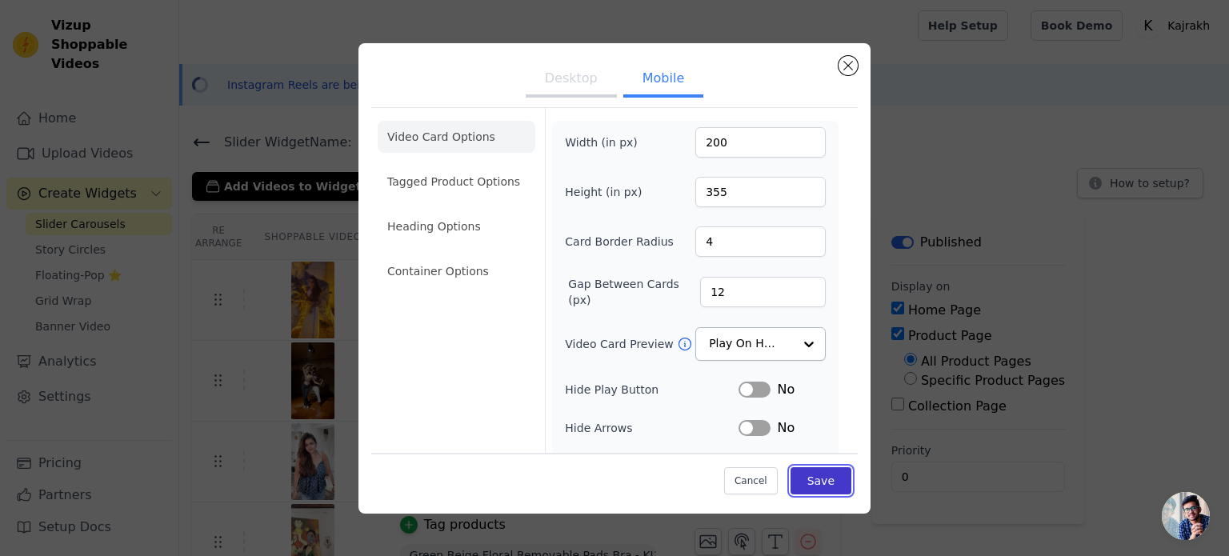
click at [804, 485] on button "Save" at bounding box center [820, 480] width 61 height 27
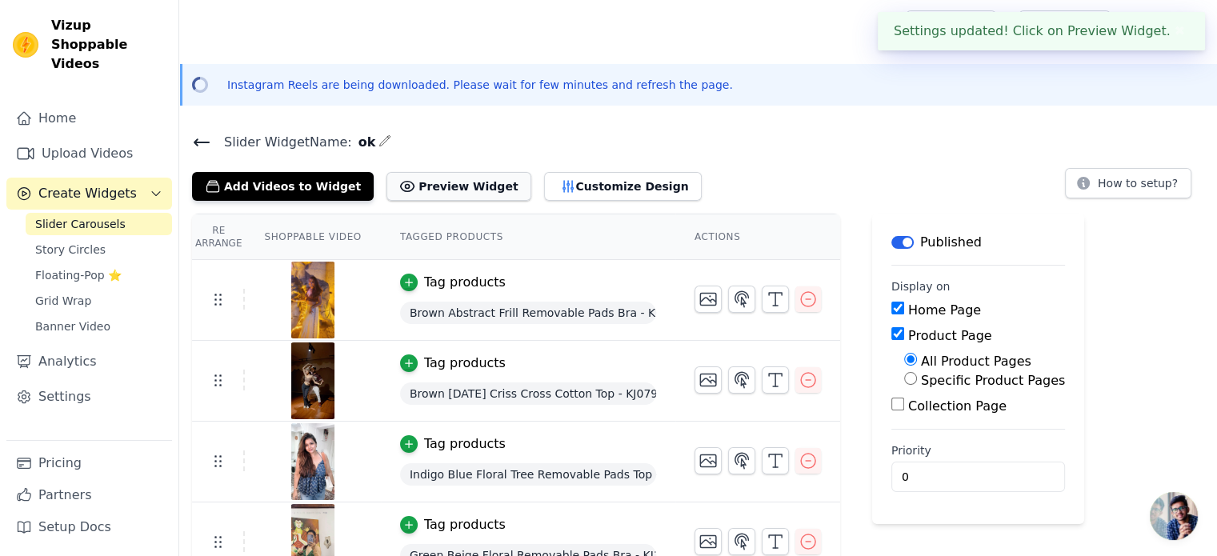
click at [426, 188] on button "Preview Widget" at bounding box center [458, 186] width 144 height 29
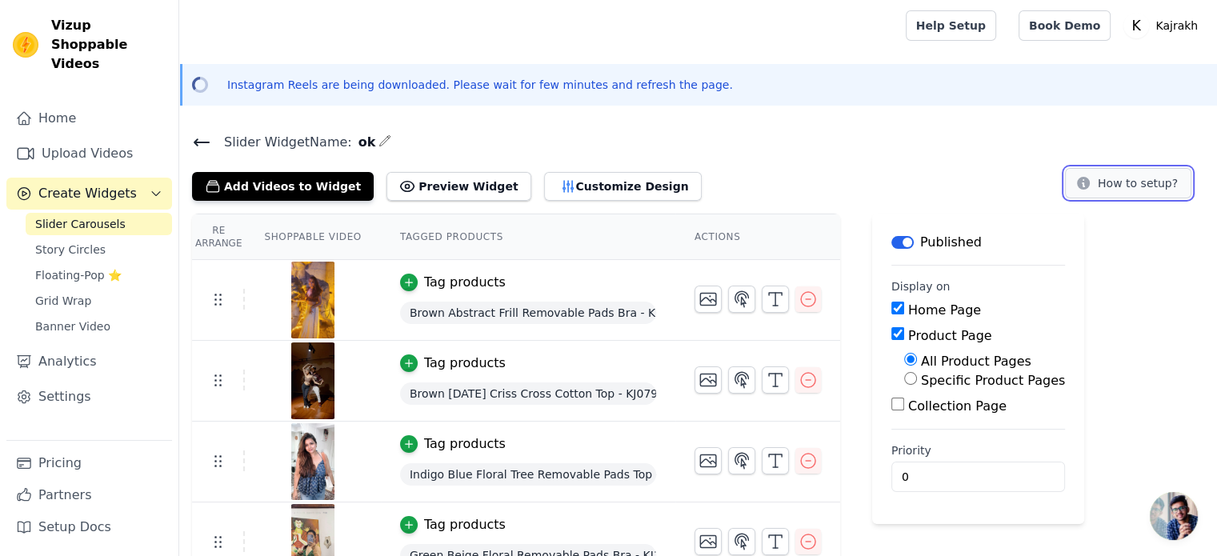
click at [1145, 182] on button "How to setup?" at bounding box center [1128, 183] width 126 height 30
click at [562, 187] on icon "button" at bounding box center [567, 186] width 10 height 11
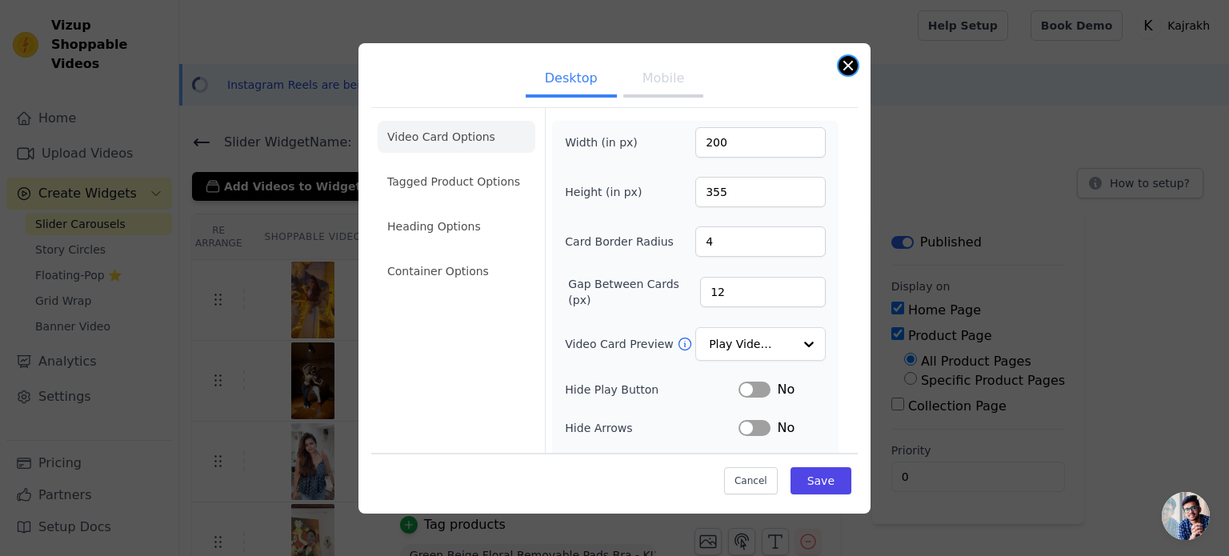
click at [849, 63] on button "Close modal" at bounding box center [847, 65] width 19 height 19
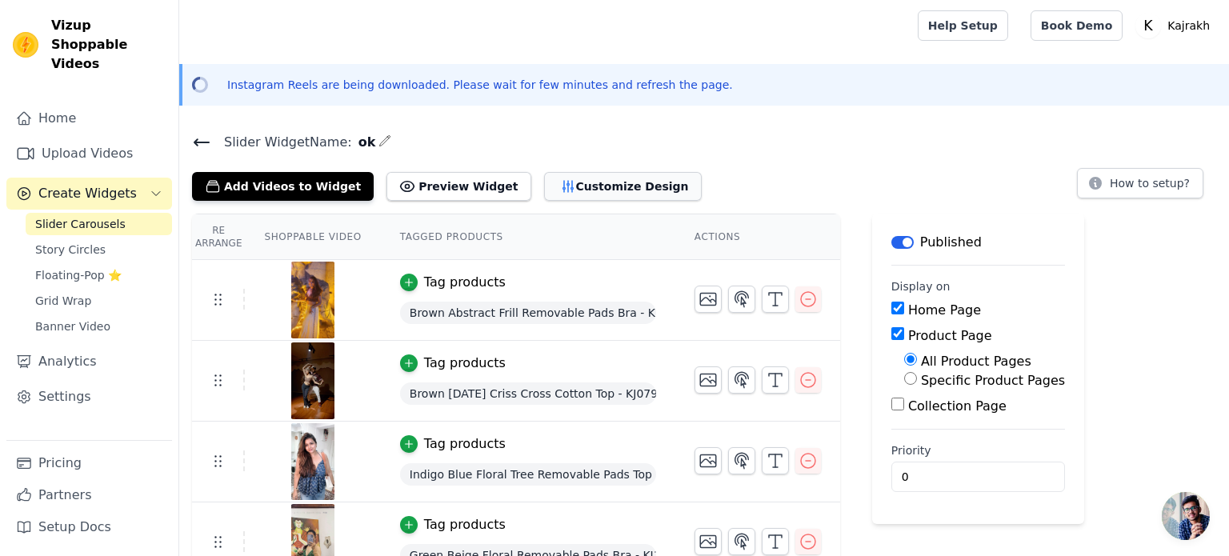
click at [557, 194] on button "Customize Design" at bounding box center [623, 186] width 158 height 29
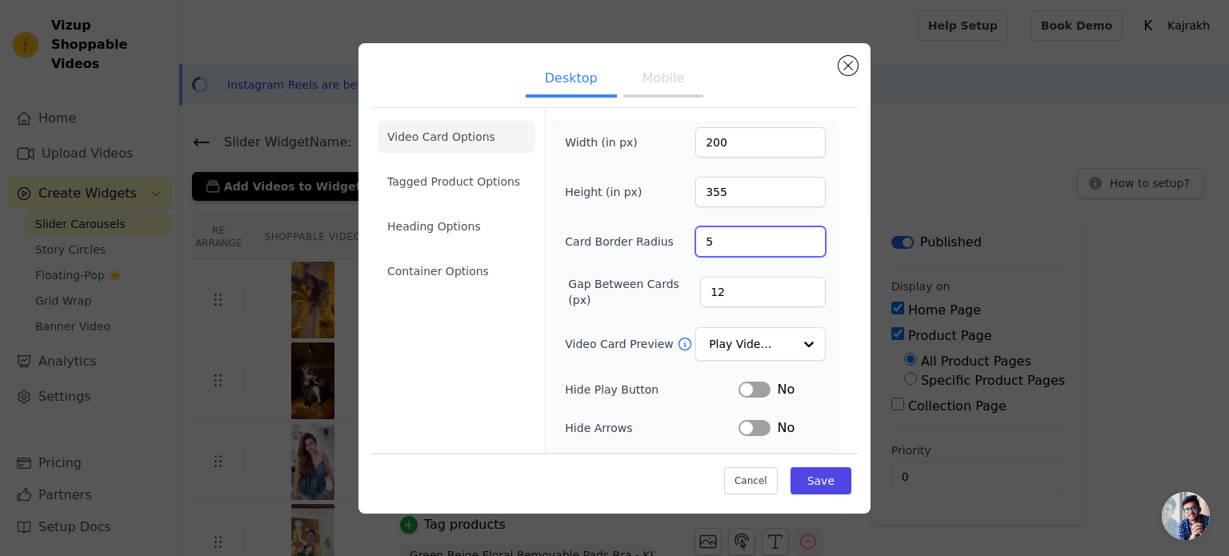
type input "5"
click at [794, 234] on input "5" at bounding box center [760, 241] width 130 height 30
click at [816, 475] on button "Save" at bounding box center [820, 480] width 61 height 27
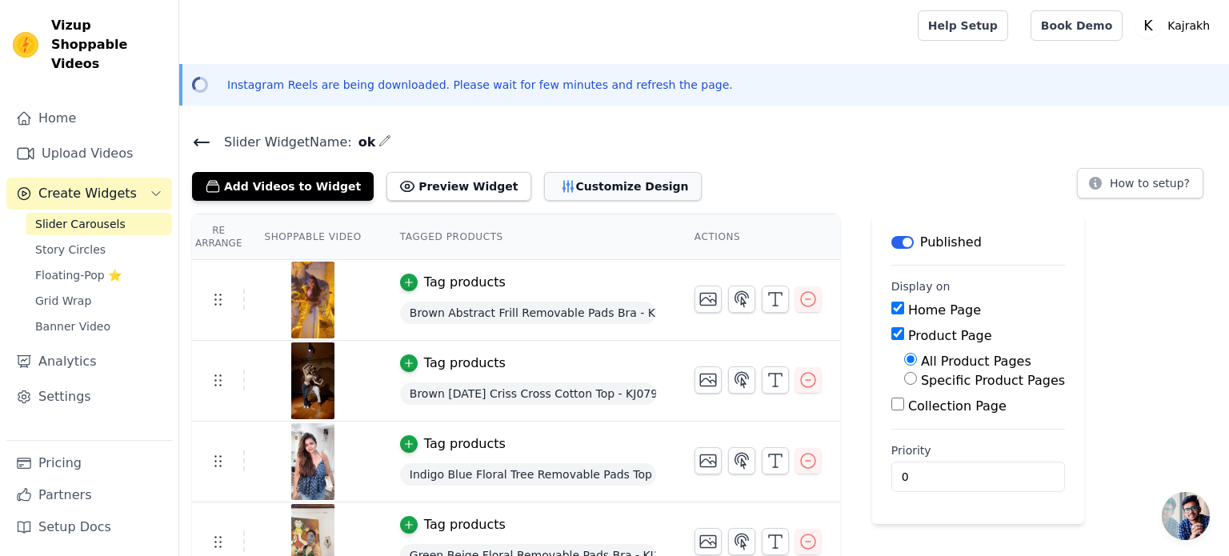
click at [544, 172] on button "Customize Design" at bounding box center [623, 186] width 158 height 29
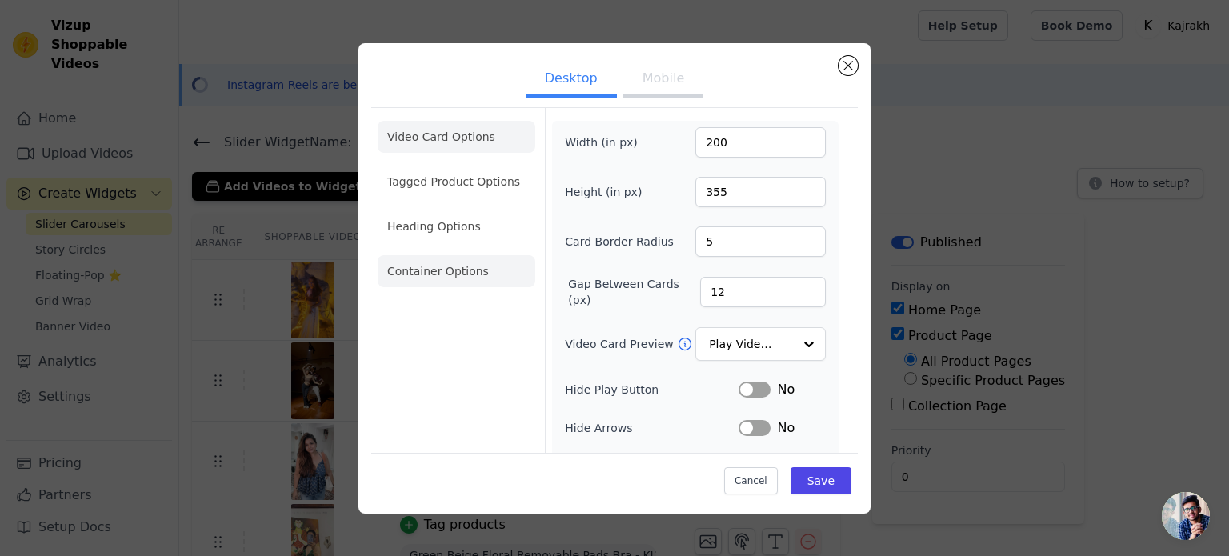
click at [465, 278] on li "Container Options" at bounding box center [457, 271] width 158 height 32
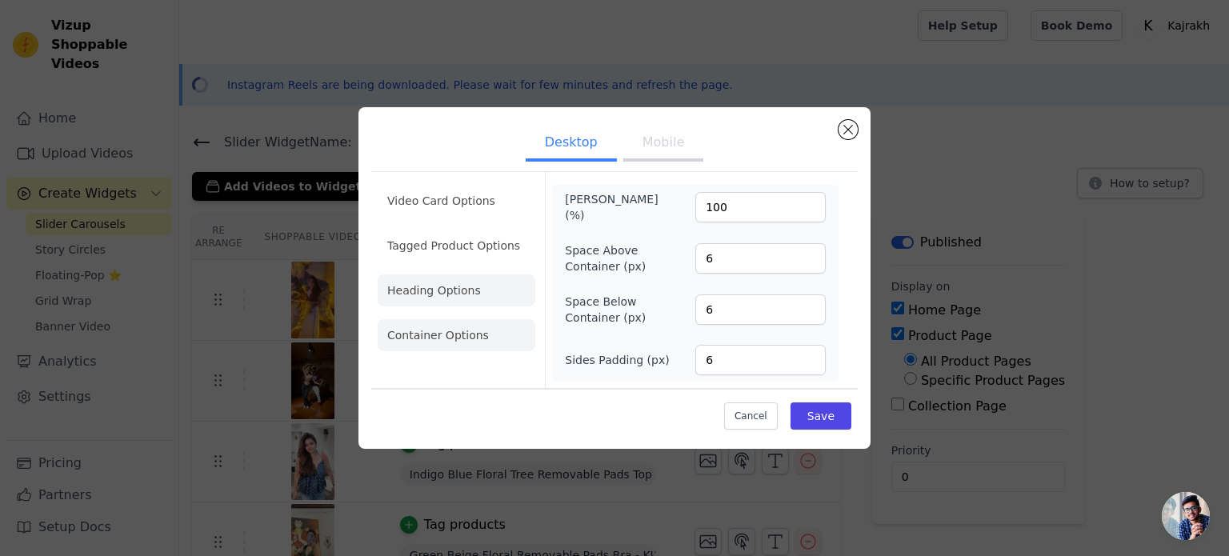
click at [467, 295] on li "Heading Options" at bounding box center [457, 290] width 158 height 32
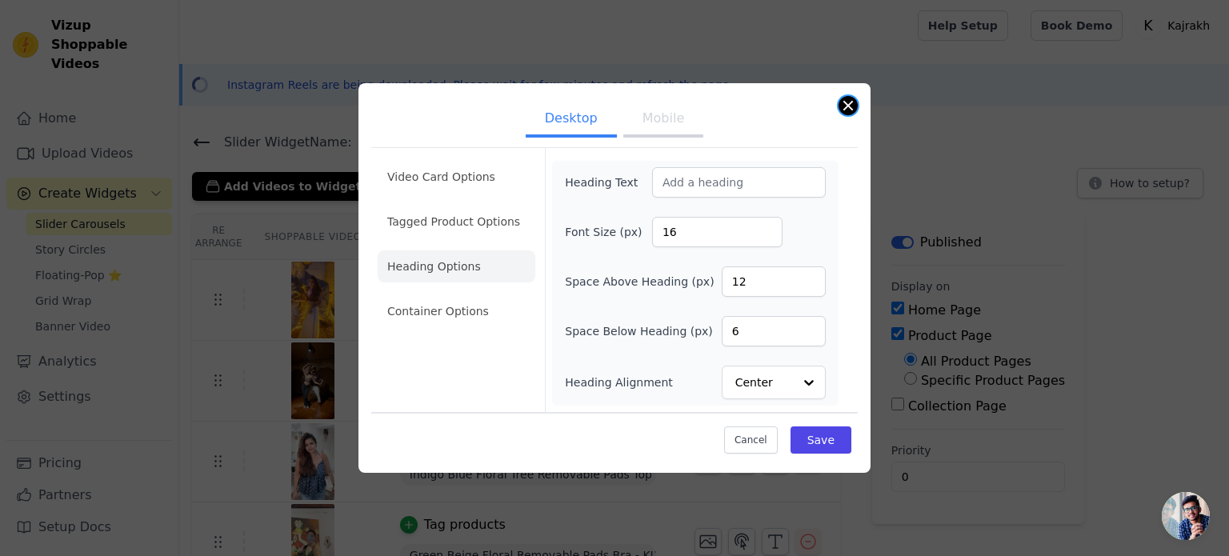
click at [843, 107] on button "Close modal" at bounding box center [847, 105] width 19 height 19
